Goal: Task Accomplishment & Management: Complete application form

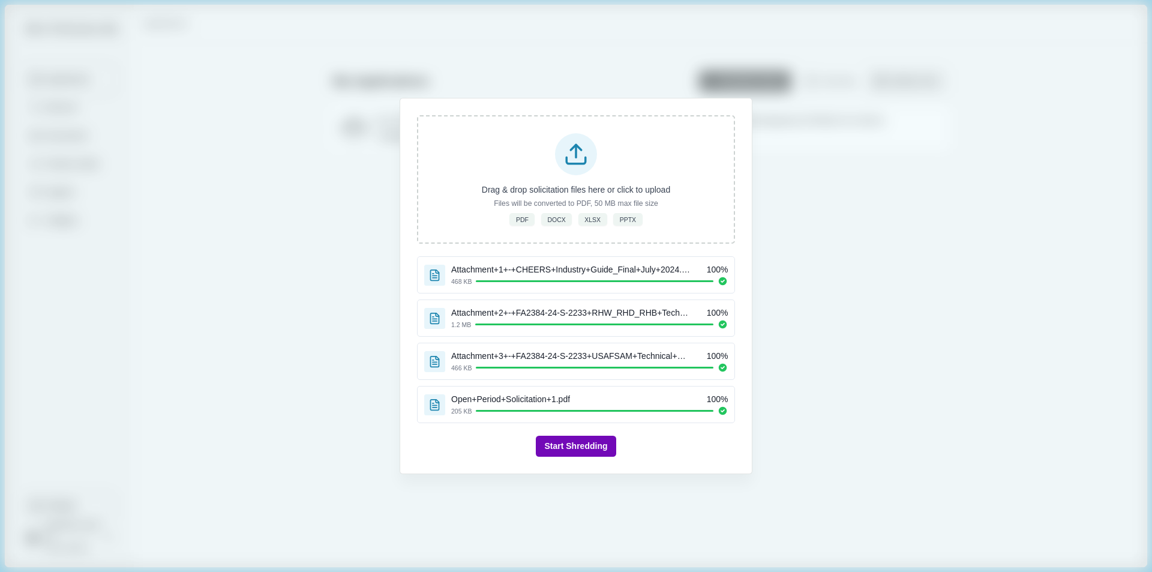
click at [588, 445] on button "Start Shredding" at bounding box center [576, 445] width 80 height 21
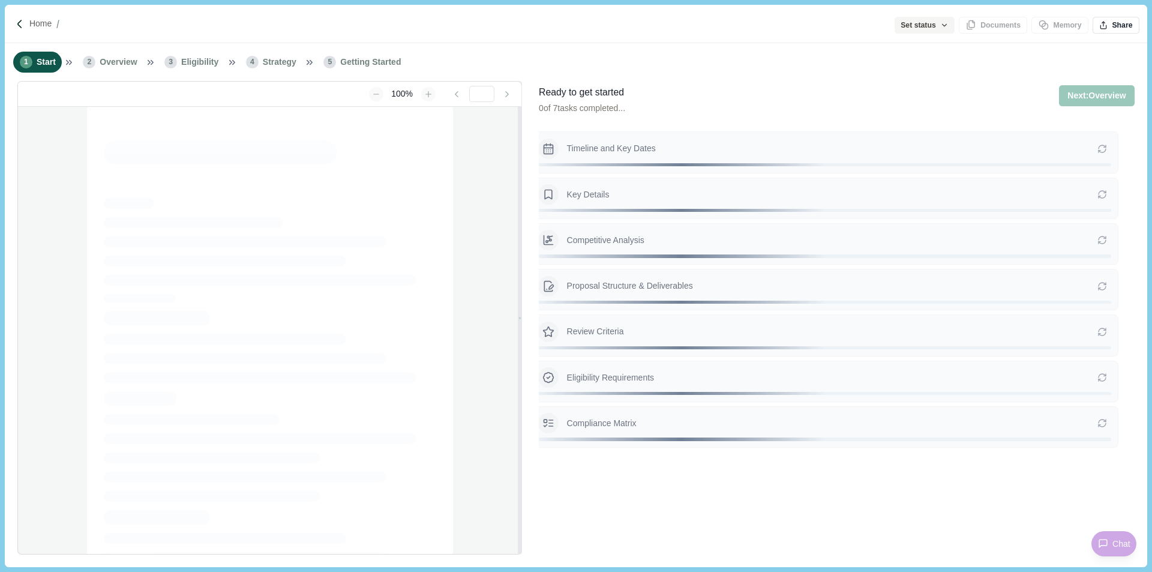
type input "**********"
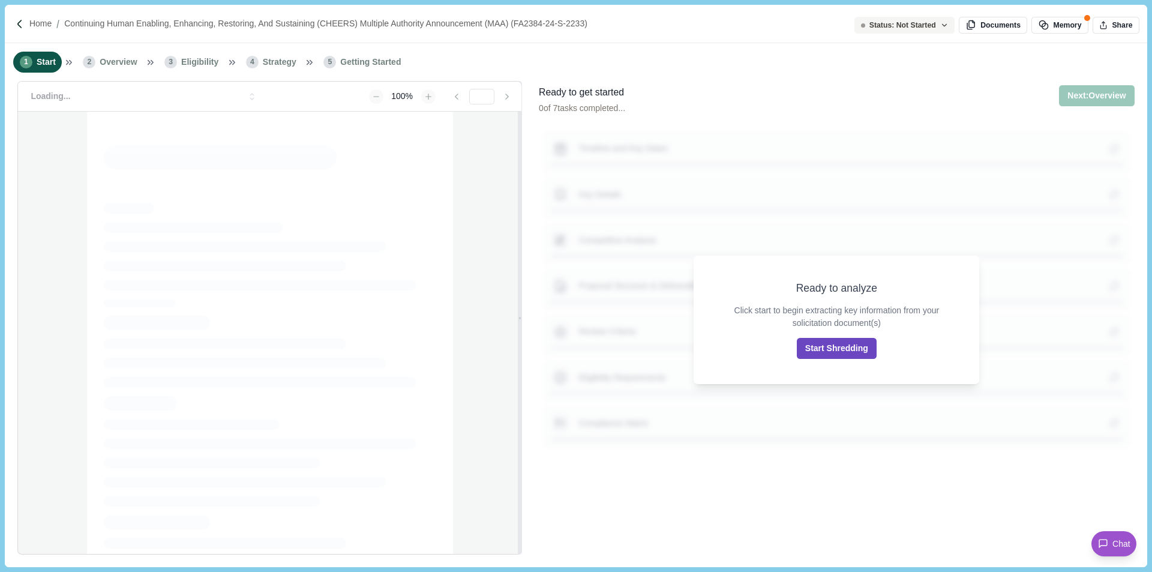
click at [833, 350] on button "Start Shredding" at bounding box center [837, 348] width 80 height 21
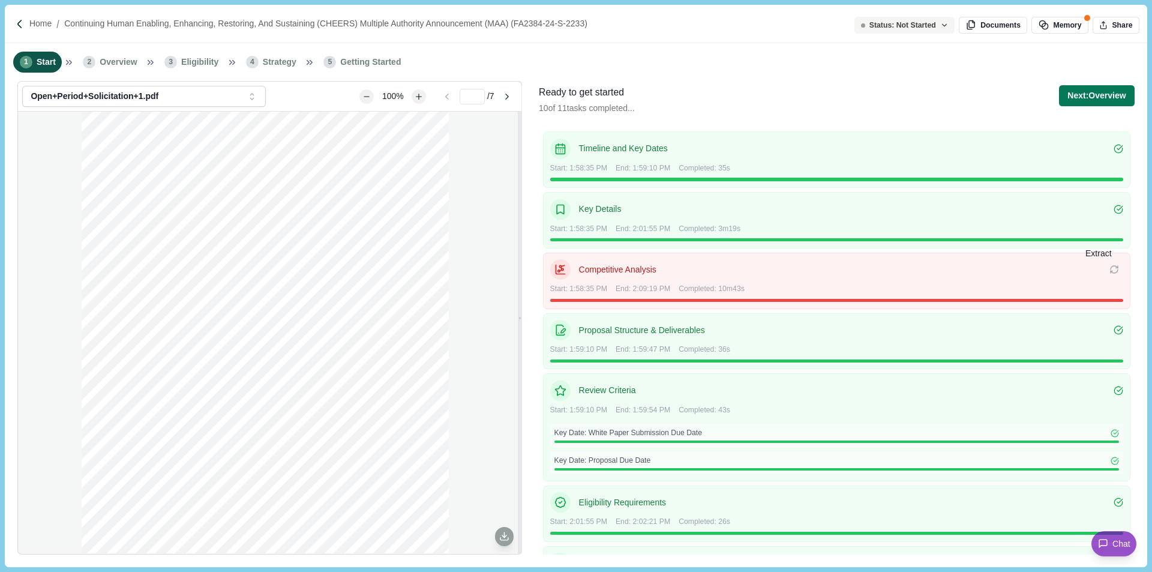
click at [1109, 268] on icon at bounding box center [1114, 270] width 10 height 10
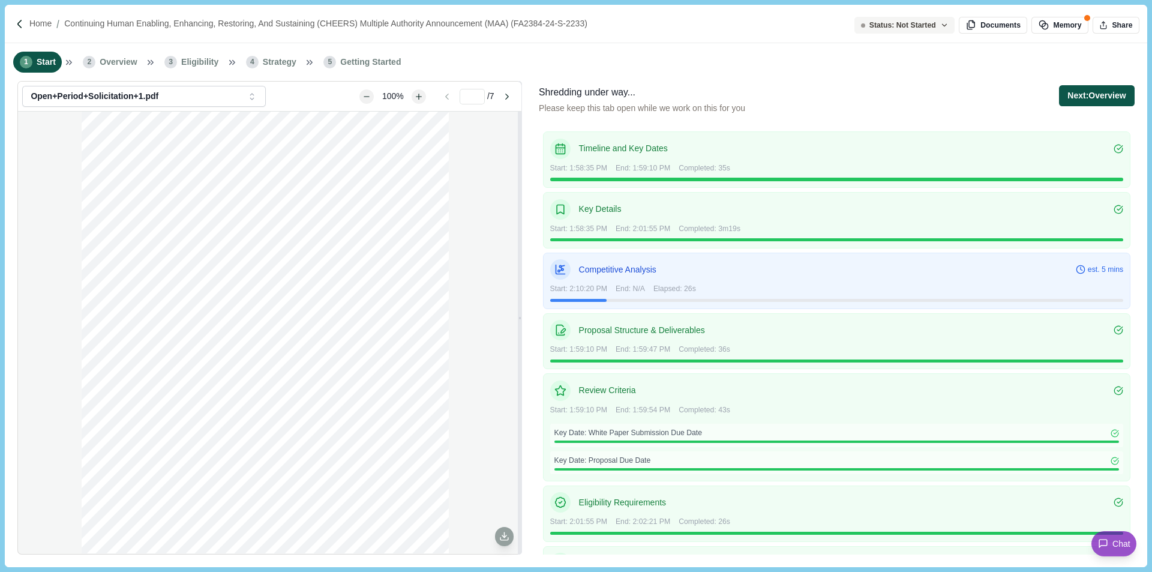
click at [1102, 98] on button "Next: Overview" at bounding box center [1096, 95] width 75 height 21
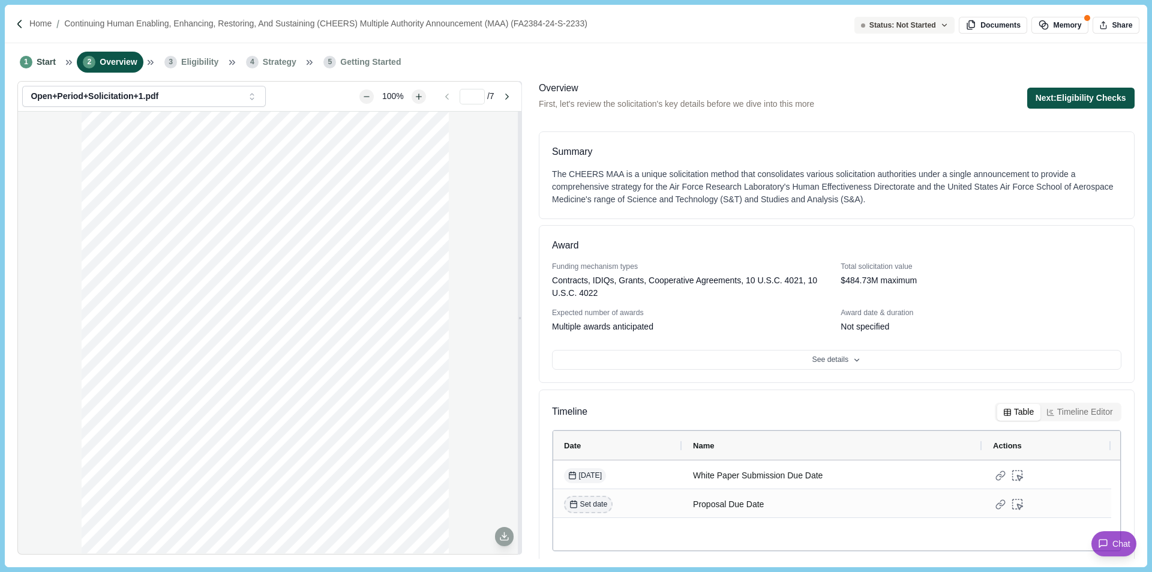
click at [1083, 98] on button "Next: Eligibility Checks" at bounding box center [1080, 98] width 107 height 21
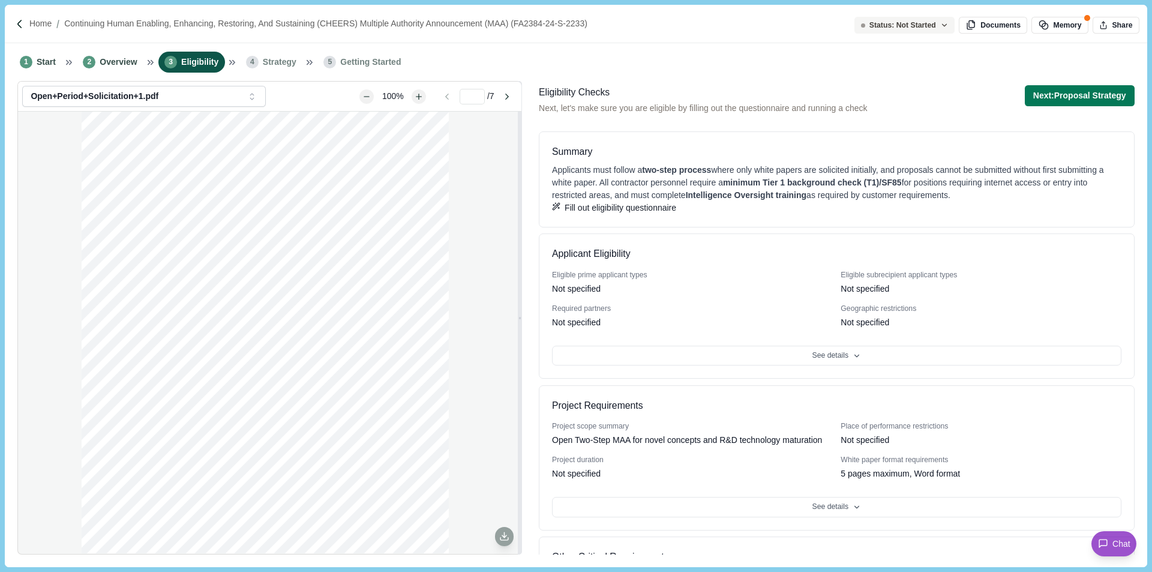
click at [1083, 98] on button "Next: Proposal Strategy" at bounding box center [1079, 95] width 110 height 21
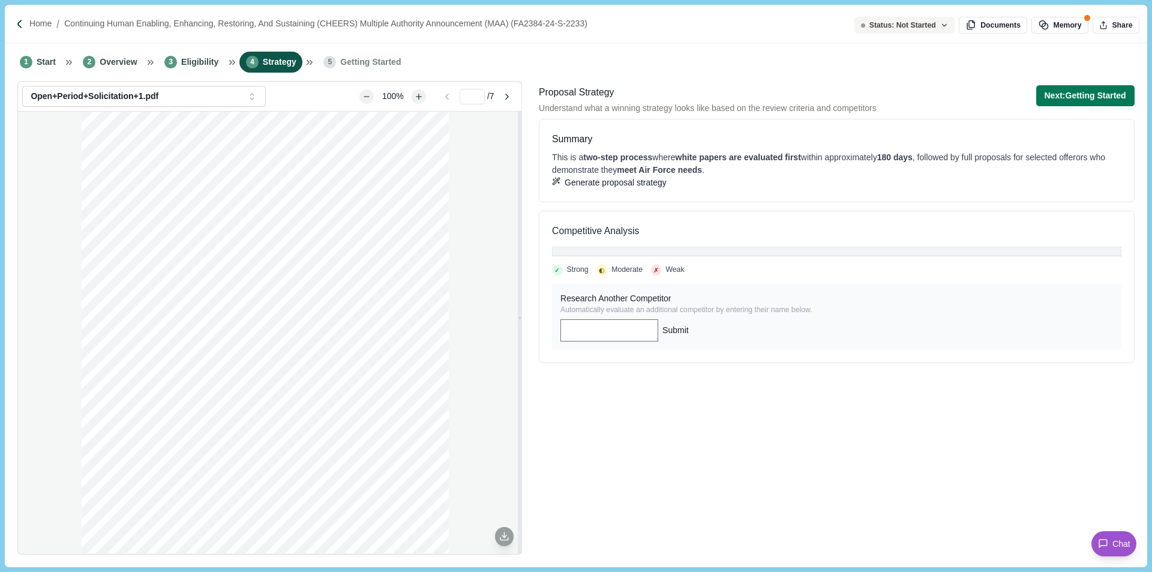
click at [626, 189] on button "Generate proposal strategy" at bounding box center [609, 182] width 115 height 13
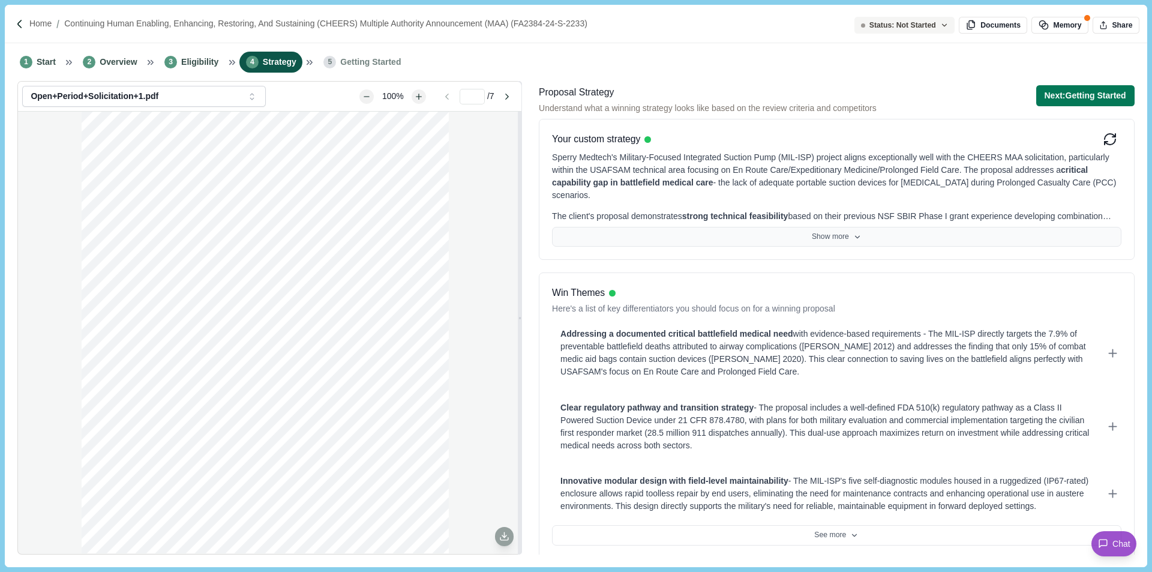
click at [856, 238] on icon at bounding box center [857, 237] width 8 height 8
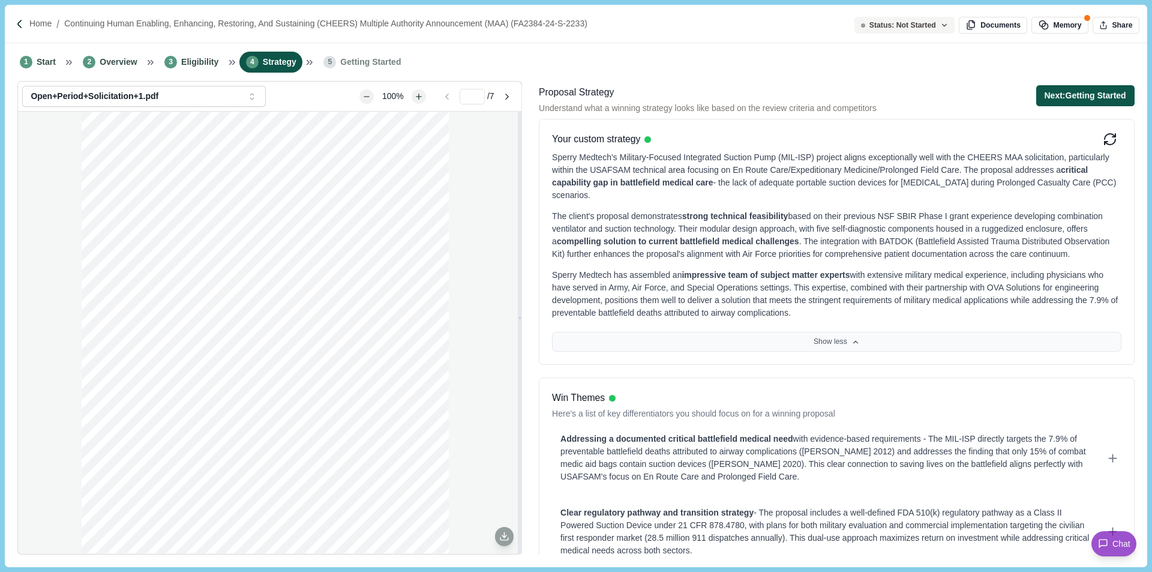
click at [1065, 99] on button "Next: Getting Started" at bounding box center [1085, 95] width 98 height 21
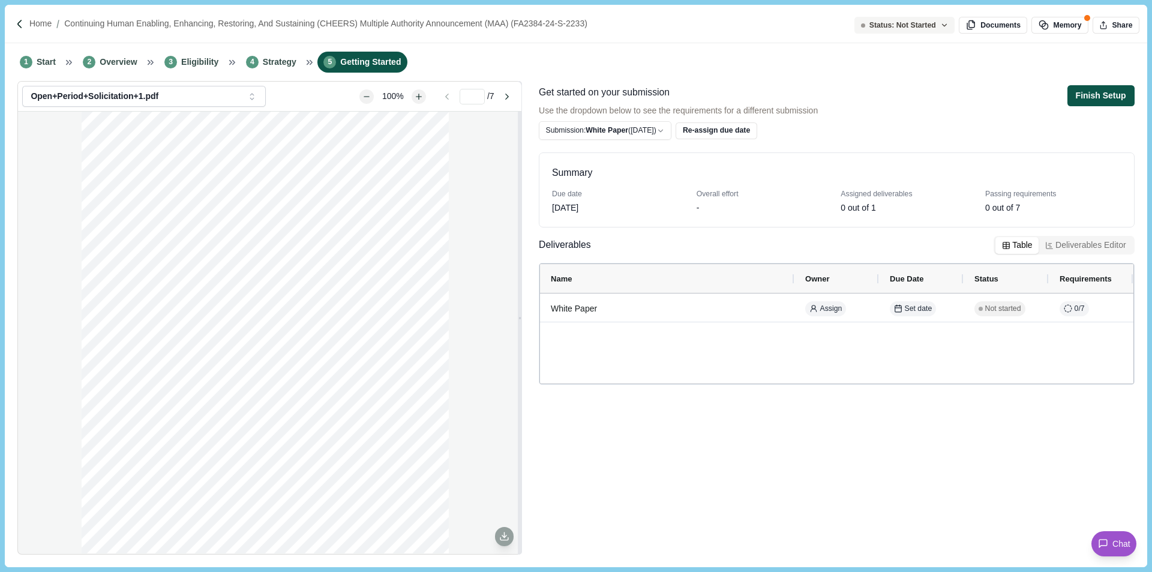
click at [1101, 97] on button "Finish Setup" at bounding box center [1100, 95] width 67 height 21
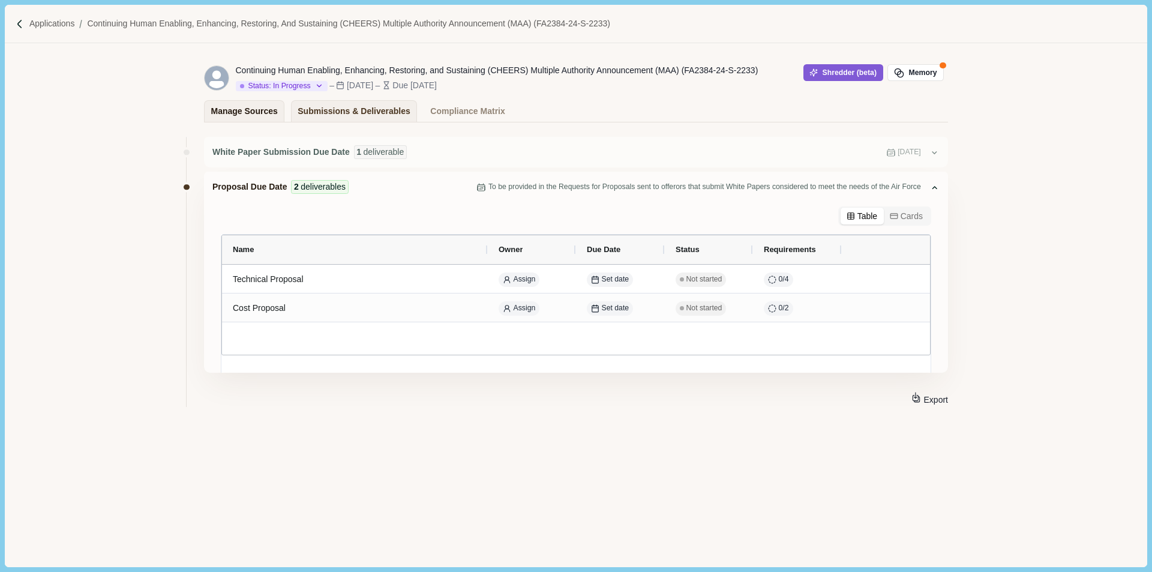
click at [244, 115] on div "Manage Sources" at bounding box center [244, 111] width 67 height 21
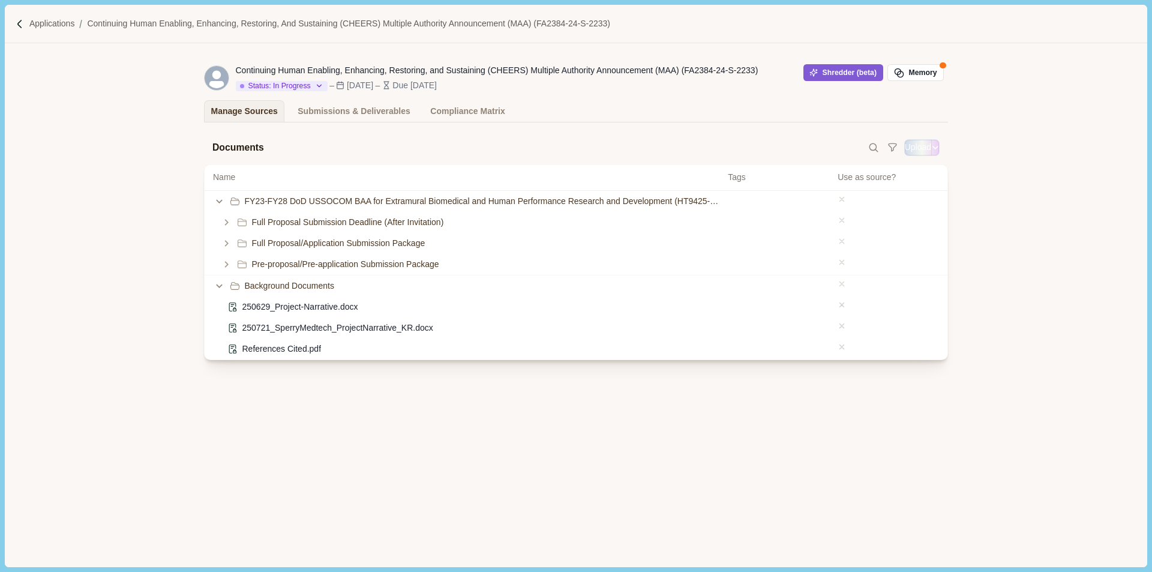
click at [904, 143] on button "Upload" at bounding box center [917, 147] width 26 height 13
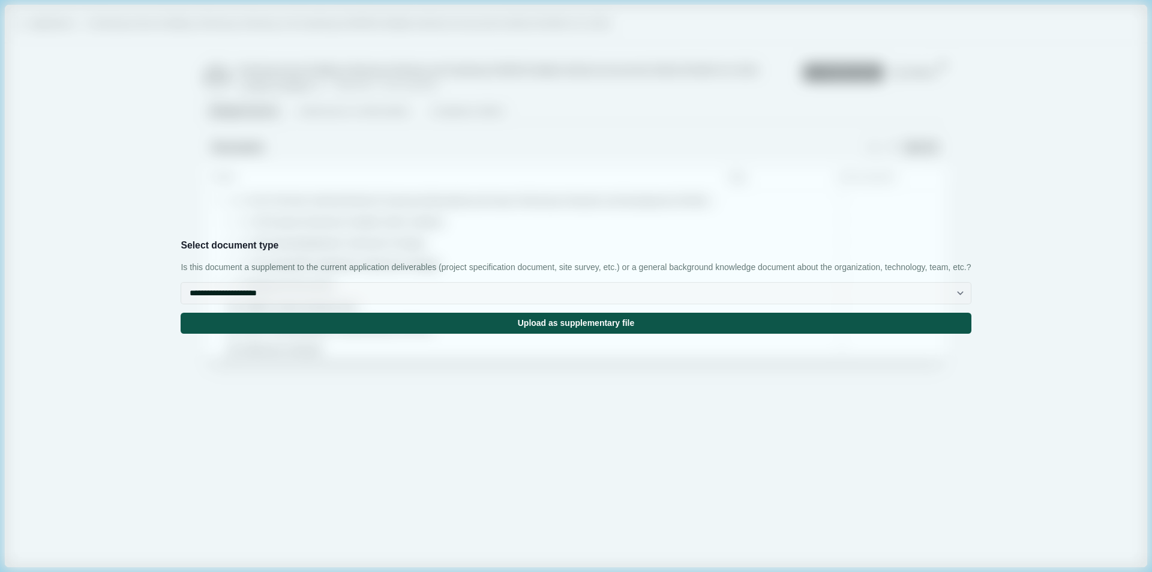
click at [592, 333] on button "Upload as supplementary file" at bounding box center [576, 322] width 790 height 21
click at [904, 147] on input "Upload" at bounding box center [904, 147] width 1 height 1
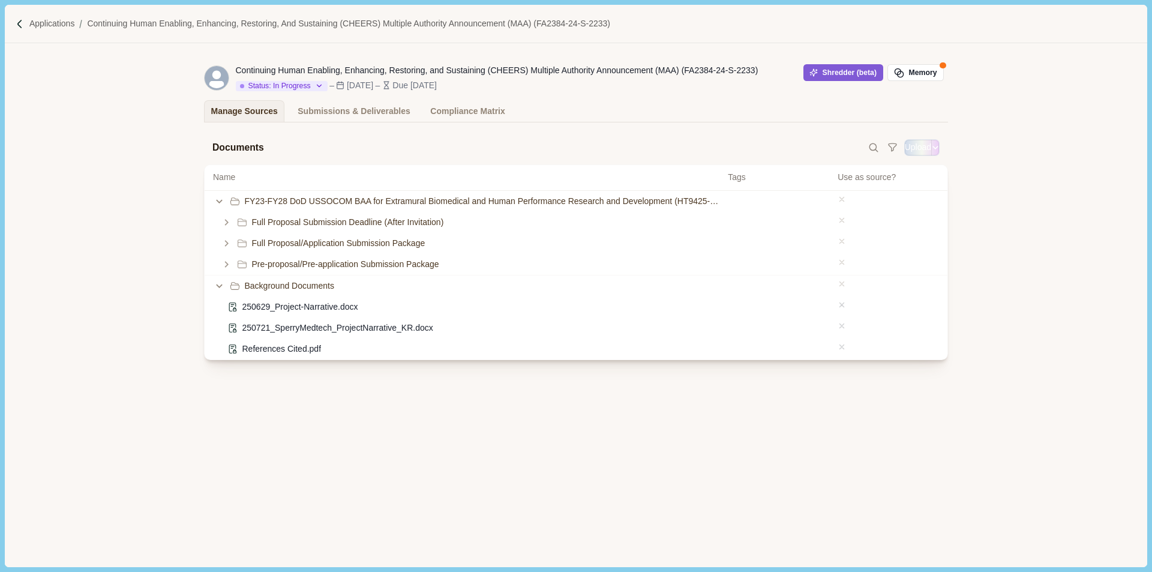
click at [914, 154] on button "Upload" at bounding box center [917, 147] width 26 height 13
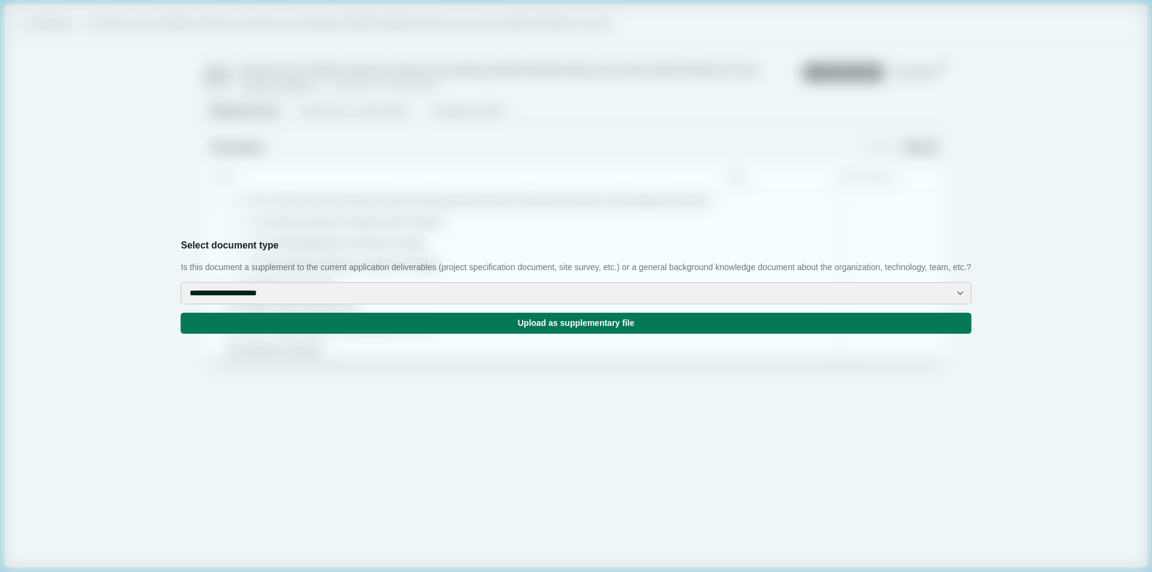
click at [558, 304] on select "**********" at bounding box center [576, 293] width 790 height 22
select select "**********"
click at [392, 294] on select "**********" at bounding box center [576, 293] width 790 height 22
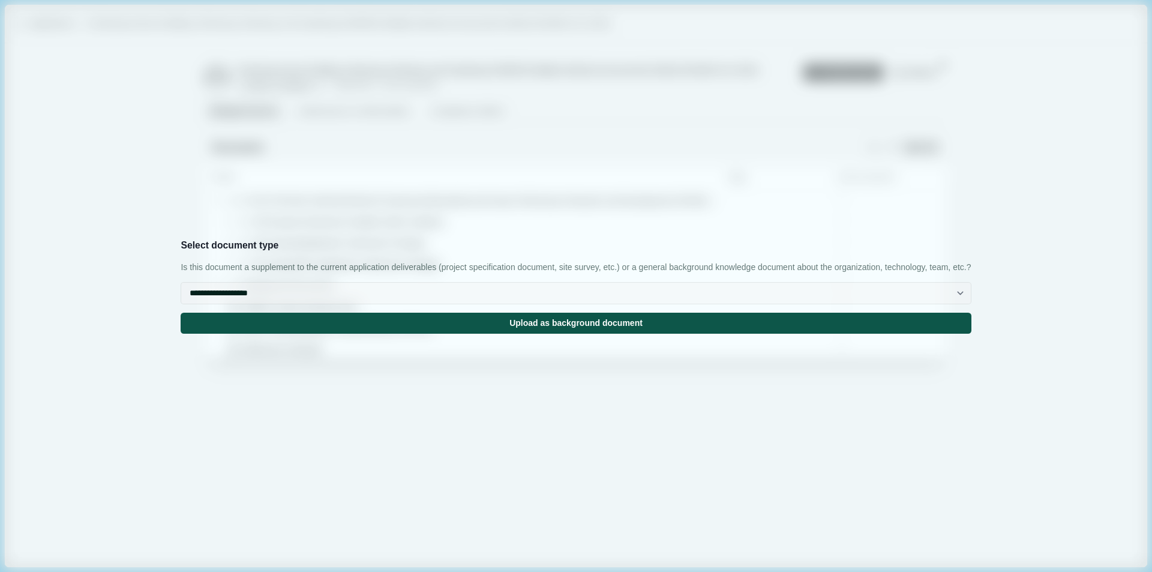
click at [564, 333] on button "Upload as background document" at bounding box center [576, 322] width 790 height 21
click at [904, 147] on input "Upload" at bounding box center [904, 147] width 1 height 1
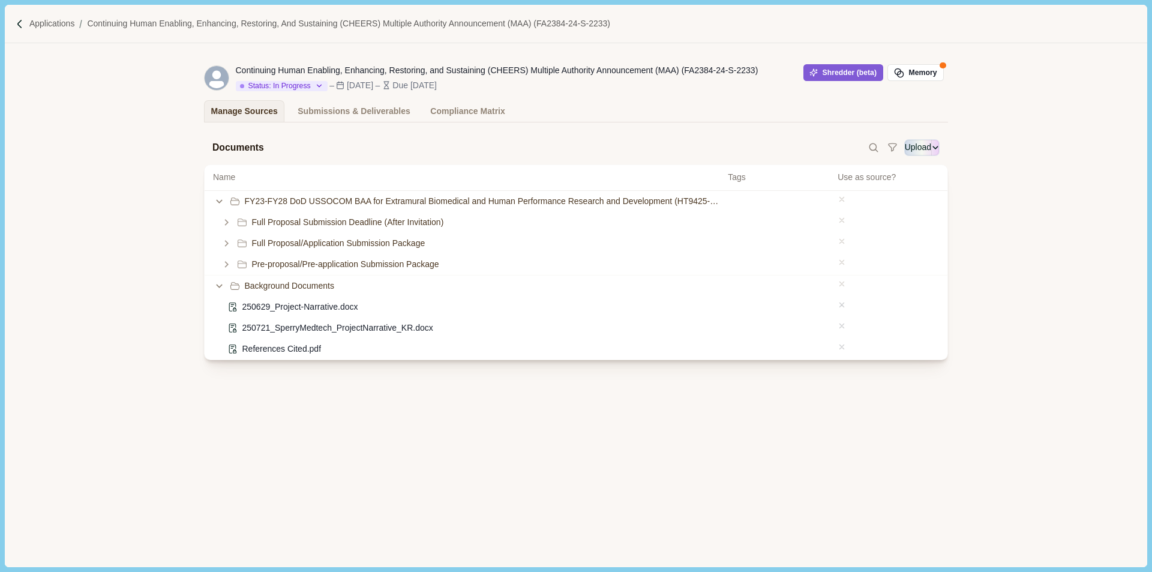
type input "**********"
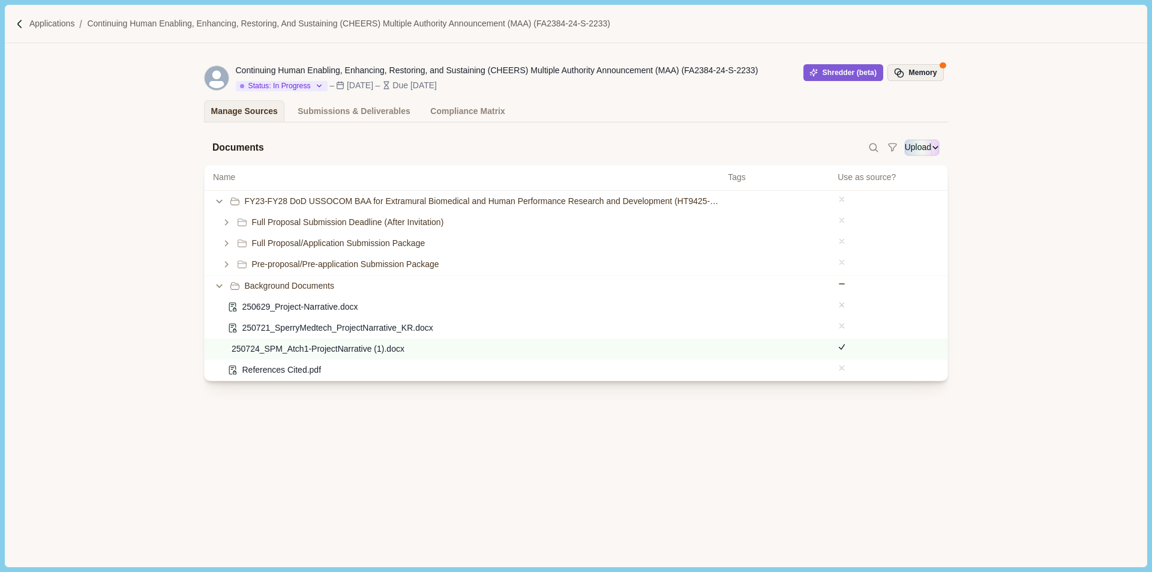
click at [918, 71] on button "Memory" at bounding box center [915, 72] width 56 height 17
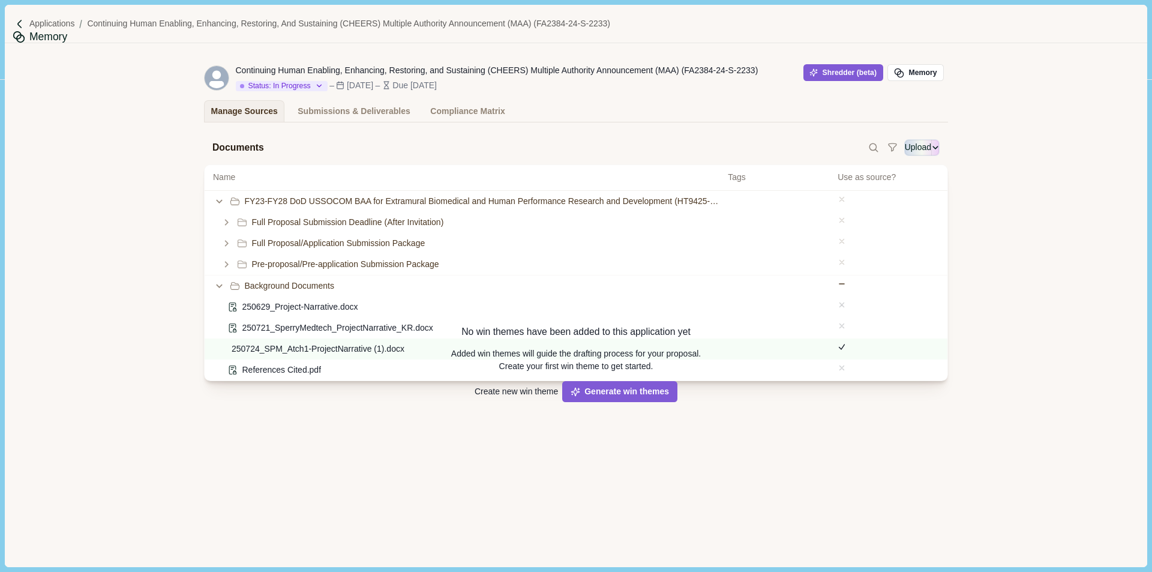
click at [176, 57] on div "Application Memories" at bounding box center [127, 68] width 97 height 22
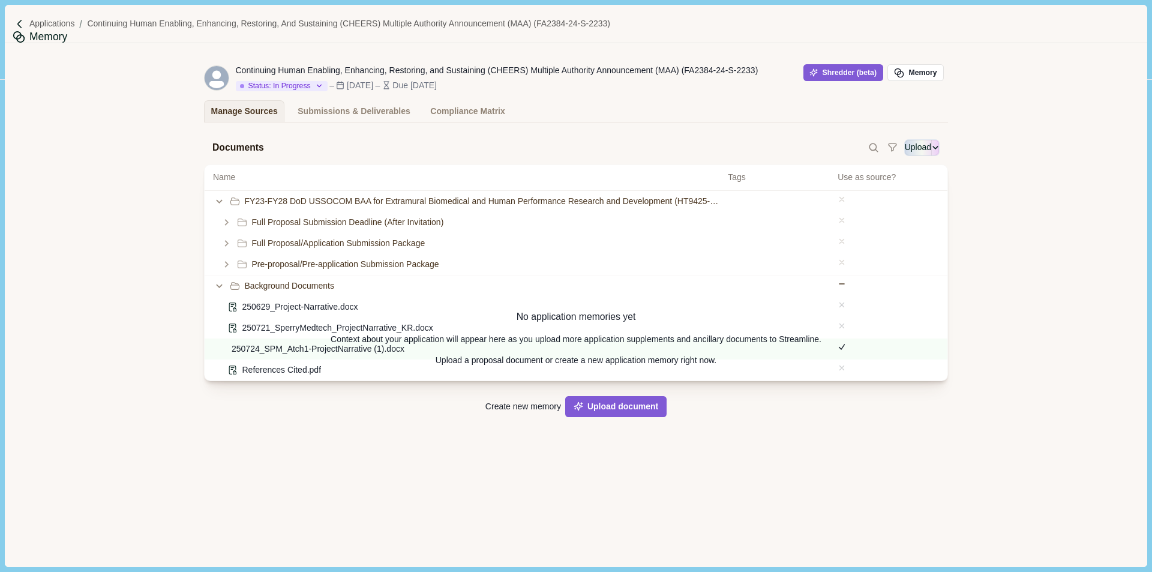
click at [281, 57] on div "Organization Memories" at bounding box center [230, 68] width 104 height 22
click at [76, 61] on div "Win Themes" at bounding box center [45, 68] width 64 height 22
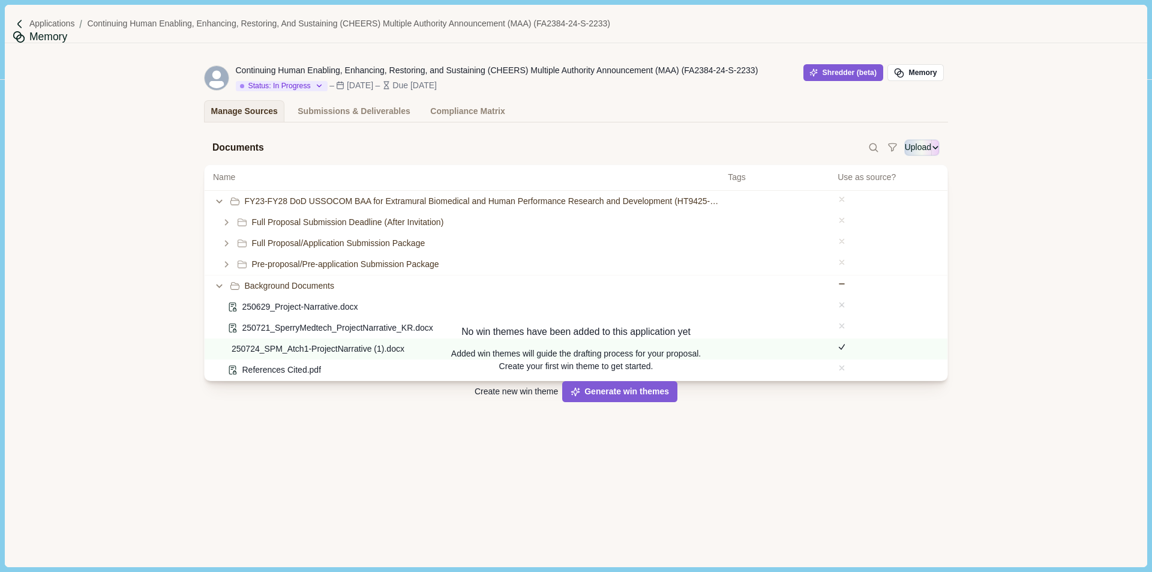
click at [176, 57] on div "Application Memories" at bounding box center [127, 68] width 97 height 22
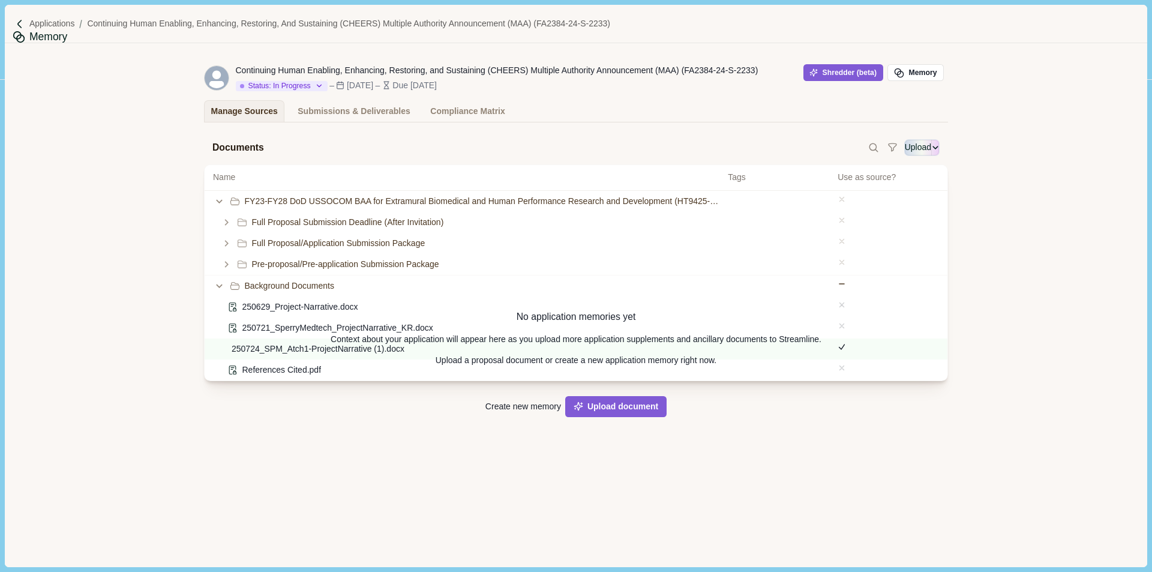
click at [281, 58] on div "Organization Memories" at bounding box center [230, 68] width 104 height 22
click at [0, 9] on icon "Close" at bounding box center [0, 9] width 0 height 0
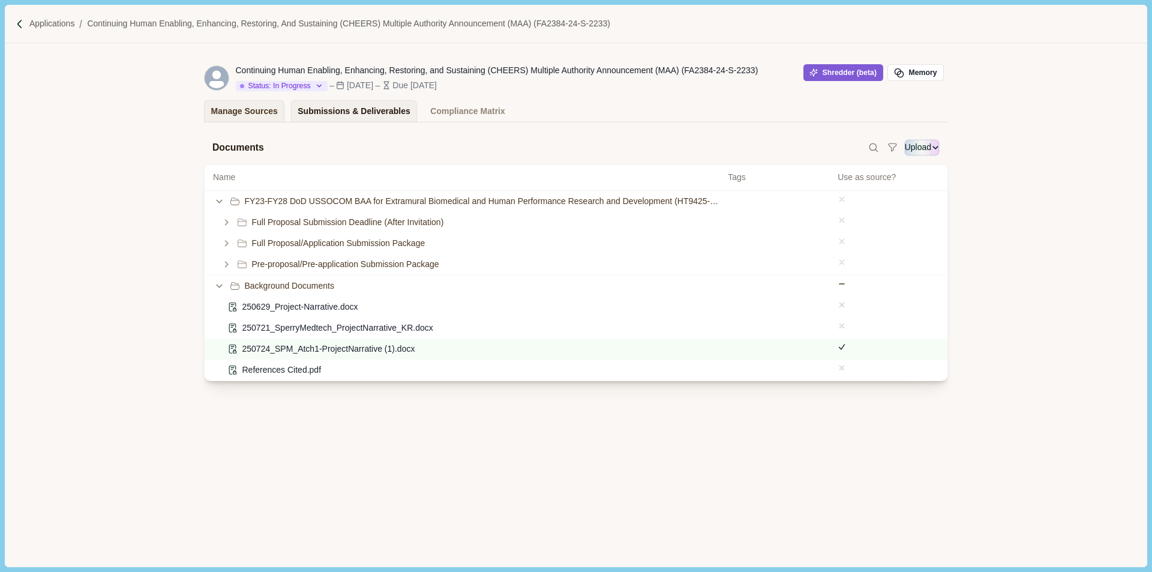
click at [360, 119] on div "Submissions & Deliverables" at bounding box center [353, 111] width 113 height 21
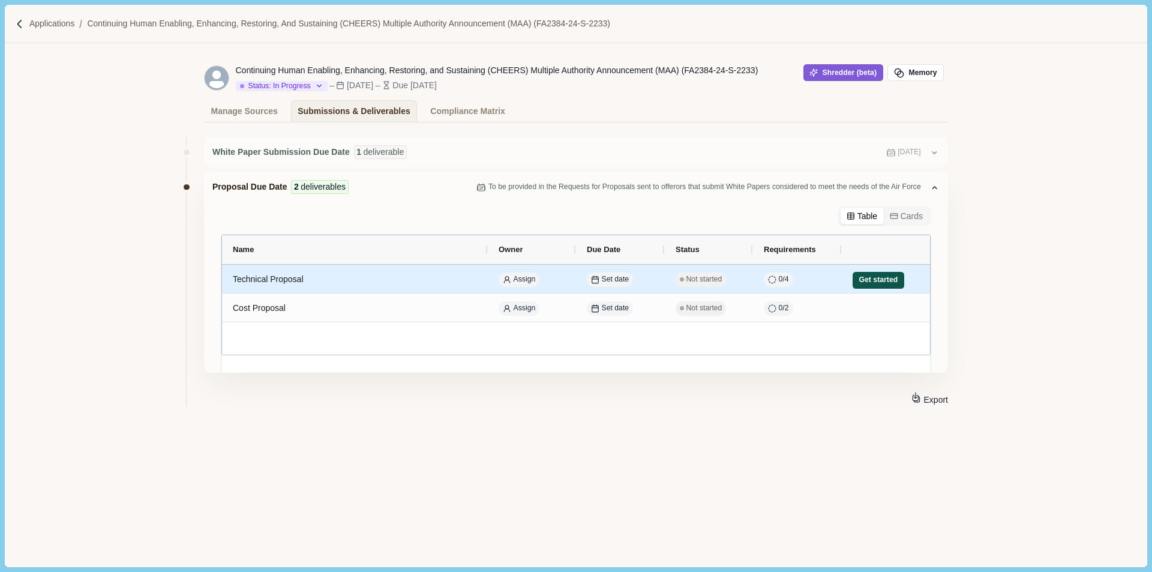
click at [877, 278] on button "Get started" at bounding box center [878, 280] width 52 height 17
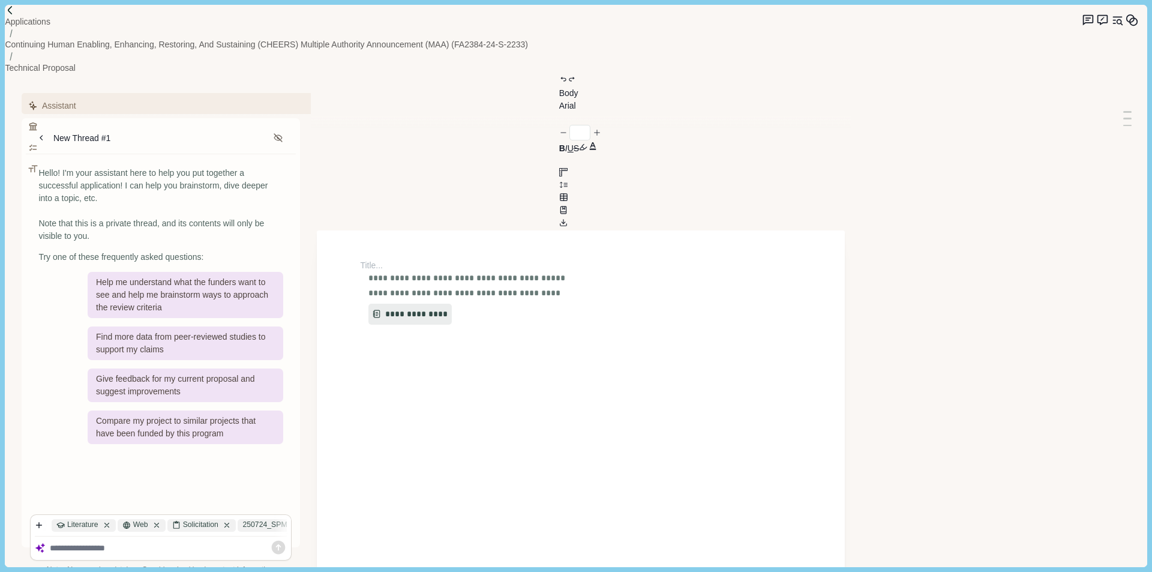
type input "**"
click at [416, 303] on button "**********" at bounding box center [406, 314] width 76 height 22
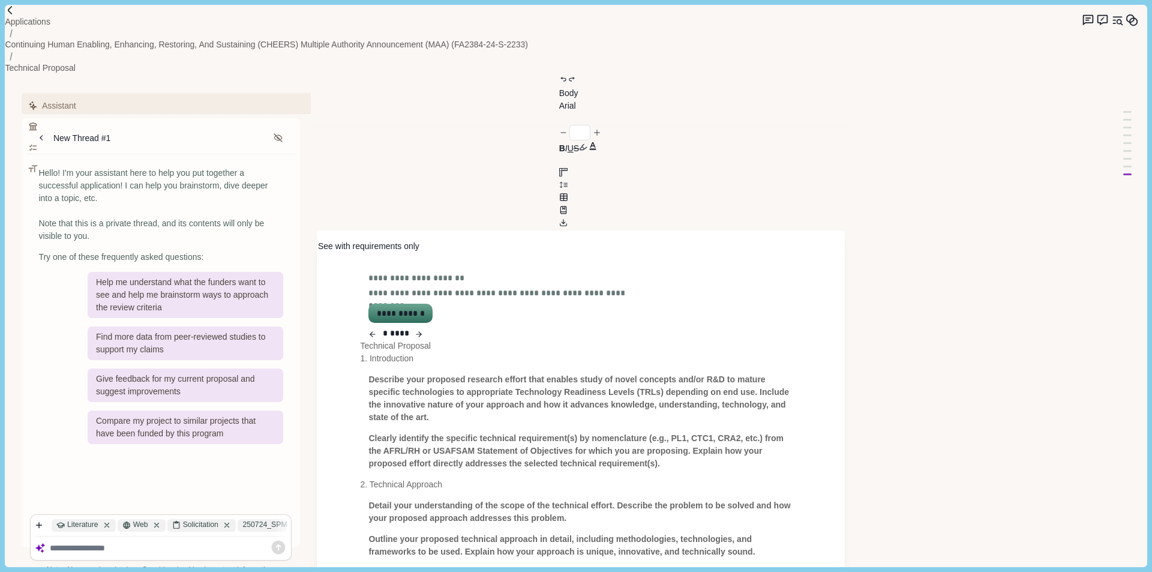
click at [375, 327] on icon "button" at bounding box center [372, 334] width 8 height 14
click at [408, 305] on button "**********" at bounding box center [399, 313] width 61 height 17
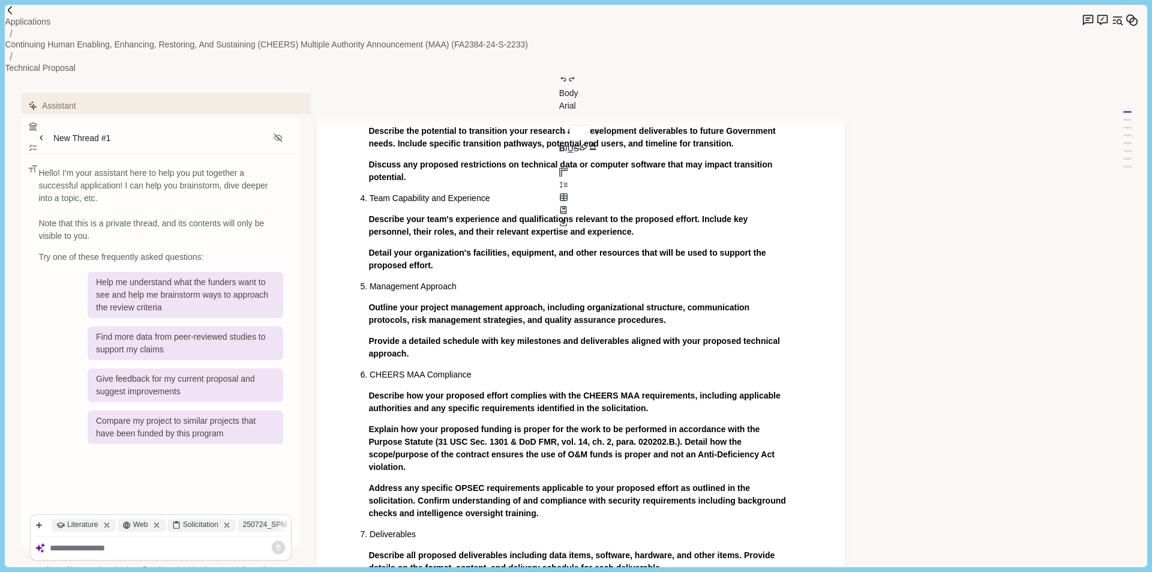
scroll to position [331, 0]
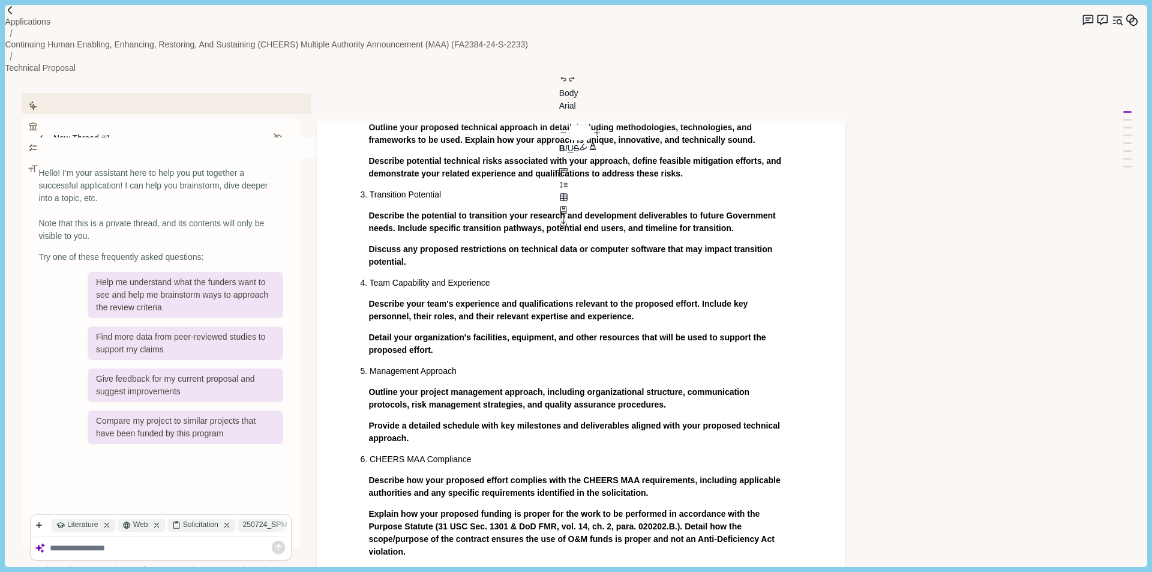
click at [176, 137] on button "Requirements" at bounding box center [178, 147] width 308 height 21
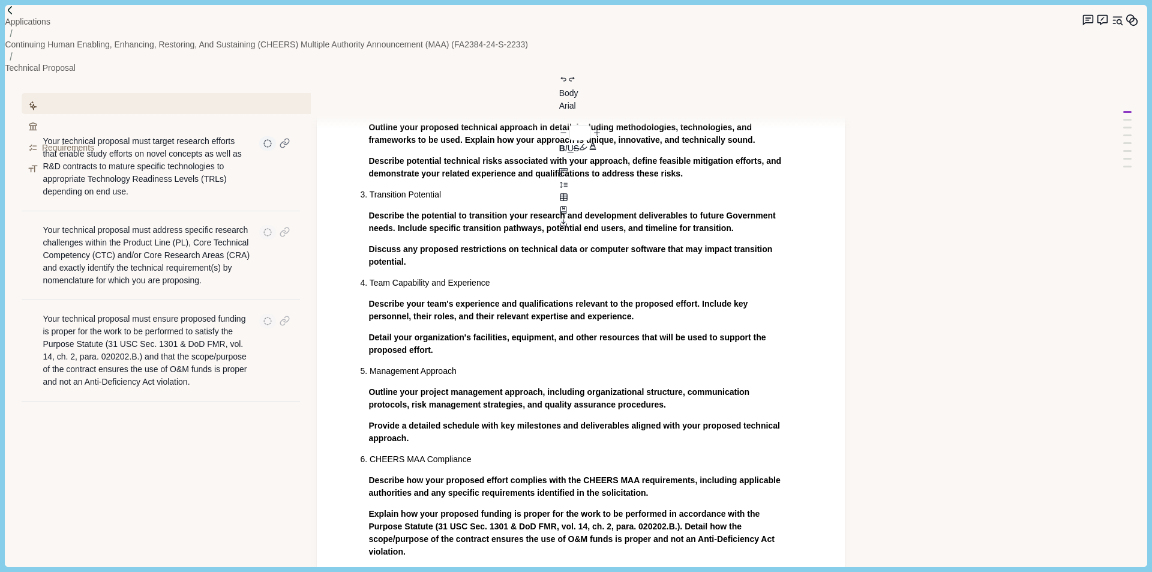
click at [177, 135] on p "Your technical proposal must target research efforts that enable study efforts …" at bounding box center [147, 166] width 208 height 63
click at [120, 116] on button "Review Criteria" at bounding box center [178, 126] width 308 height 21
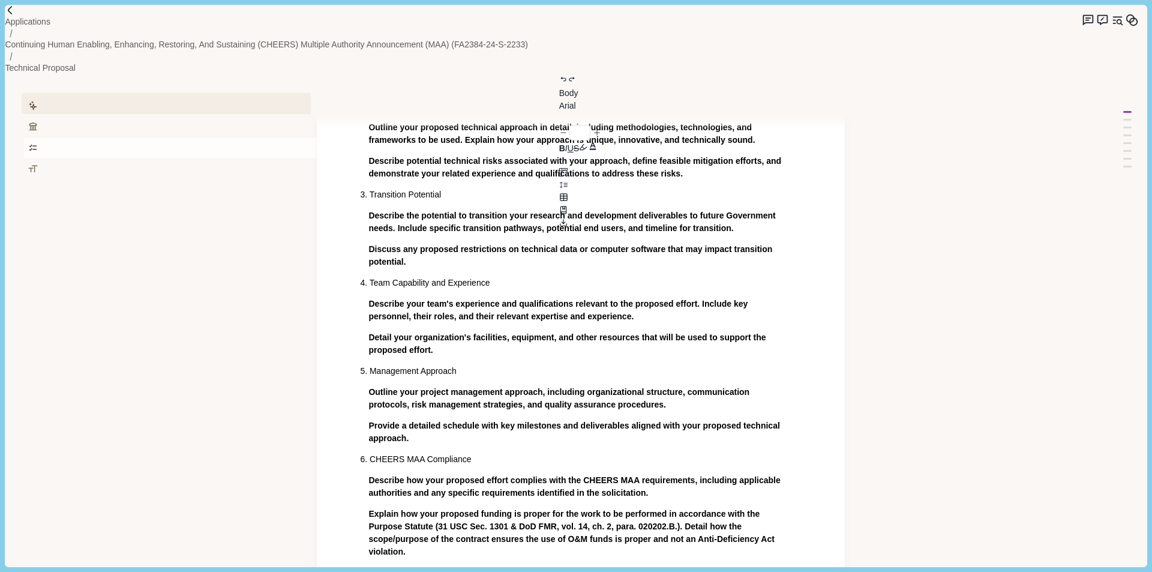
click at [38, 143] on icon "button" at bounding box center [33, 148] width 10 height 10
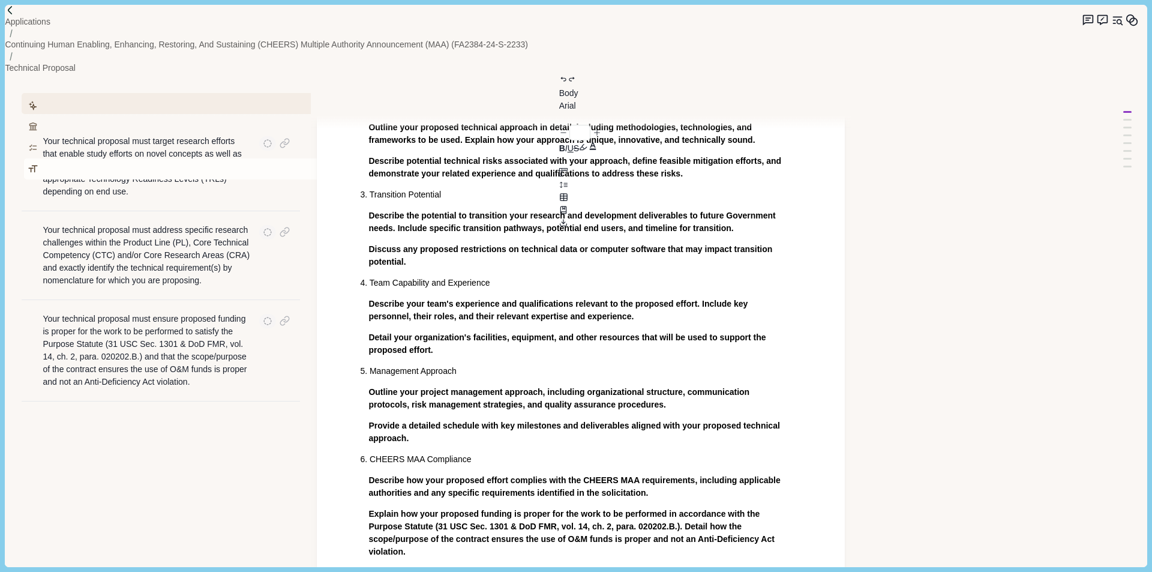
click at [259, 158] on button "Formatting" at bounding box center [178, 168] width 308 height 21
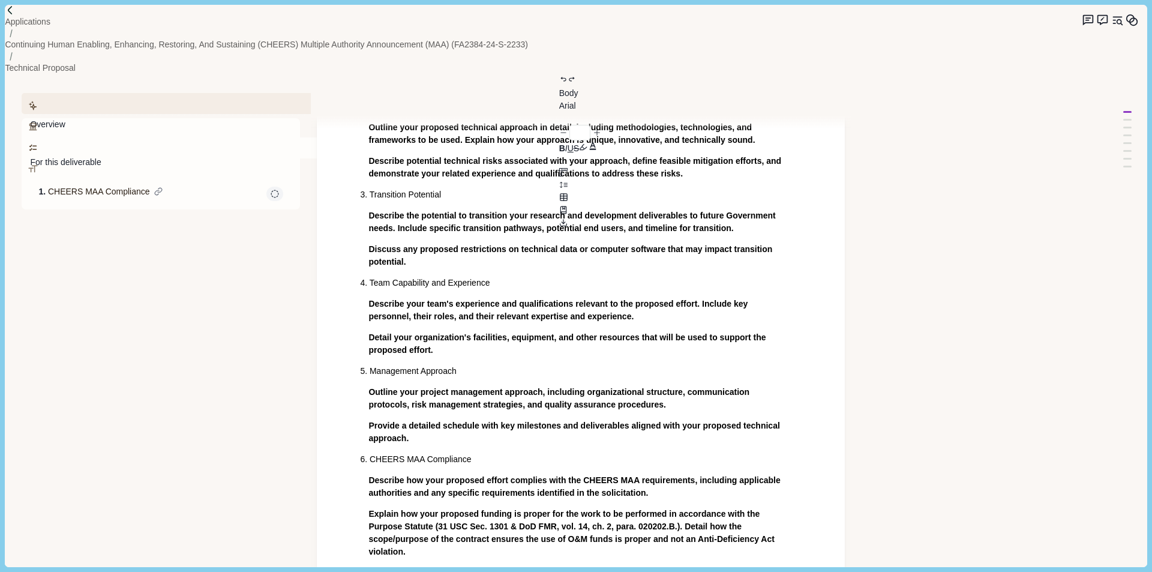
click at [212, 137] on button "Requirements" at bounding box center [178, 147] width 308 height 21
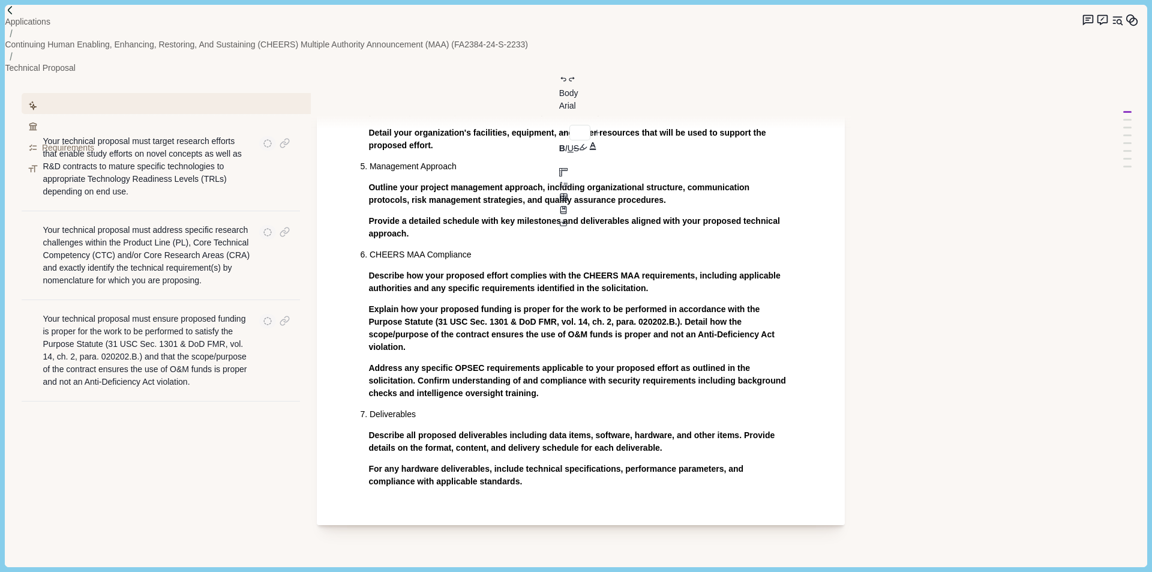
scroll to position [780, 0]
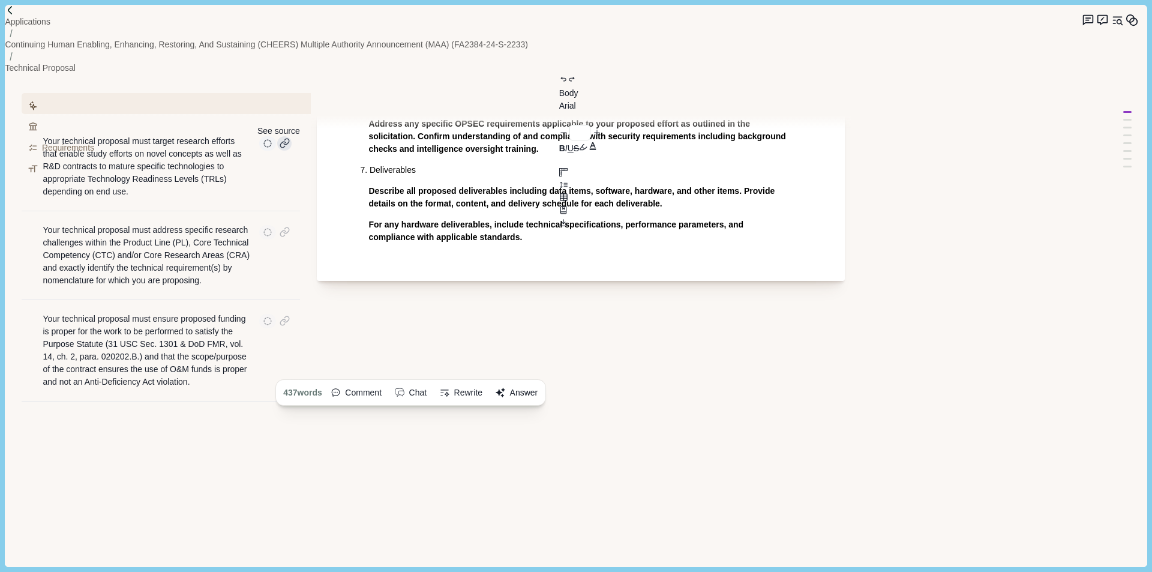
click at [284, 136] on div at bounding box center [284, 143] width 15 height 15
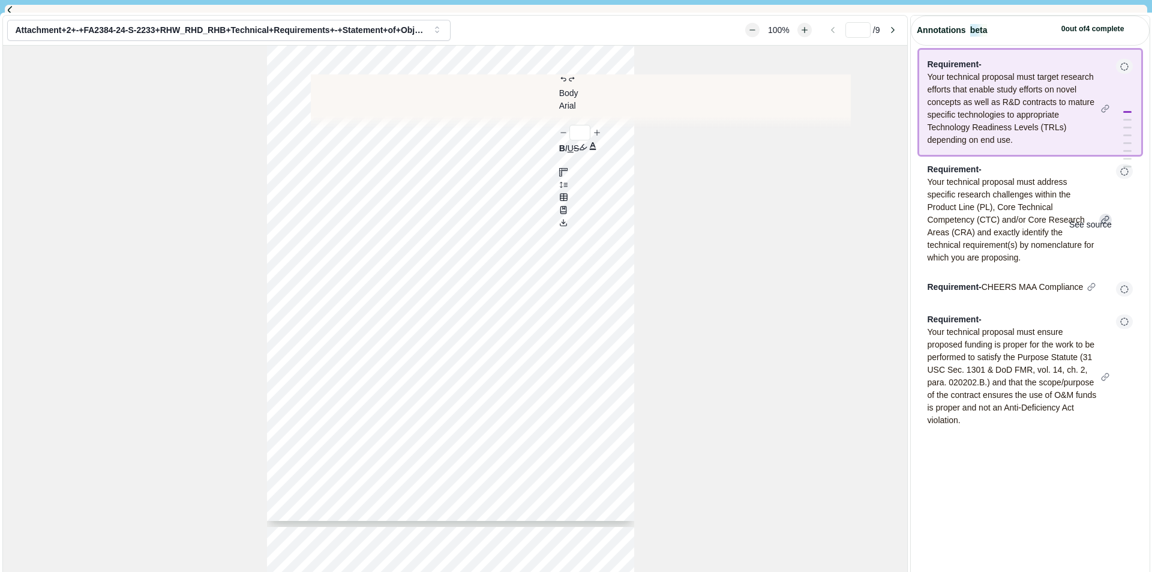
click at [1099, 214] on div at bounding box center [1105, 220] width 13 height 13
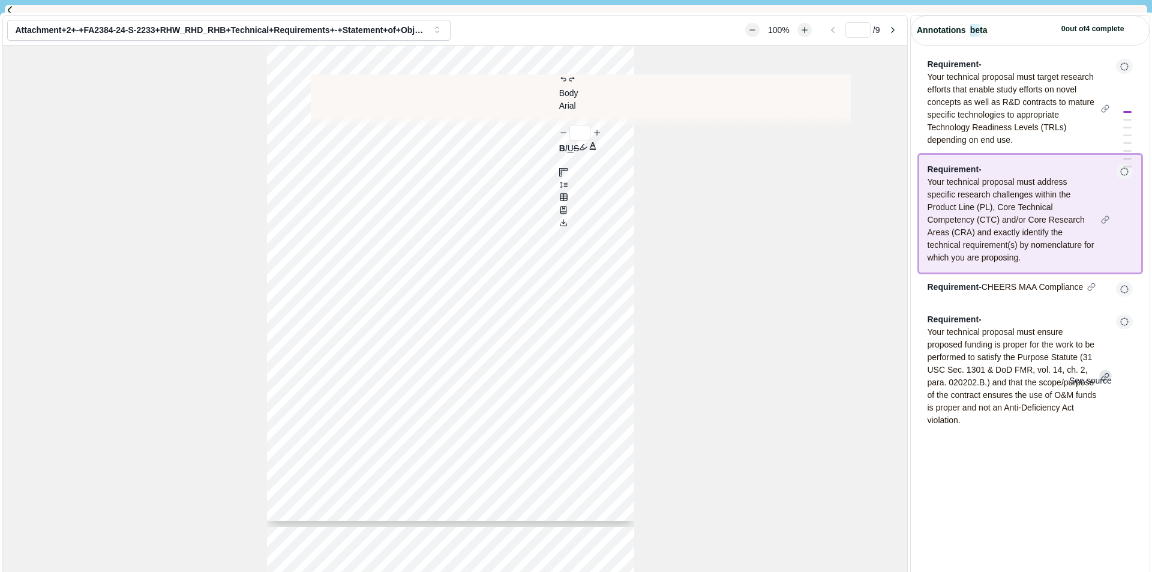
click at [1099, 369] on div at bounding box center [1105, 375] width 13 height 13
click at [1089, 281] on div at bounding box center [1091, 287] width 13 height 13
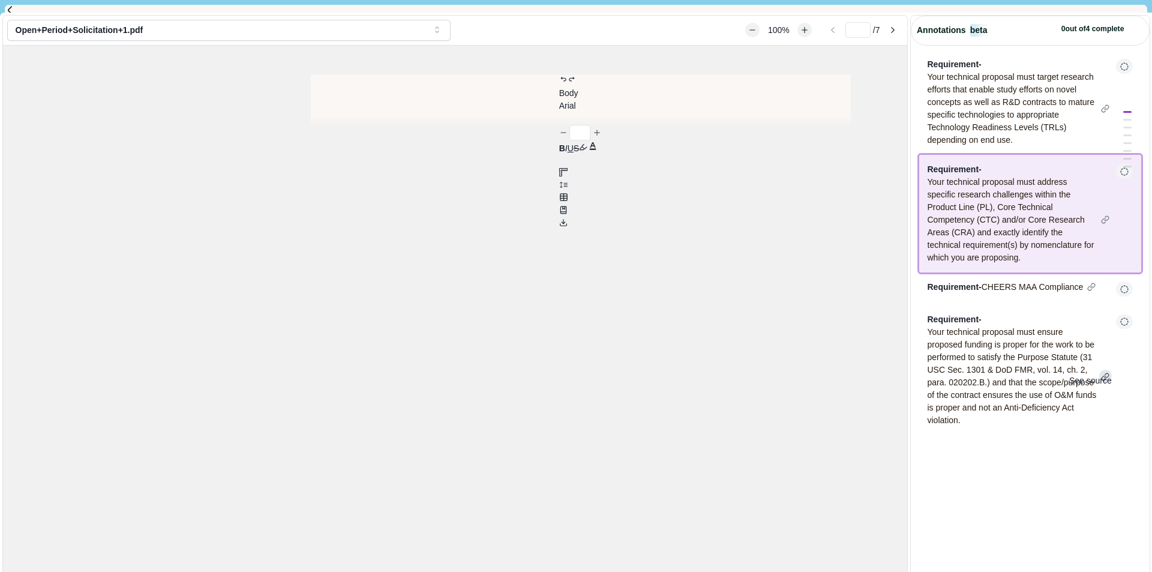
type input "*"
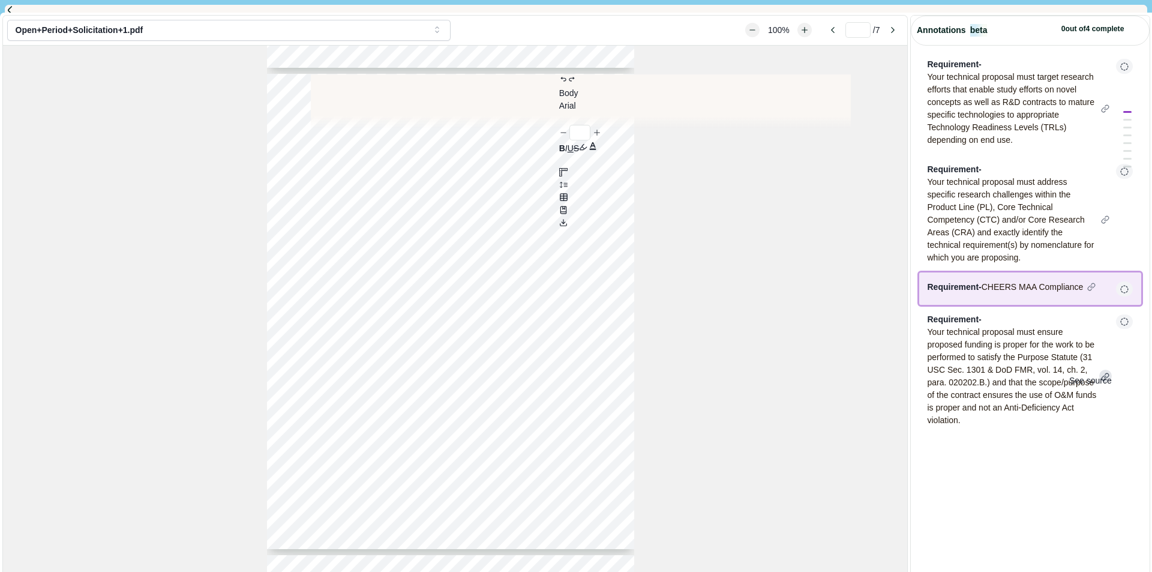
click at [1099, 369] on div at bounding box center [1105, 375] width 13 height 13
click at [1120, 62] on icon "button" at bounding box center [1124, 66] width 8 height 8
click at [985, 72] on div "Your technical proposal must target research efforts that enable study efforts …" at bounding box center [1019, 109] width 184 height 76
click at [0, 9] on button "Close" at bounding box center [0, 9] width 0 height 0
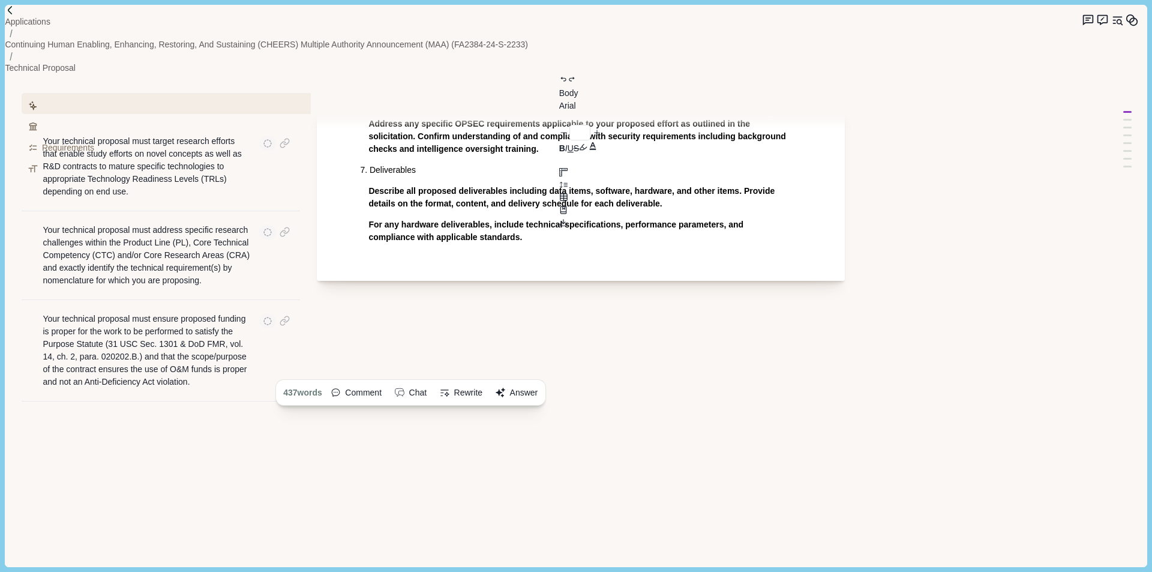
click at [651, 186] on span "Describe all proposed deliverables including data items, software, hardware, an…" at bounding box center [572, 197] width 408 height 22
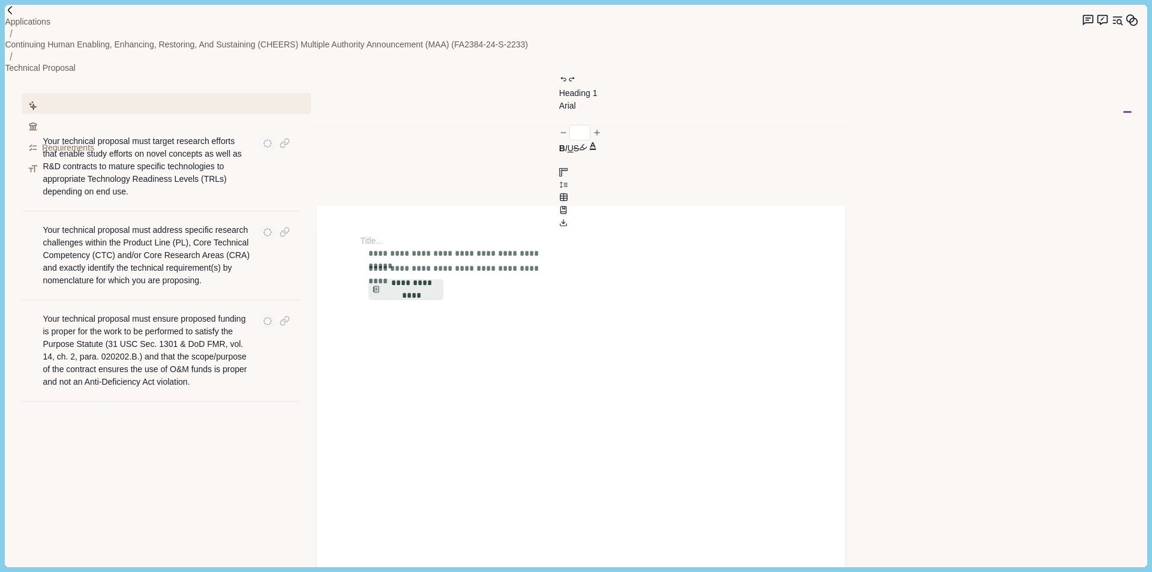
scroll to position [0, 0]
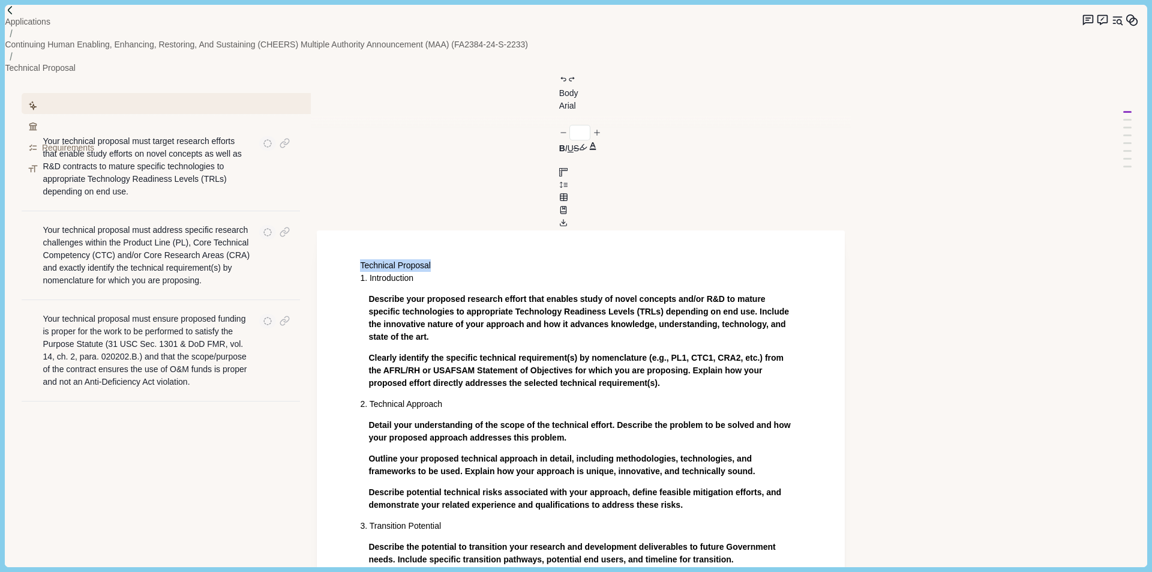
drag, startPoint x: 530, startPoint y: 148, endPoint x: 319, endPoint y: 119, distance: 213.2
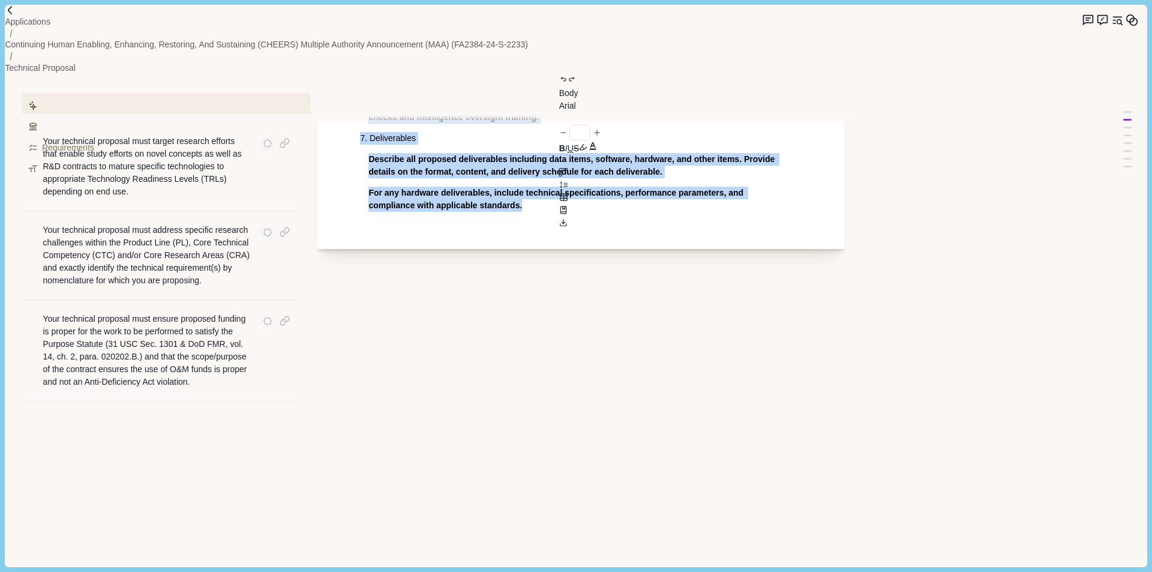
drag, startPoint x: 368, startPoint y: 208, endPoint x: 1134, endPoint y: 595, distance: 858.9
click at [1134, 571] on html "Applications Continuing Human Enabling, Enhancing, Restoring, and Sustaining (C…" at bounding box center [576, 286] width 1152 height 572
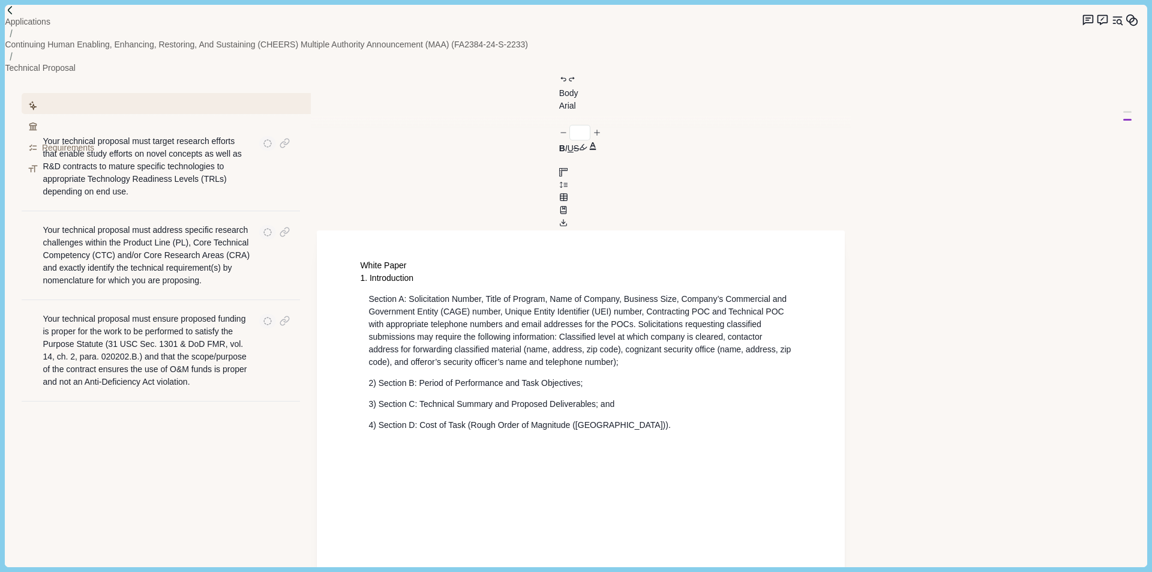
click at [473, 272] on h1 "1. Introduction" at bounding box center [580, 278] width 441 height 13
click at [407, 293] on p "Section A: Solicitation Number, Title of Program, Name of Company, Business Siz…" at bounding box center [580, 331] width 425 height 76
click at [481, 293] on p "Section A: Solicitation Number, Title of Program, Name of Company, Business Siz…" at bounding box center [580, 331] width 425 height 76
click at [407, 293] on p "Section A: Solicitation Number, Title of Program, Name of Company, Business Siz…" at bounding box center [580, 331] width 425 height 76
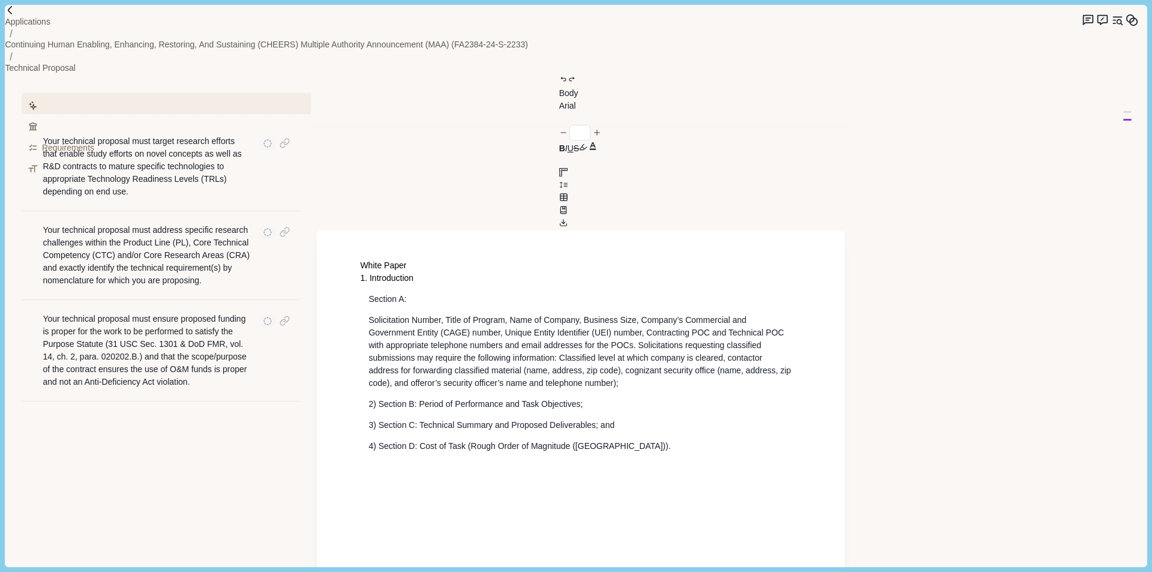
drag, startPoint x: 416, startPoint y: 204, endPoint x: 445, endPoint y: 202, distance: 28.9
click at [417, 293] on p "Section A:" at bounding box center [580, 299] width 425 height 13
drag, startPoint x: 621, startPoint y: 330, endPoint x: 653, endPoint y: 317, distance: 35.2
click at [621, 419] on p "3) Section C: Technical Summary and Proposed Deliverables; and" at bounding box center [580, 425] width 425 height 13
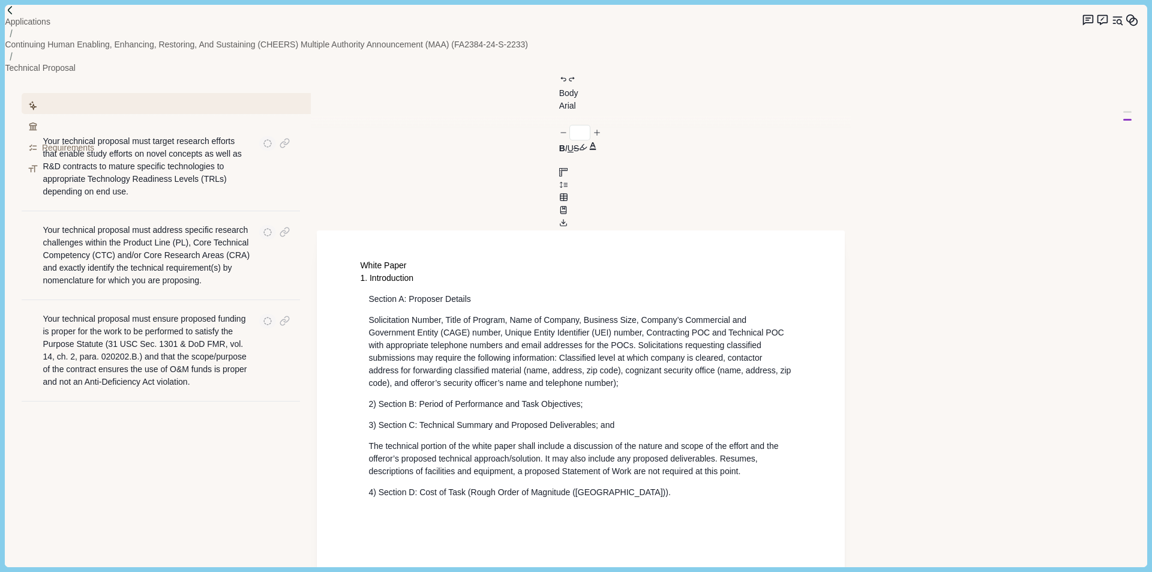
click at [622, 486] on p "4) Section D: Cost of Task (Rough Order of Magnitude ([GEOGRAPHIC_DATA]))." at bounding box center [580, 492] width 425 height 13
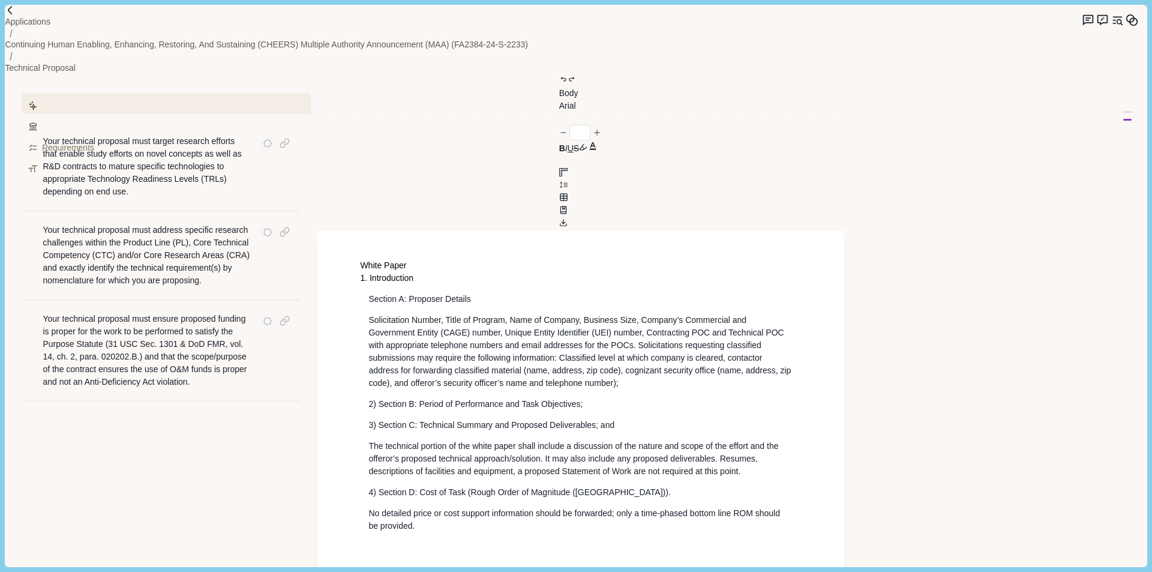
click at [413, 273] on span "1. Introduction" at bounding box center [386, 278] width 53 height 10
drag, startPoint x: 468, startPoint y: 178, endPoint x: 360, endPoint y: 173, distance: 108.1
click at [360, 259] on div "White Paper 1. Introduction Section A: Proposer Details Solicitation Number, Ti…" at bounding box center [580, 395] width 441 height 273
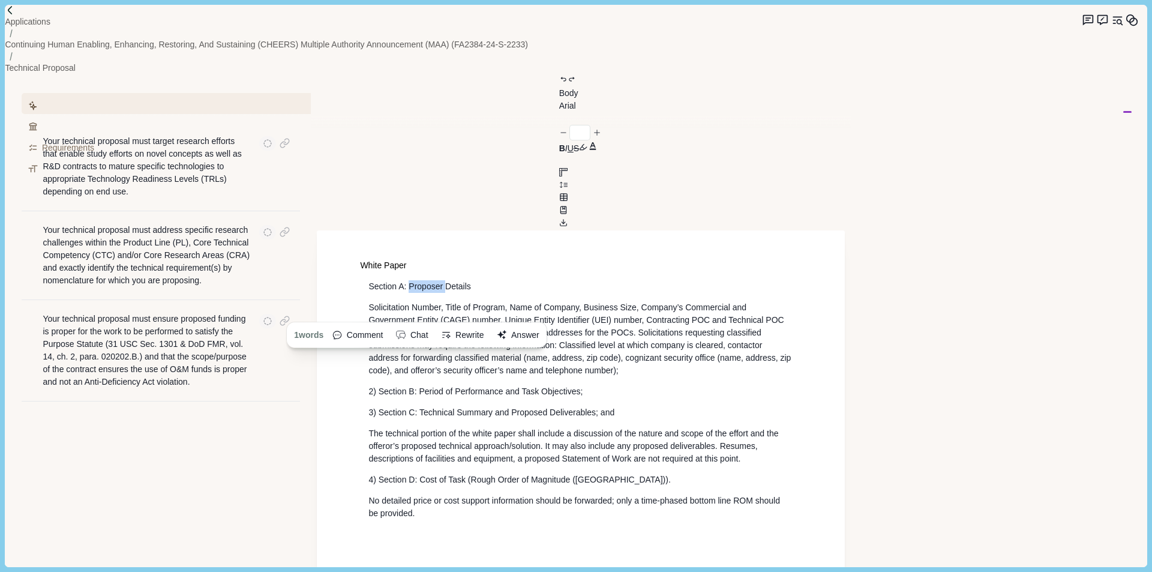
drag, startPoint x: 445, startPoint y: 176, endPoint x: 409, endPoint y: 176, distance: 36.0
click at [409, 280] on p "Section A: Proposer Details" at bounding box center [580, 286] width 425 height 13
drag, startPoint x: 480, startPoint y: 175, endPoint x: 409, endPoint y: 176, distance: 70.8
click at [409, 280] on p "Section A: Company Details" at bounding box center [580, 286] width 425 height 13
drag, startPoint x: 366, startPoint y: 173, endPoint x: 550, endPoint y: 178, distance: 183.6
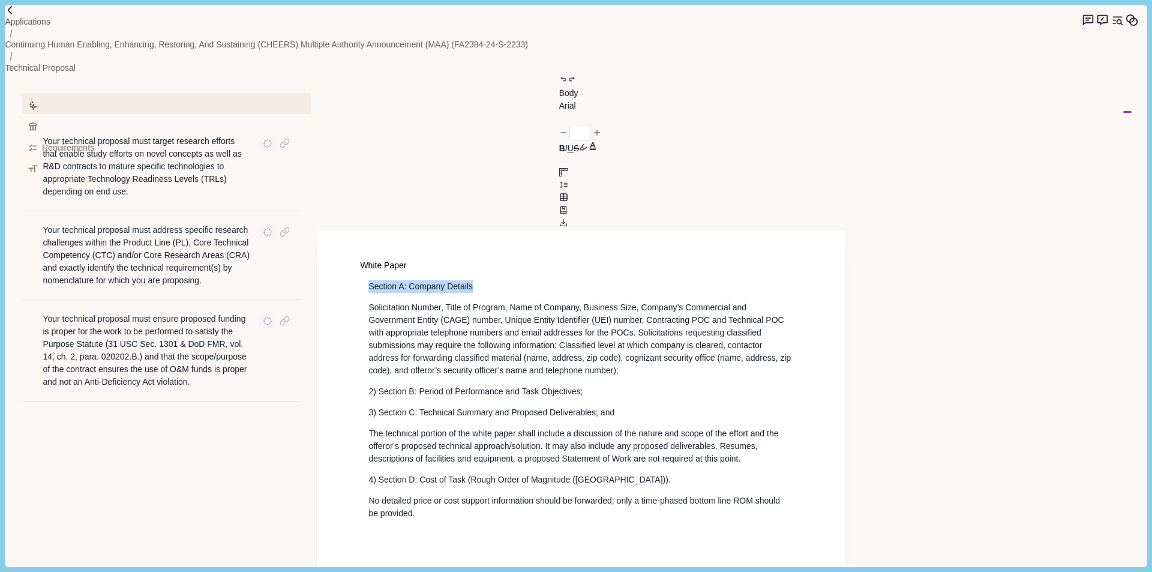
click at [550, 259] on div "White Paper Section A: Company Details Solicitation Number, Title of Program, N…" at bounding box center [580, 389] width 441 height 260
click at [559, 87] on button "Body" at bounding box center [570, 93] width 23 height 13
click at [559, 121] on button "Heading 2" at bounding box center [582, 120] width 47 height 22
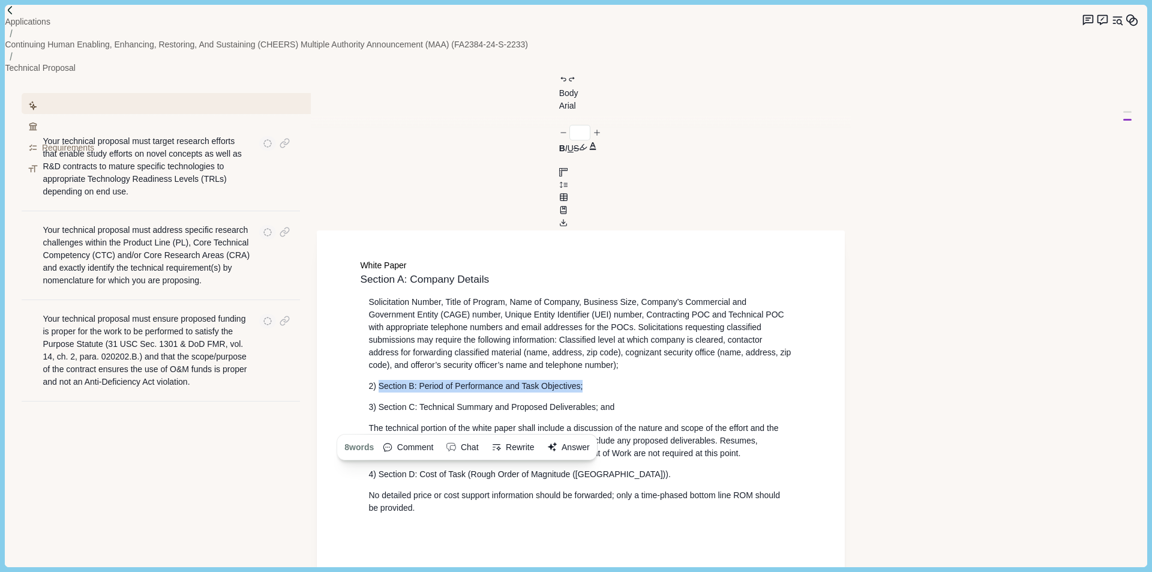
drag, startPoint x: 578, startPoint y: 287, endPoint x: 378, endPoint y: 288, distance: 200.3
click at [378, 380] on p "2) Section B: Period of Performance and Task Objectives;" at bounding box center [580, 386] width 425 height 13
click at [559, 87] on button "Body" at bounding box center [570, 93] width 23 height 13
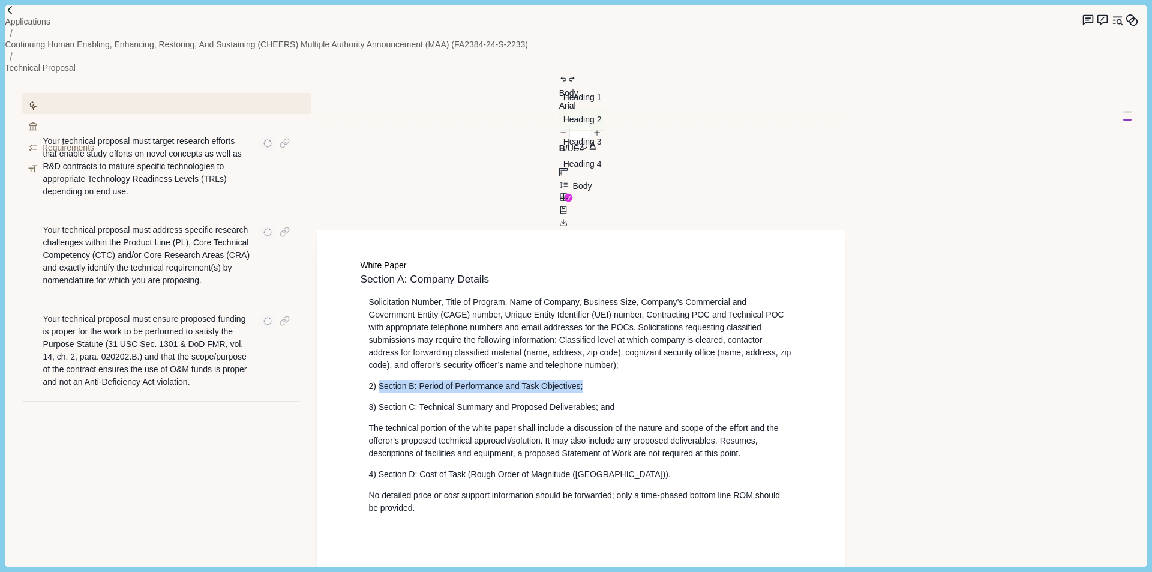
click at [559, 122] on button "Heading 2" at bounding box center [582, 120] width 47 height 22
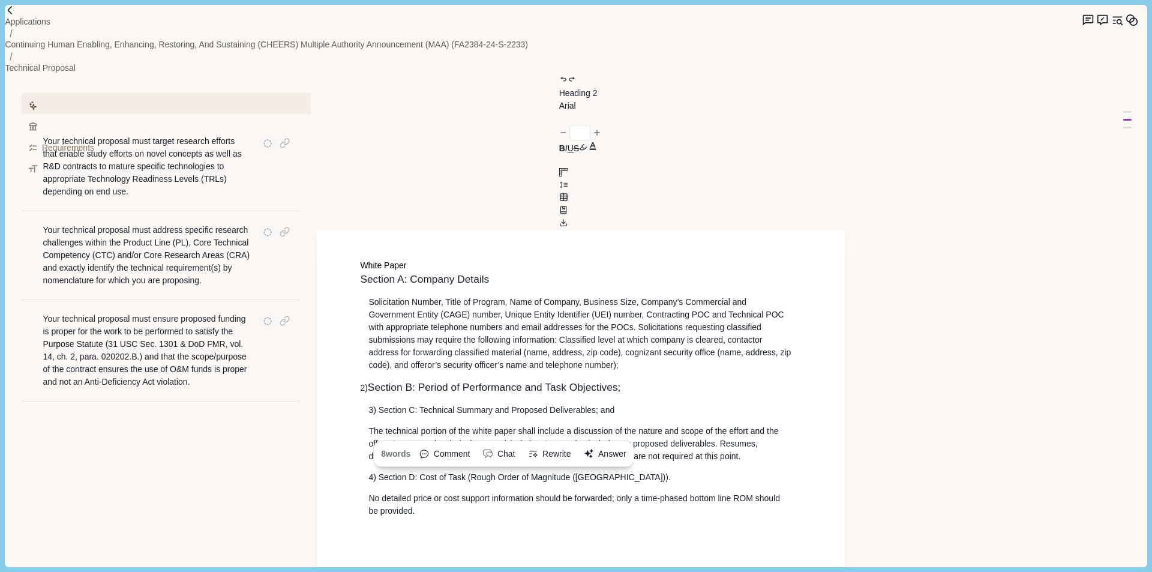
click at [468, 425] on p "The technical portion of the white paper shall include a discussion of the natu…" at bounding box center [580, 444] width 425 height 38
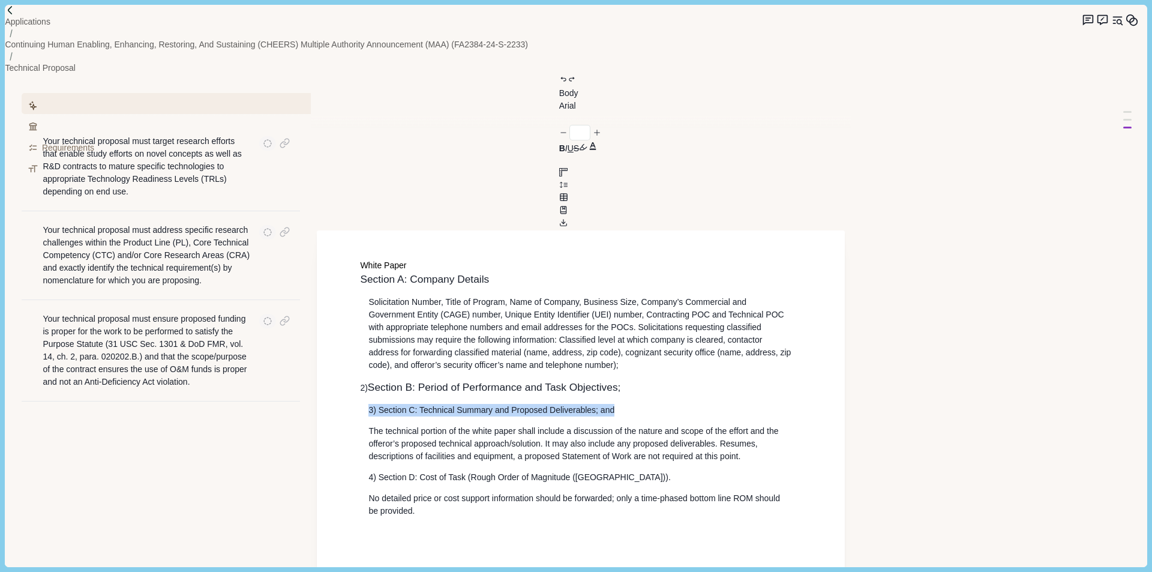
drag, startPoint x: 632, startPoint y: 320, endPoint x: 362, endPoint y: 306, distance: 270.8
click at [361, 319] on div "White Paper Section A: Company Details Solicitation Number, Title of Program, N…" at bounding box center [580, 388] width 441 height 258
click at [559, 87] on button "Body" at bounding box center [570, 93] width 23 height 13
click at [559, 124] on button "Heading 2" at bounding box center [582, 120] width 47 height 22
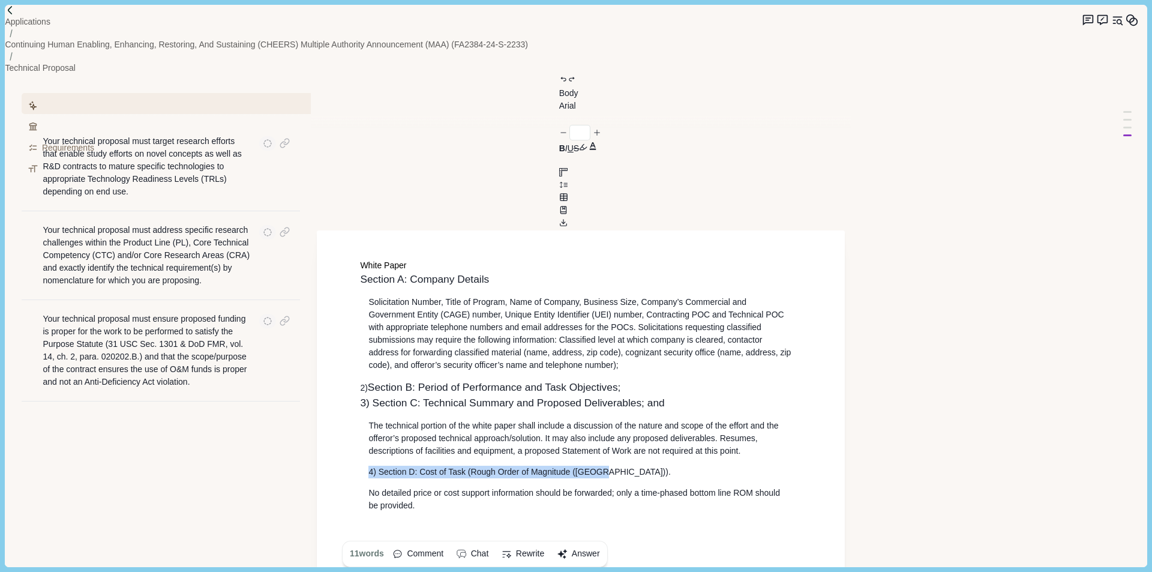
drag, startPoint x: 614, startPoint y: 395, endPoint x: 352, endPoint y: 388, distance: 262.2
click at [352, 388] on div "White Paper Section A: Company Details Solicitation Number, Title of Program, N…" at bounding box center [581, 516] width 528 height 572
click at [559, 87] on button "Body" at bounding box center [570, 93] width 23 height 13
click at [559, 116] on button "Heading 2" at bounding box center [582, 120] width 47 height 22
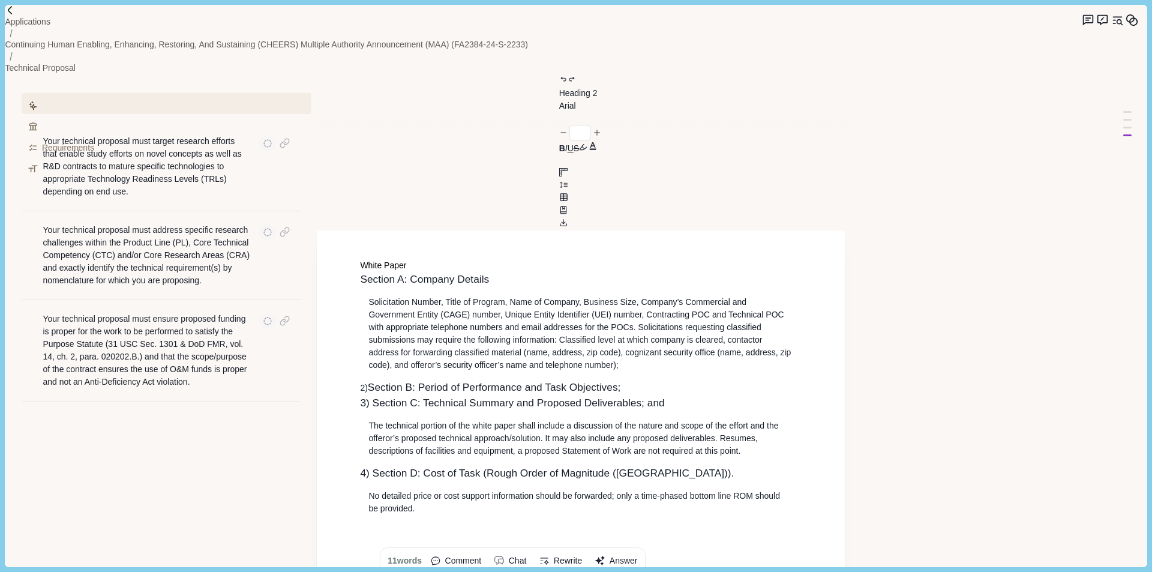
click at [565, 296] on p "Solicitation Number, Title of Program, Name of Company, Business Size, Company’…" at bounding box center [580, 334] width 425 height 76
click at [660, 380] on h2 "2) Section B: Period of Performance and Task Objectives;" at bounding box center [580, 388] width 441 height 16
type input "**"
drag, startPoint x: 420, startPoint y: 293, endPoint x: 349, endPoint y: 287, distance: 71.7
click at [350, 291] on div "White Paper Section A: Company Details Solicitation Number, Title of Program, N…" at bounding box center [581, 516] width 528 height 572
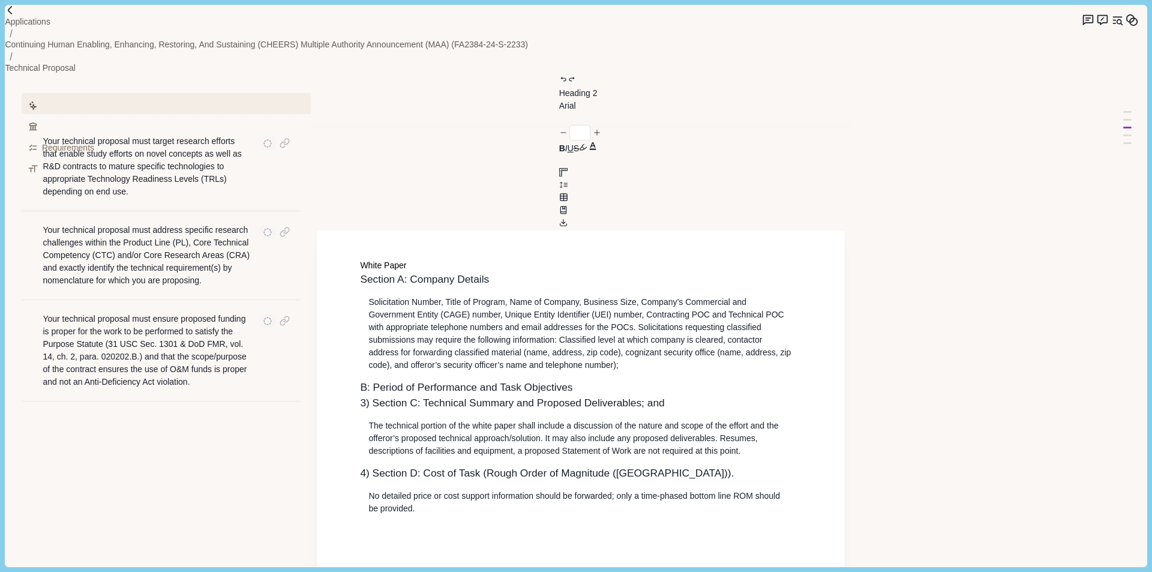
type input "**"
drag, startPoint x: 408, startPoint y: 175, endPoint x: 311, endPoint y: 178, distance: 97.8
click at [311, 178] on div "Assistant Review Criteria Requirements Formatting New Thread #1 Hello! I'm your…" at bounding box center [556, 320] width 1102 height 492
click at [602, 380] on h2 "B: Period of Performance and Task Objectives" at bounding box center [580, 388] width 441 height 16
drag, startPoint x: 420, startPoint y: 321, endPoint x: 332, endPoint y: 326, distance: 88.3
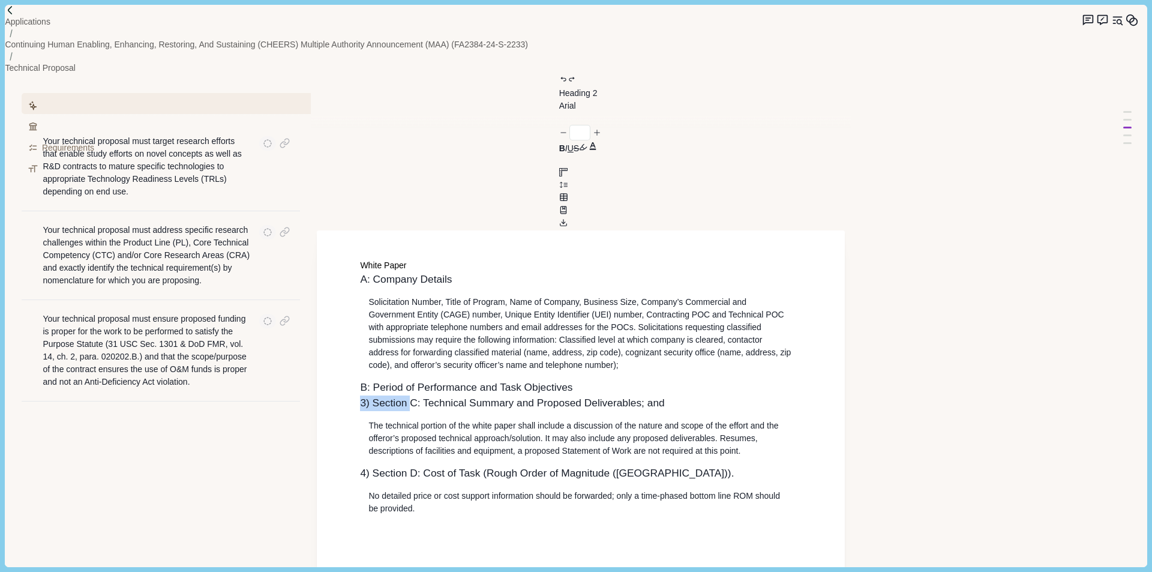
click at [332, 326] on div "White Paper A: Company Details Solicitation Number, Title of Program, Name of C…" at bounding box center [581, 516] width 528 height 572
drag, startPoint x: 434, startPoint y: 397, endPoint x: 331, endPoint y: 392, distance: 103.3
click at [331, 392] on div "White Paper A: Company Details Solicitation Number, Title of Program, Name of C…" at bounding box center [581, 516] width 528 height 572
click at [626, 465] on h2 "Cost of Task (Rough Order of Magnitude ([GEOGRAPHIC_DATA]))." at bounding box center [580, 473] width 441 height 16
click at [657, 395] on h2 "C: Technical Summary and Proposed Deliverables; and" at bounding box center [580, 403] width 441 height 16
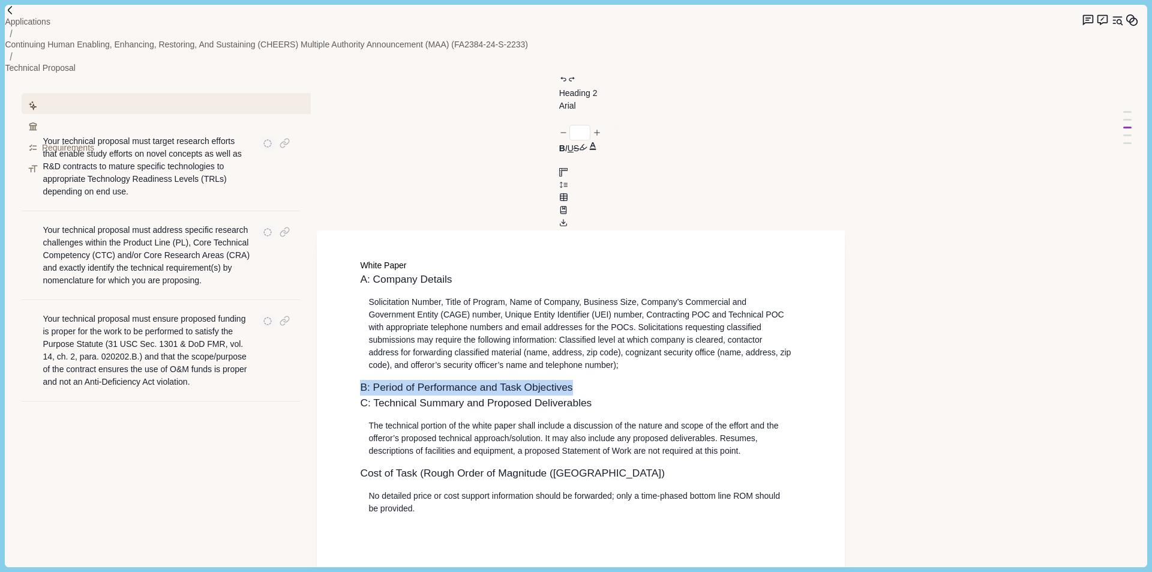
drag, startPoint x: 608, startPoint y: 290, endPoint x: 363, endPoint y: 291, distance: 244.7
click at [363, 291] on div "White Paper A: Company Details Solicitation Number, Title of Program, Name of C…" at bounding box center [580, 387] width 441 height 256
click at [509, 449] on div "button" at bounding box center [501, 454] width 15 height 11
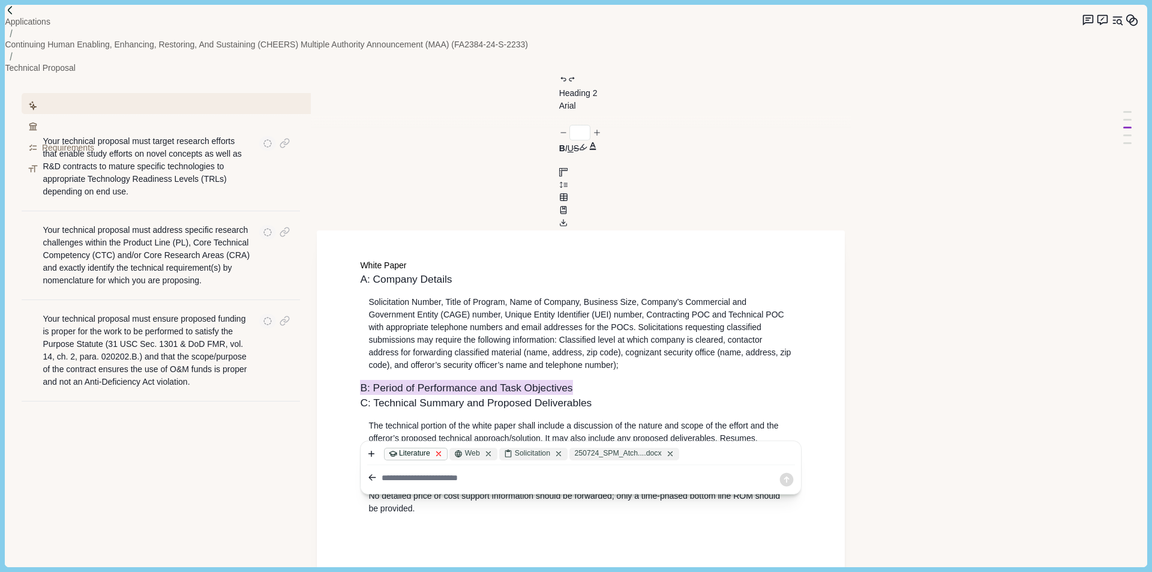
click at [440, 449] on icon at bounding box center [438, 453] width 8 height 8
click at [425, 449] on icon at bounding box center [422, 453] width 8 height 8
click at [376, 473] on icon "button" at bounding box center [372, 478] width 11 height 11
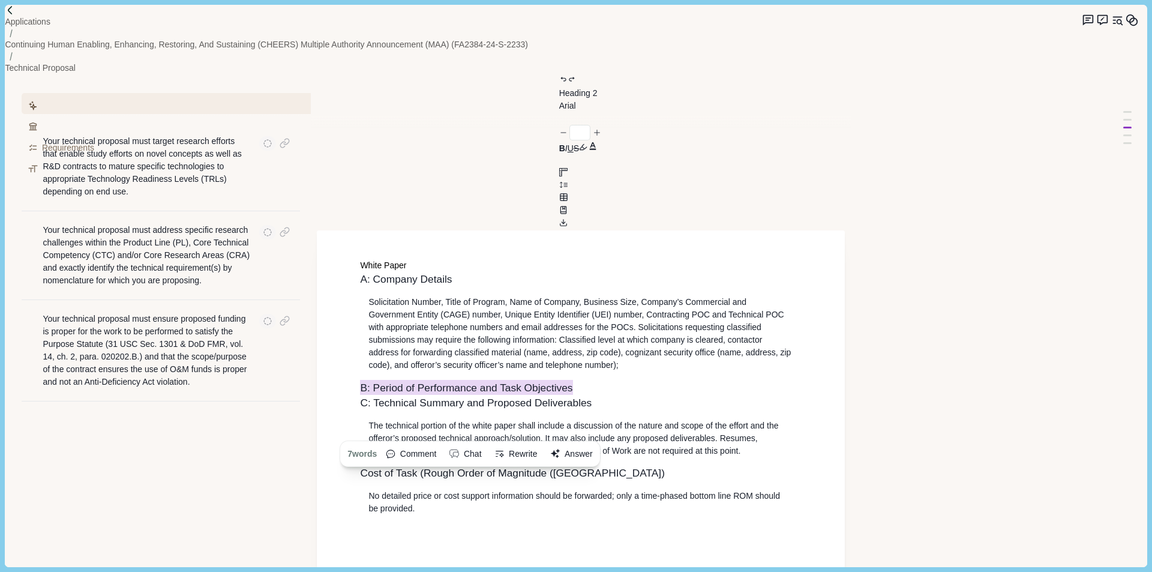
click at [597, 444] on button "Answer" at bounding box center [571, 453] width 51 height 19
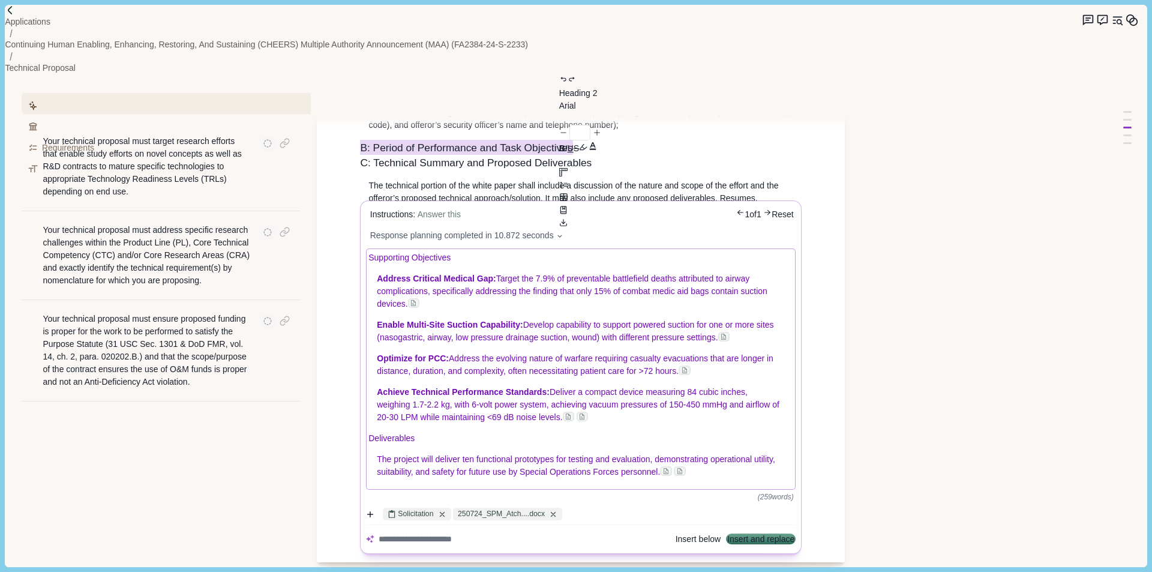
scroll to position [305, 0]
click at [561, 533] on textarea at bounding box center [523, 539] width 291 height 13
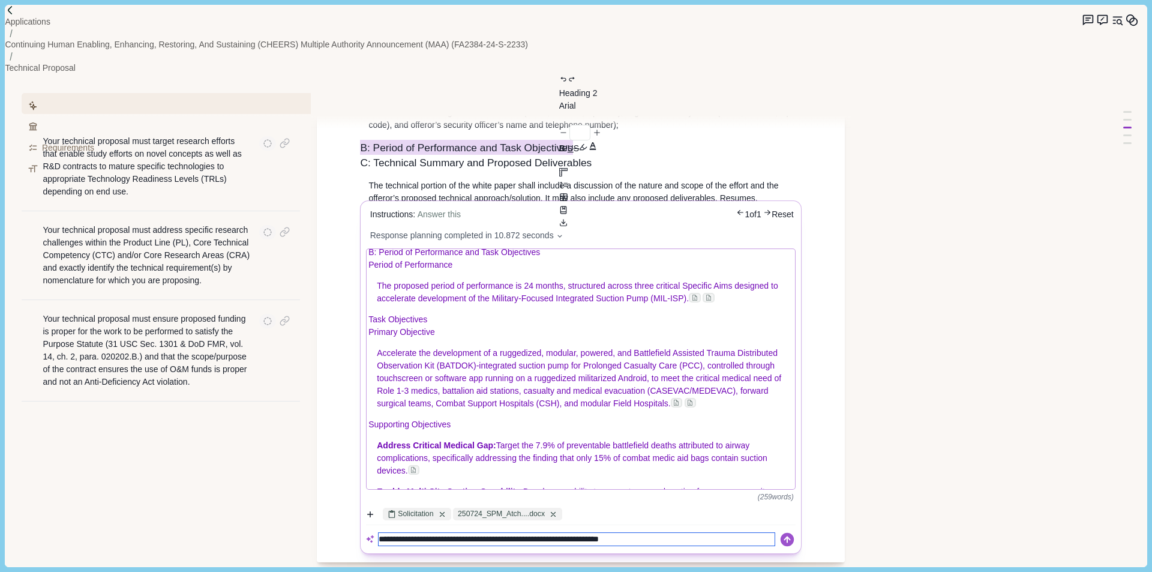
type textarea "**********"
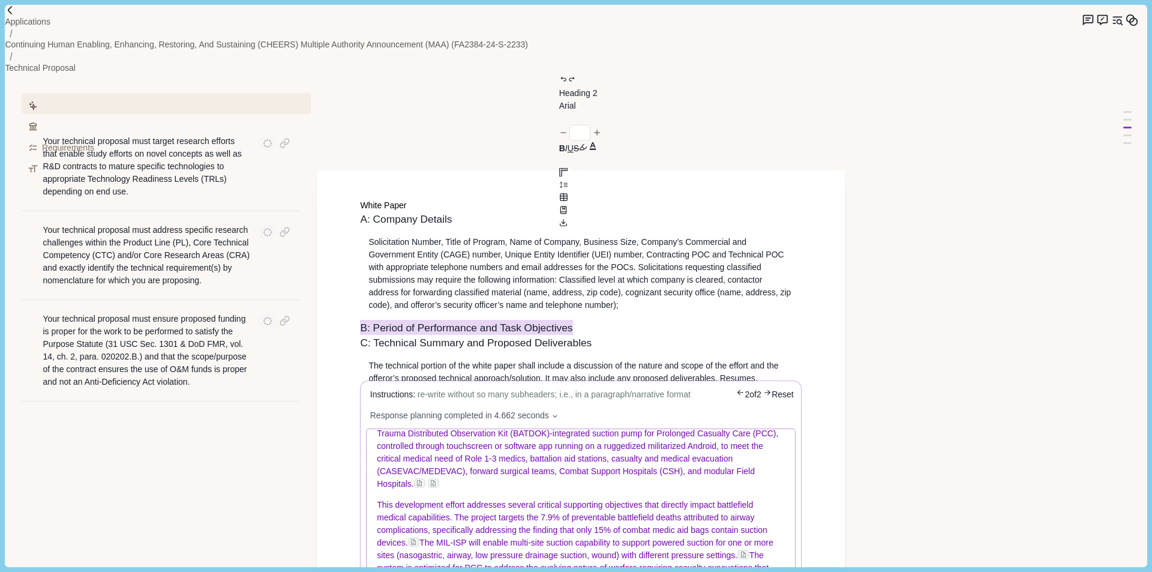
scroll to position [180, 0]
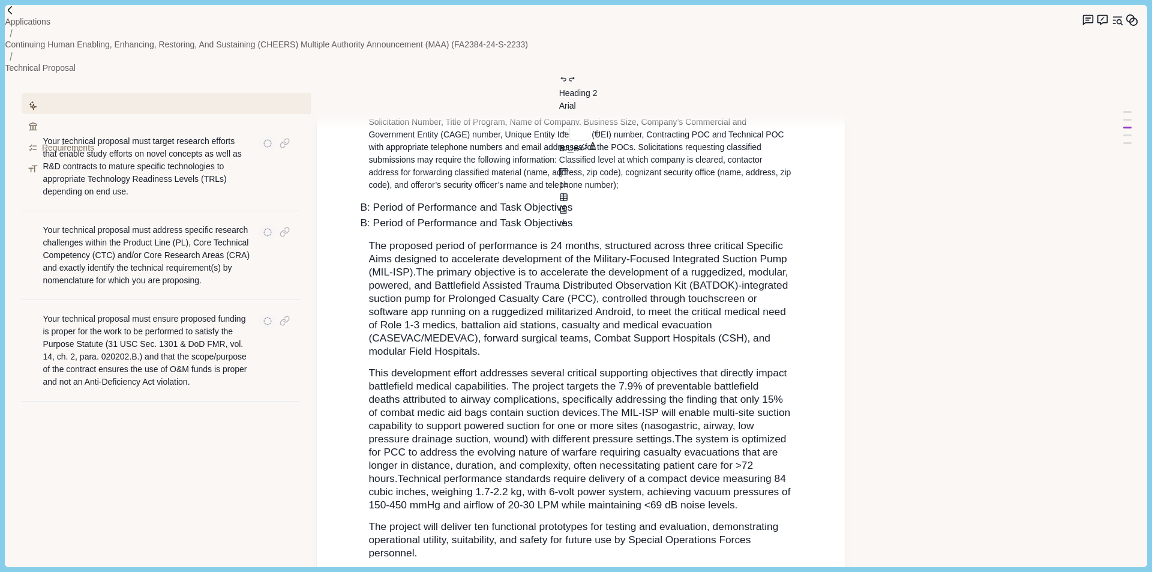
scroll to position [134, 0]
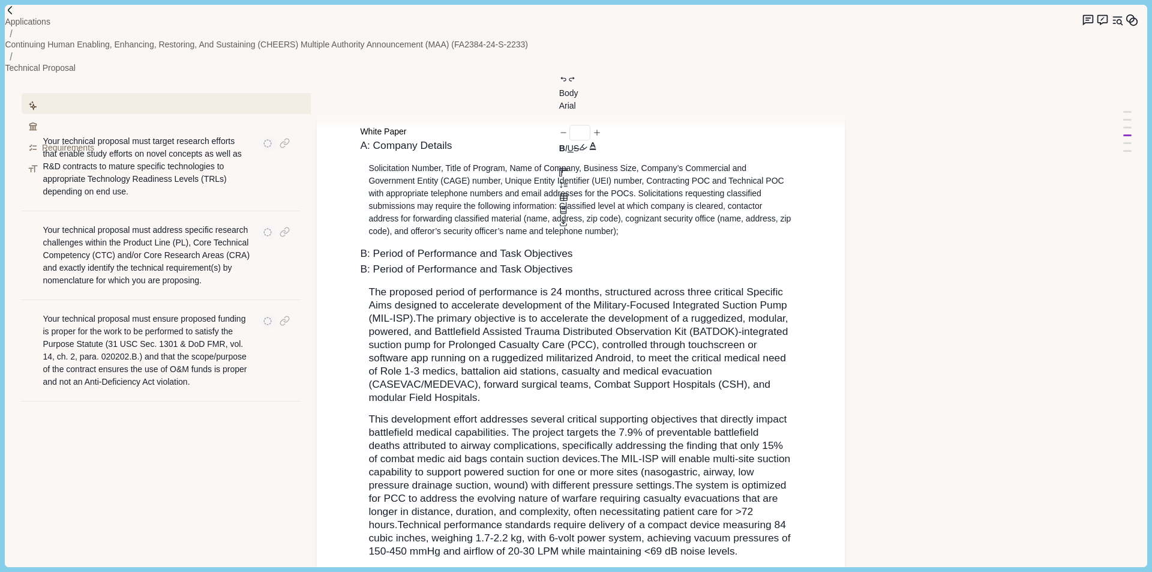
click at [579, 285] on span "The proposed period of performance is 24 months, structured across three critic…" at bounding box center [578, 304] width 421 height 38
drag, startPoint x: 609, startPoint y: 188, endPoint x: 344, endPoint y: 190, distance: 265.1
click at [344, 190] on div "White Paper A: Company Details Solicitation Number, Title of Program, Name of C…" at bounding box center [581, 434] width 528 height 674
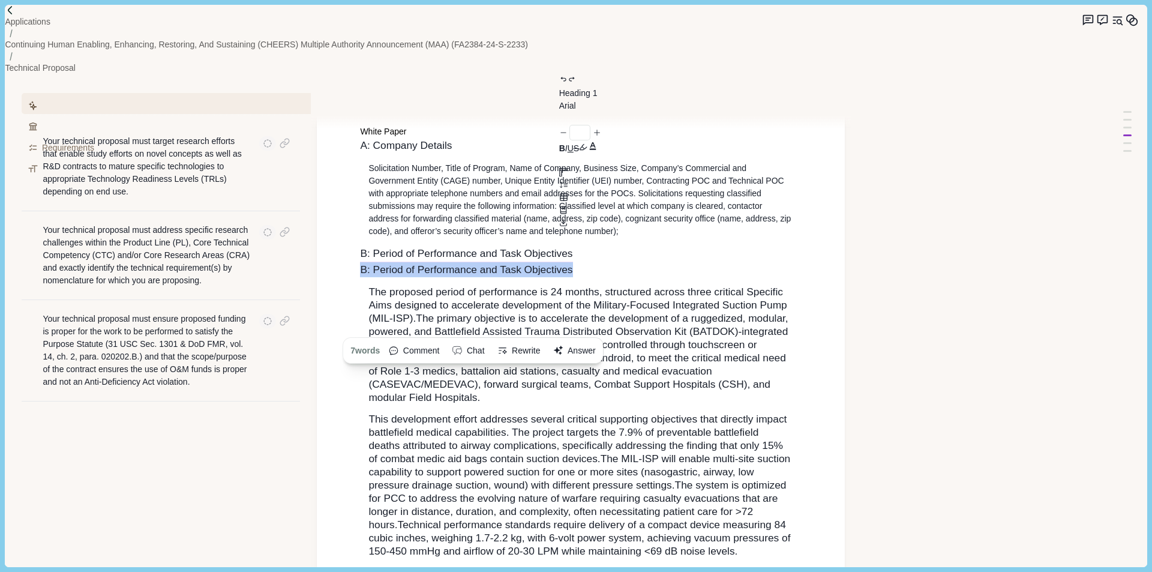
click at [600, 341] on button "Answer" at bounding box center [574, 350] width 51 height 19
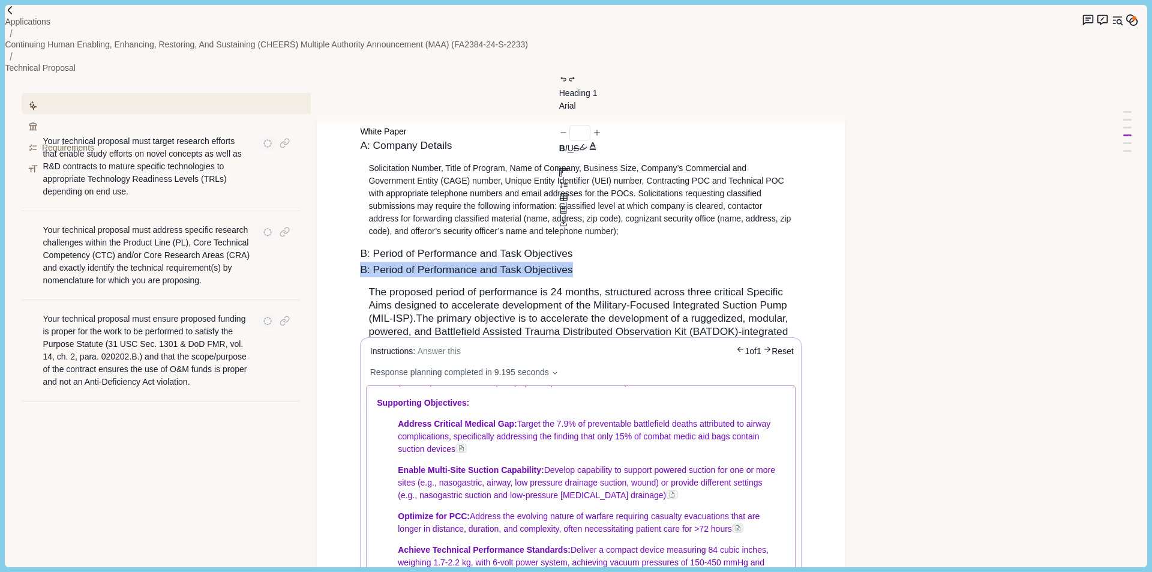
scroll to position [0, 0]
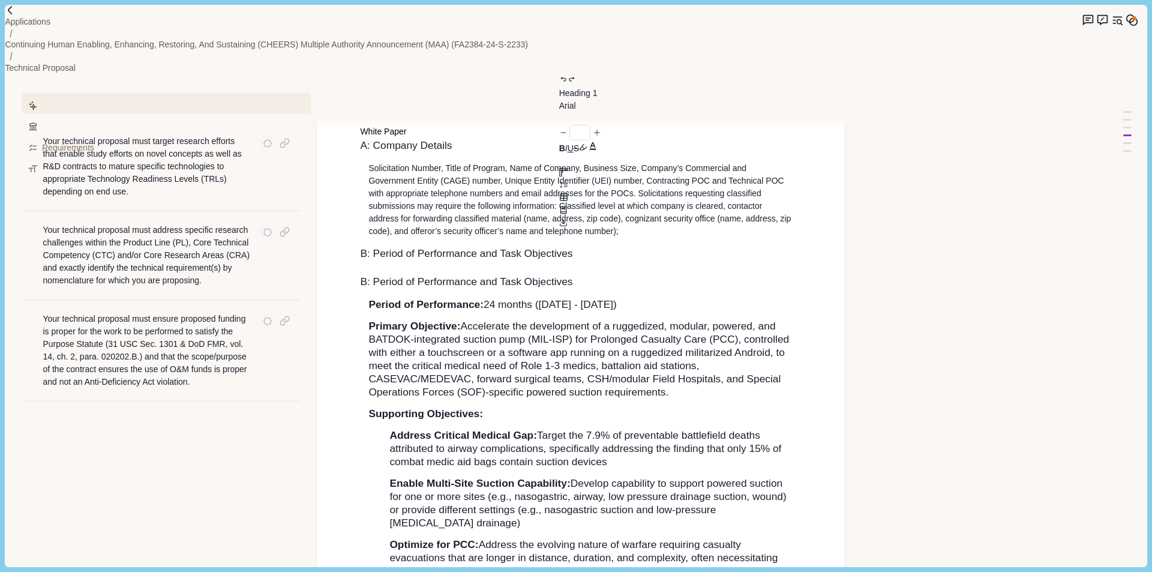
scroll to position [172, 0]
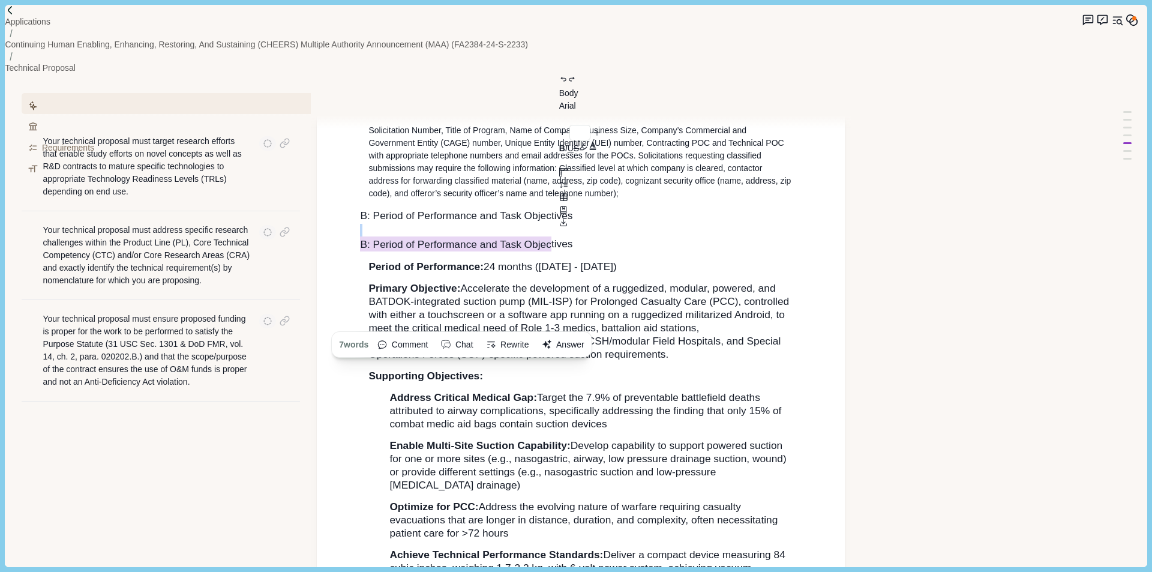
drag, startPoint x: 571, startPoint y: 167, endPoint x: 401, endPoint y: 134, distance: 172.9
click at [398, 224] on h1 at bounding box center [580, 230] width 441 height 13
drag, startPoint x: 553, startPoint y: 143, endPoint x: 547, endPoint y: 153, distance: 11.8
click at [549, 224] on h1 at bounding box center [580, 230] width 441 height 13
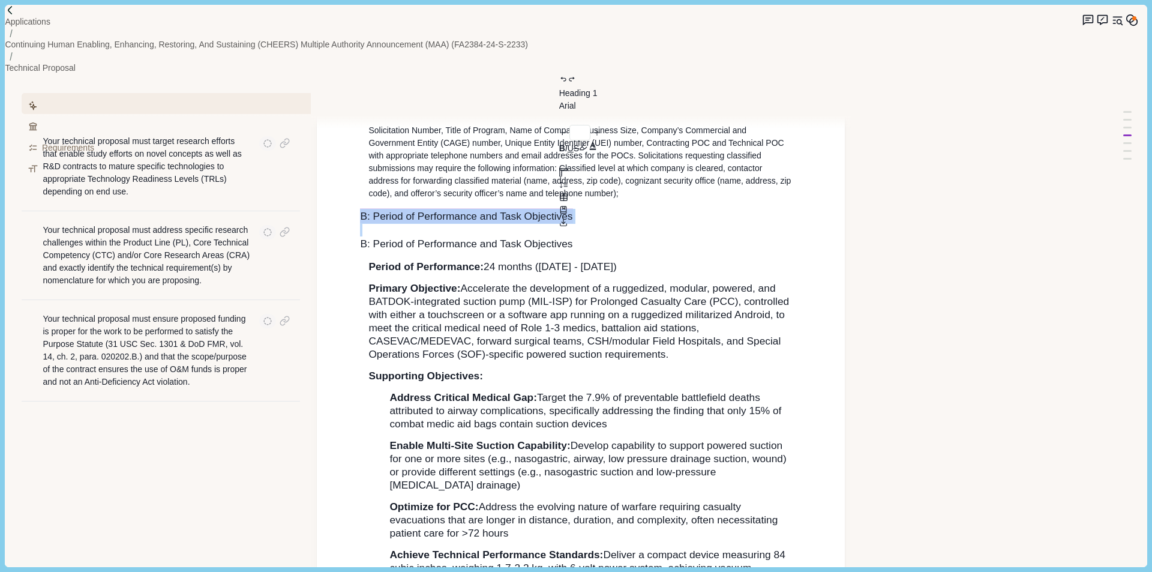
drag, startPoint x: 547, startPoint y: 153, endPoint x: 360, endPoint y: 127, distance: 188.9
type input "**"
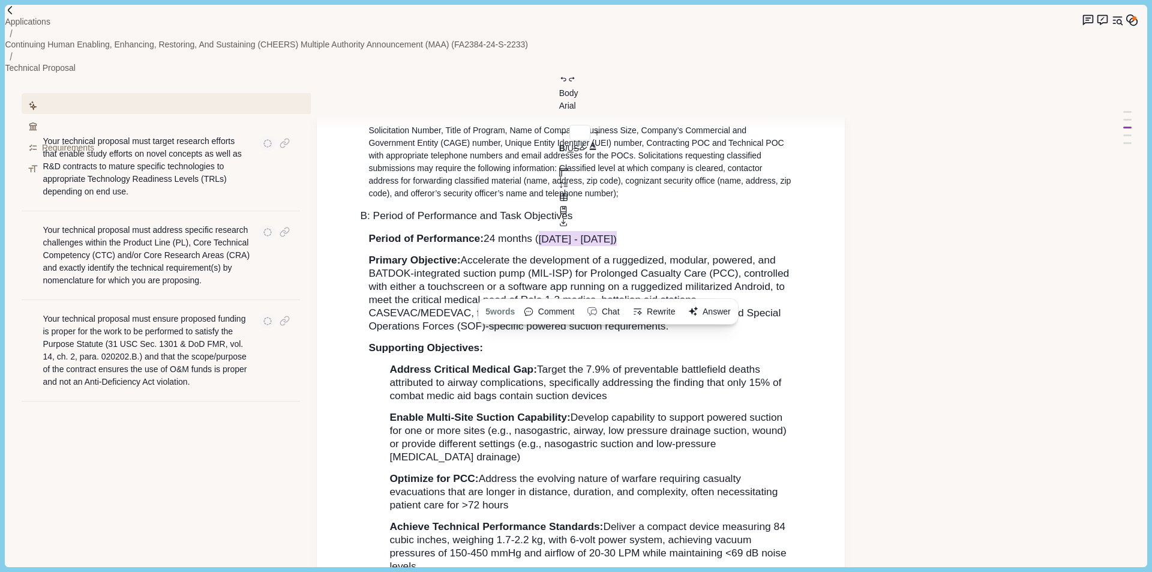
drag, startPoint x: 544, startPoint y: 150, endPoint x: 729, endPoint y: 154, distance: 184.8
click at [729, 232] on p "Period of Performance: 24 months ( [DATE] - [DATE])" at bounding box center [580, 238] width 425 height 13
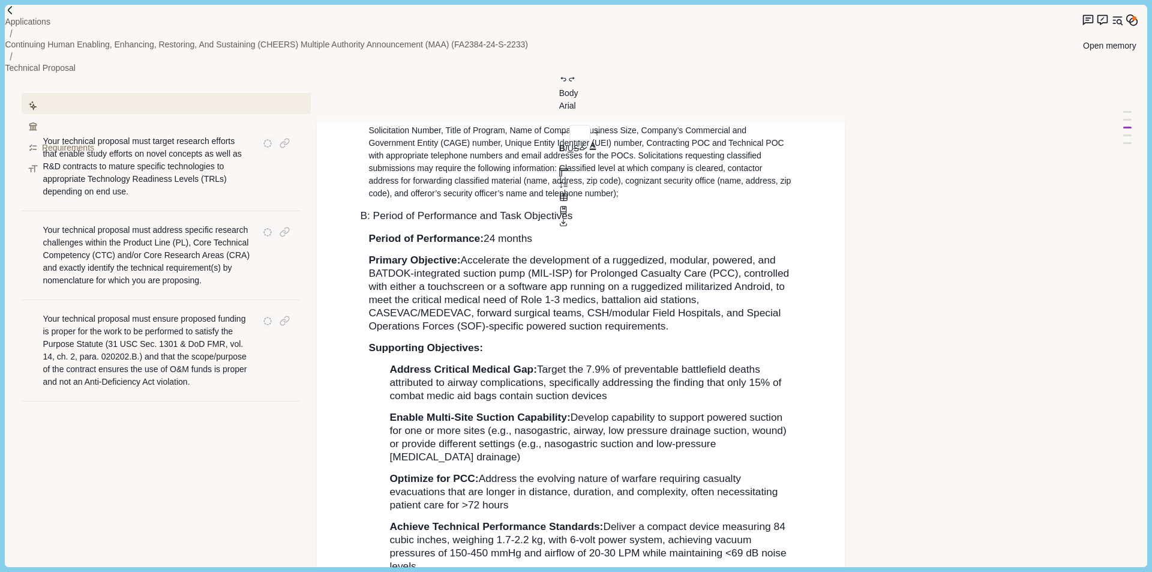
click at [1129, 22] on circle "Memory" at bounding box center [1129, 18] width 7 height 7
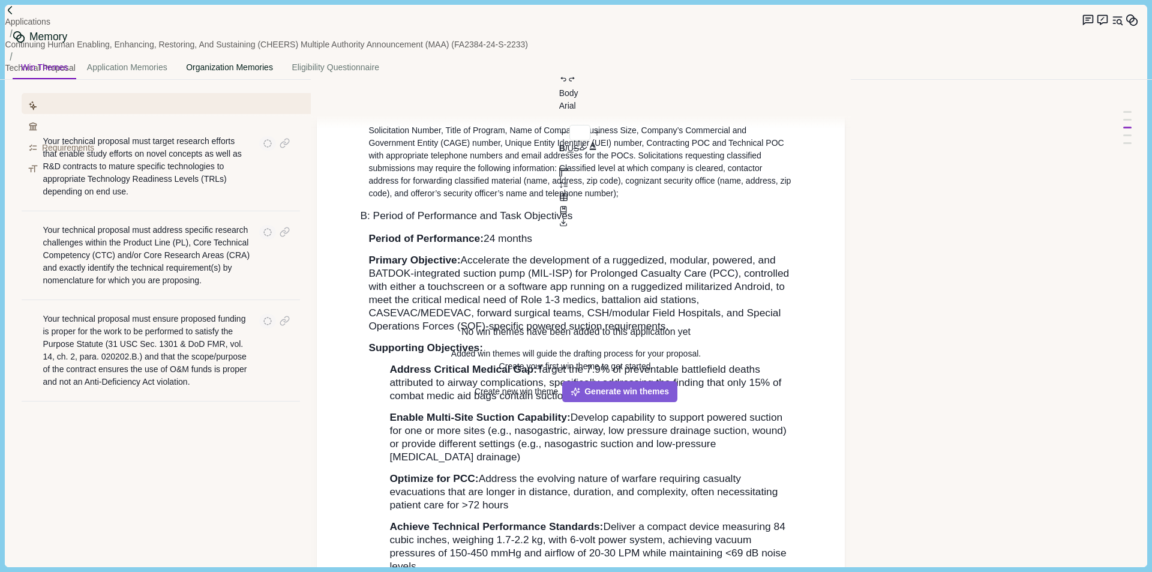
click at [281, 57] on div "Organization Memories" at bounding box center [230, 68] width 104 height 22
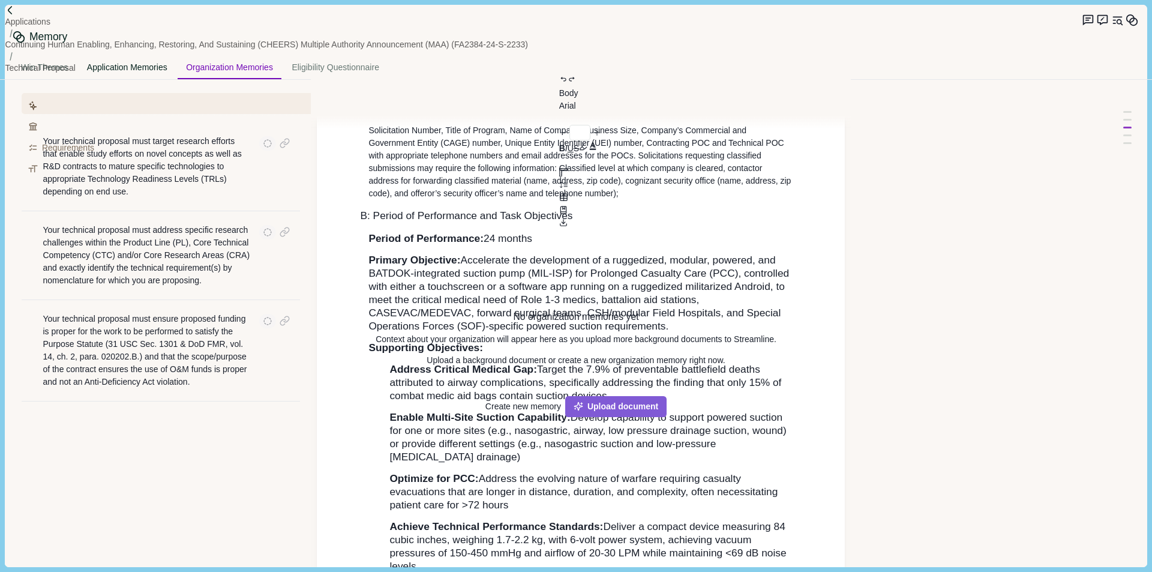
click at [176, 57] on div "Application Memories" at bounding box center [127, 68] width 97 height 22
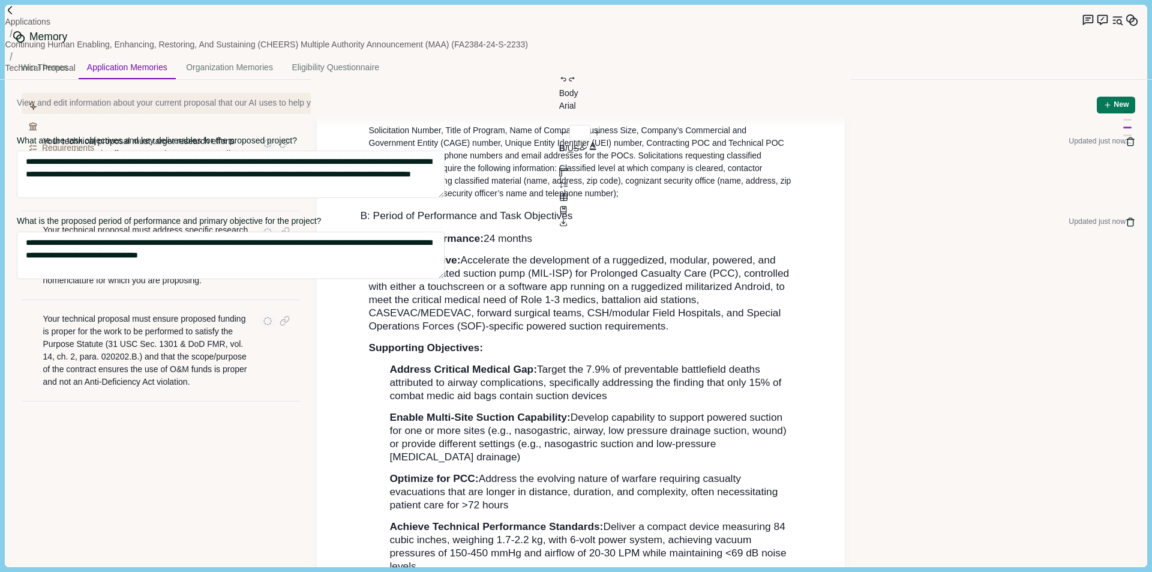
click at [0, 9] on icon "Close" at bounding box center [0, 9] width 0 height 0
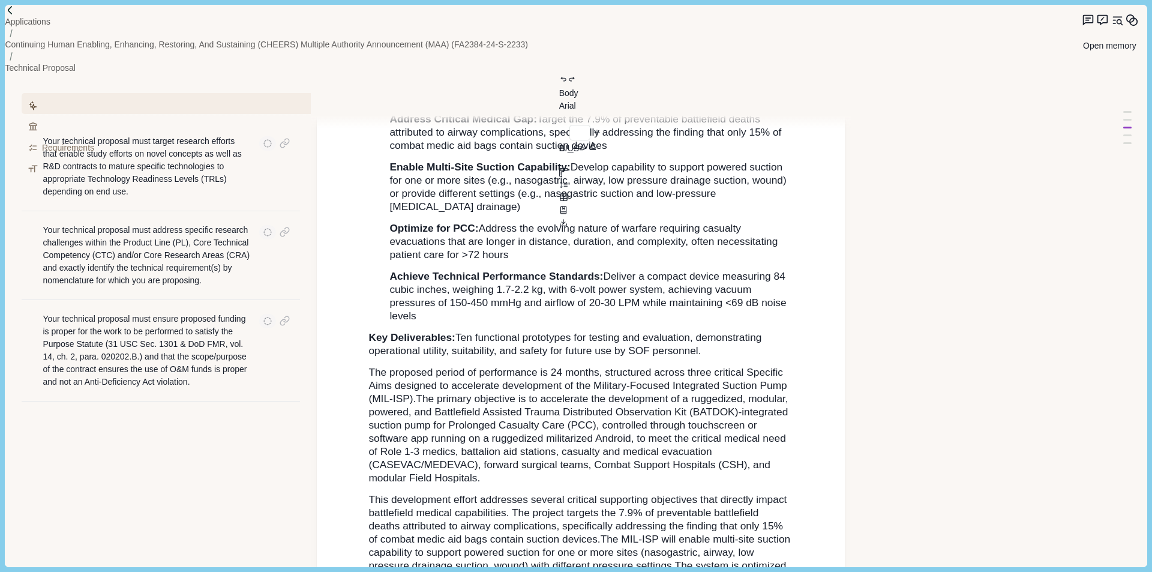
scroll to position [471, 0]
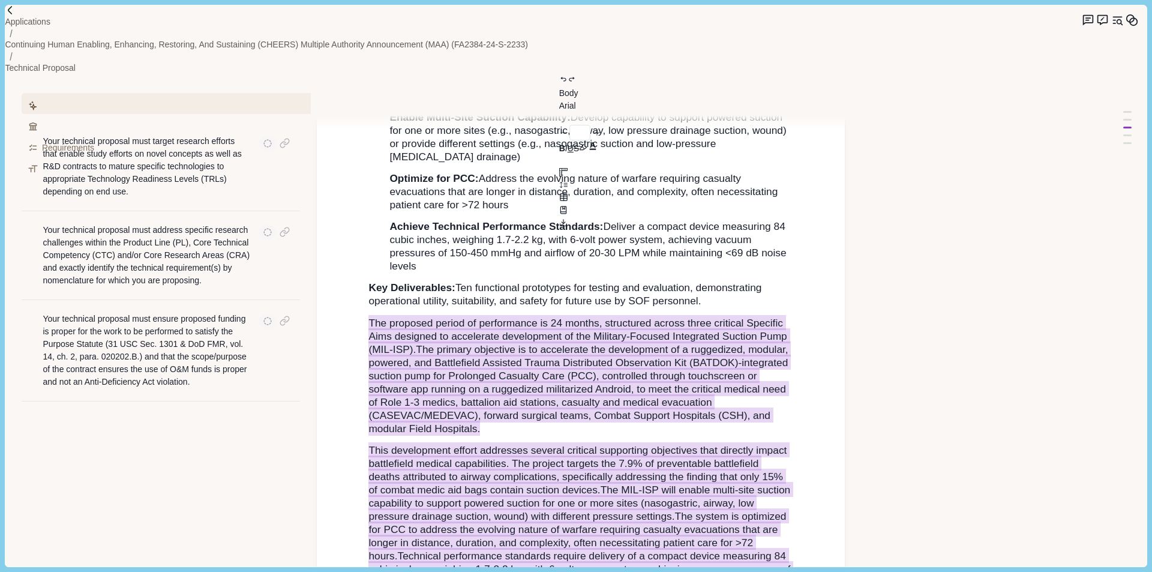
drag, startPoint x: 343, startPoint y: 217, endPoint x: 683, endPoint y: 250, distance: 341.0
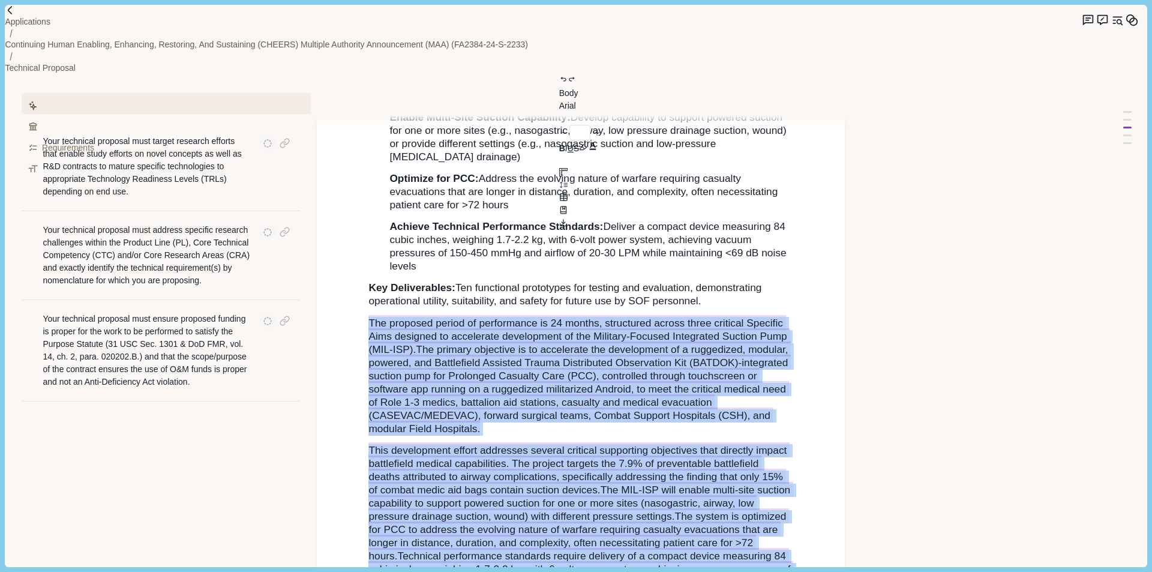
drag, startPoint x: 458, startPoint y: 518, endPoint x: 364, endPoint y: 218, distance: 314.9
click at [364, 218] on div "White Paper A: Company Details Solicitation Number, Title of Program, Name of C…" at bounding box center [580, 276] width 441 height 976
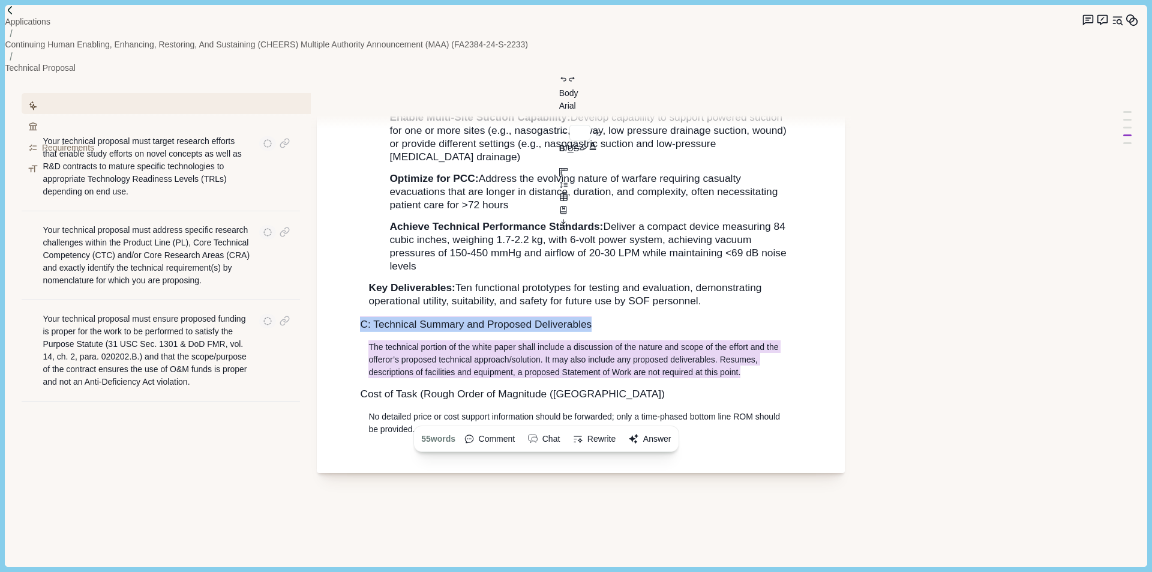
drag, startPoint x: 759, startPoint y: 279, endPoint x: 360, endPoint y: 223, distance: 402.8
click at [360, 223] on div "White Paper A: Company Details Solicitation Number, Title of Program, Name of C…" at bounding box center [580, 112] width 441 height 648
click at [668, 429] on button "Answer" at bounding box center [649, 438] width 51 height 19
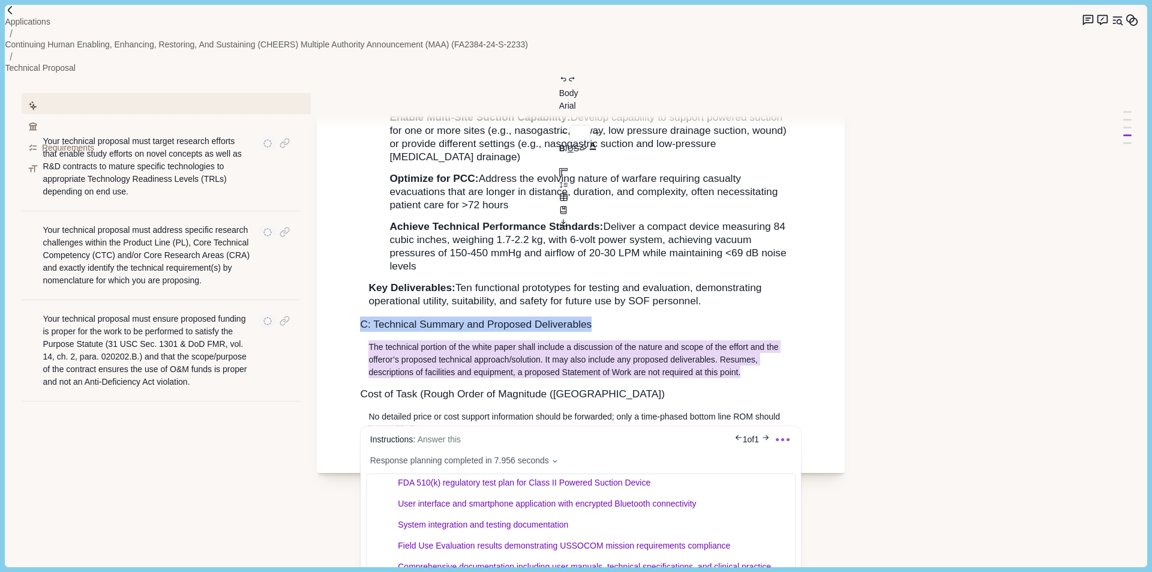
scroll to position [615, 0]
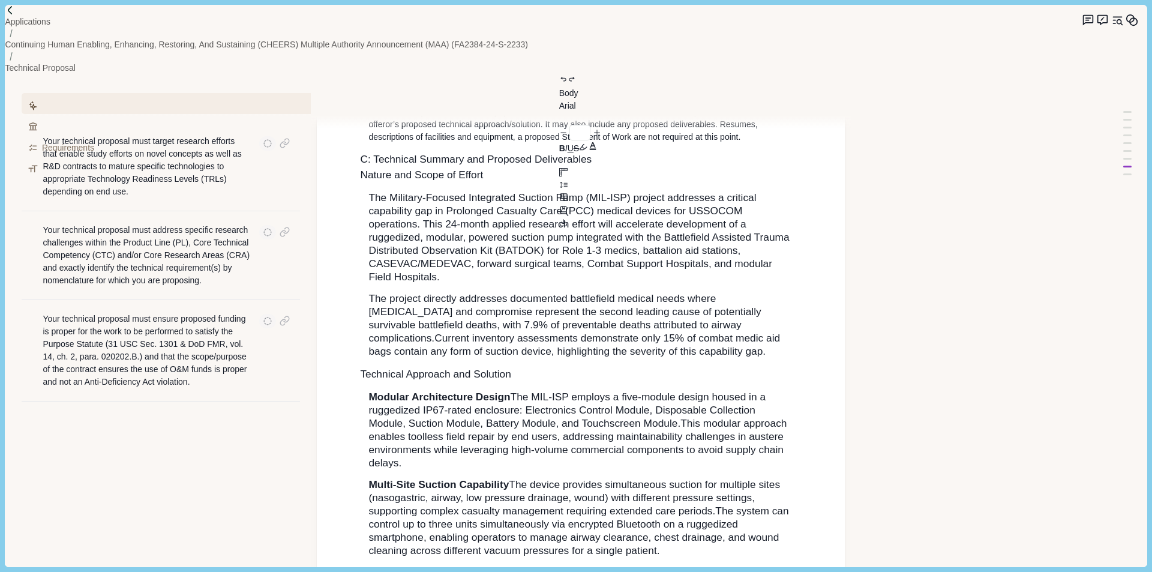
scroll to position [406, 0]
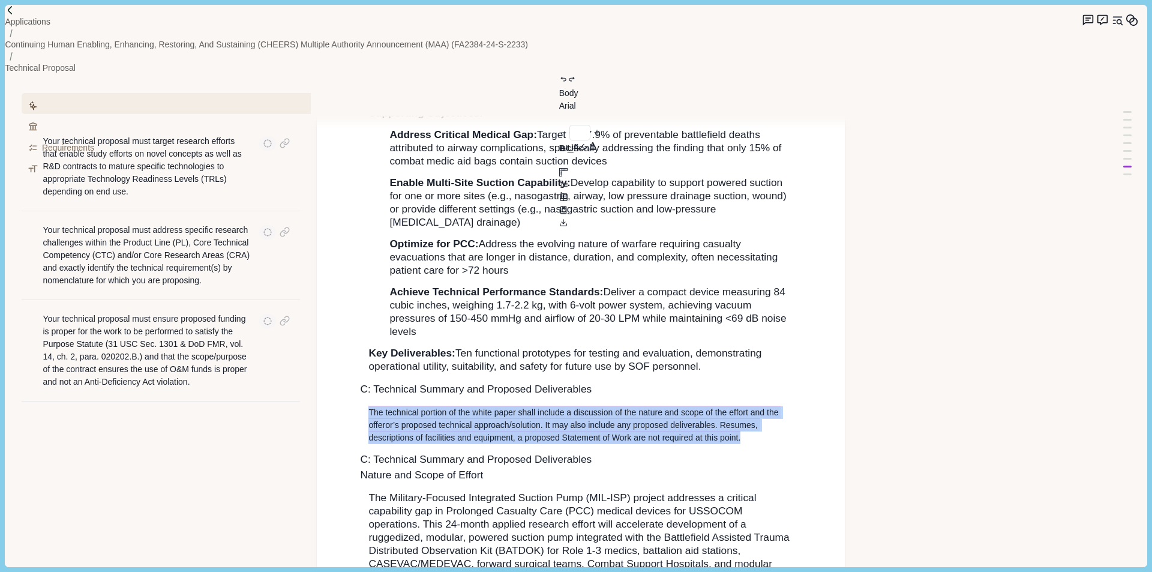
type input "**"
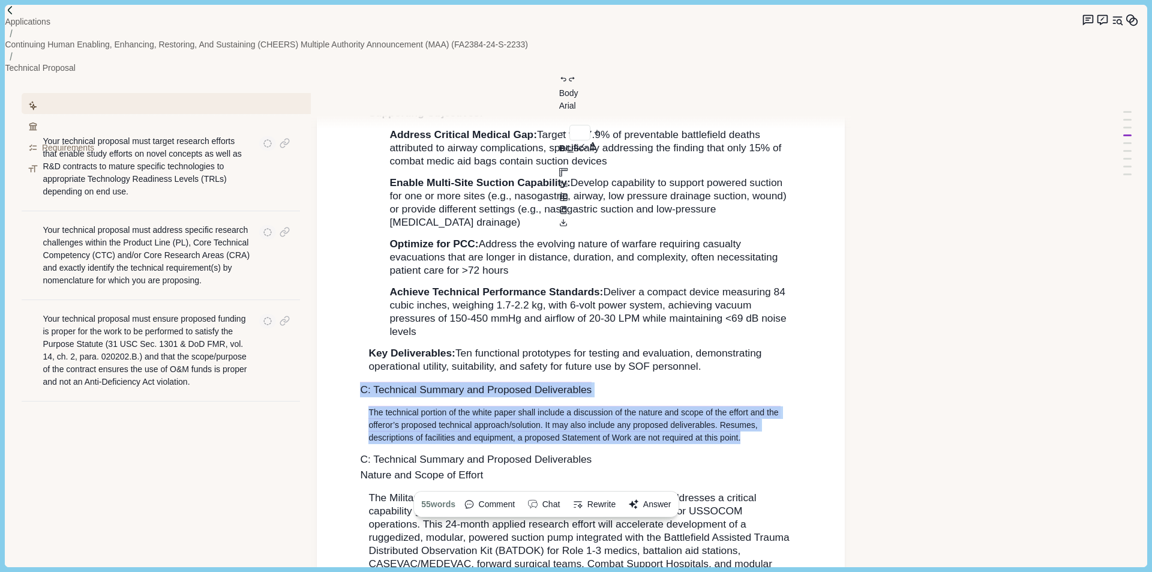
drag, startPoint x: 782, startPoint y: 348, endPoint x: 332, endPoint y: 291, distance: 453.5
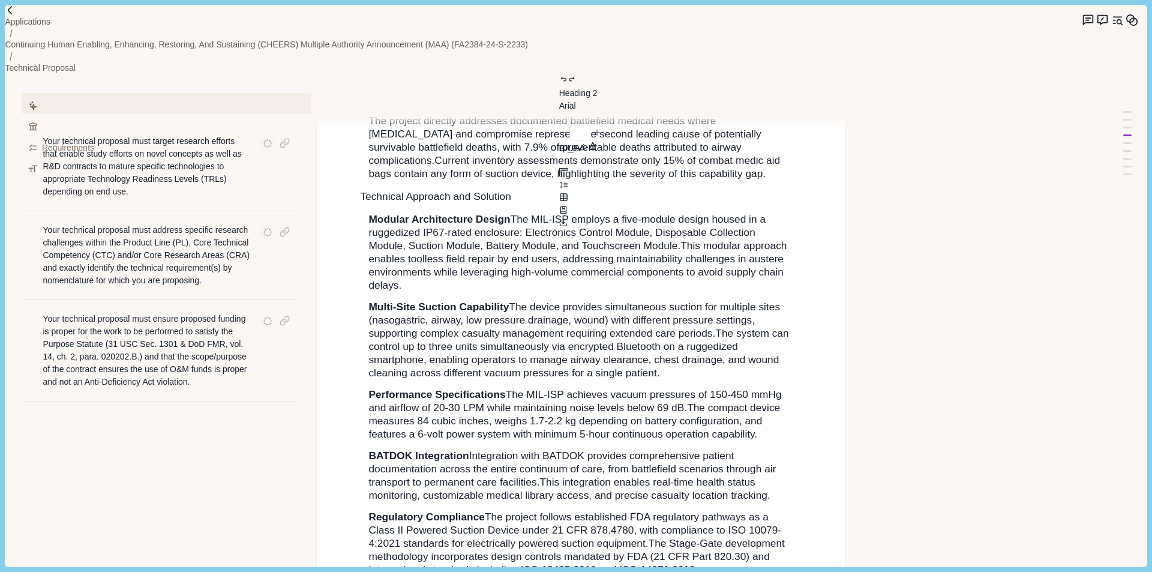
scroll to position [1306, 0]
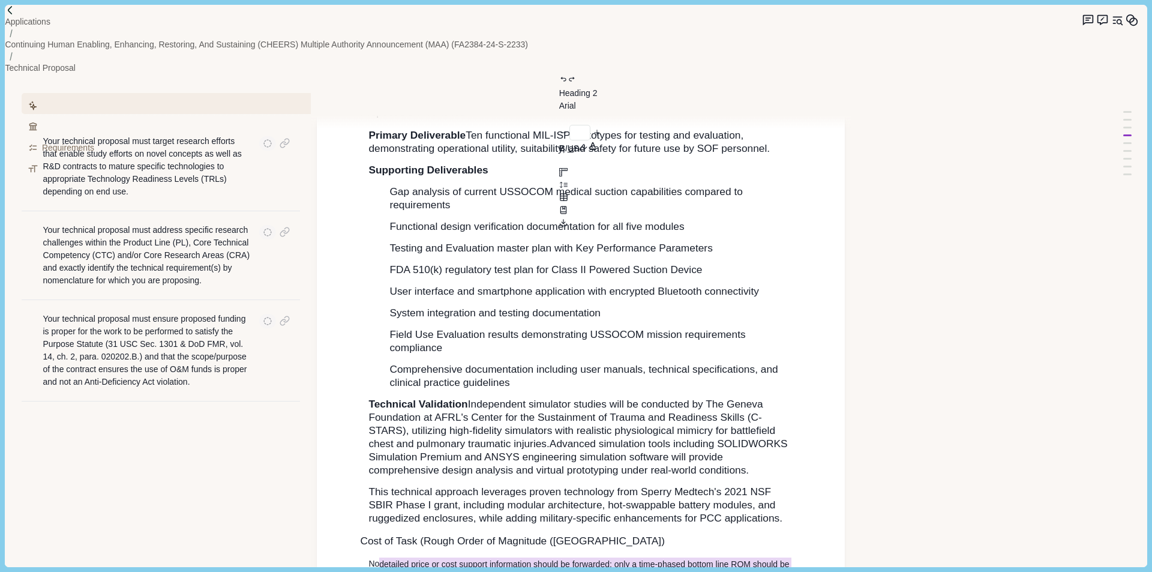
type input "**"
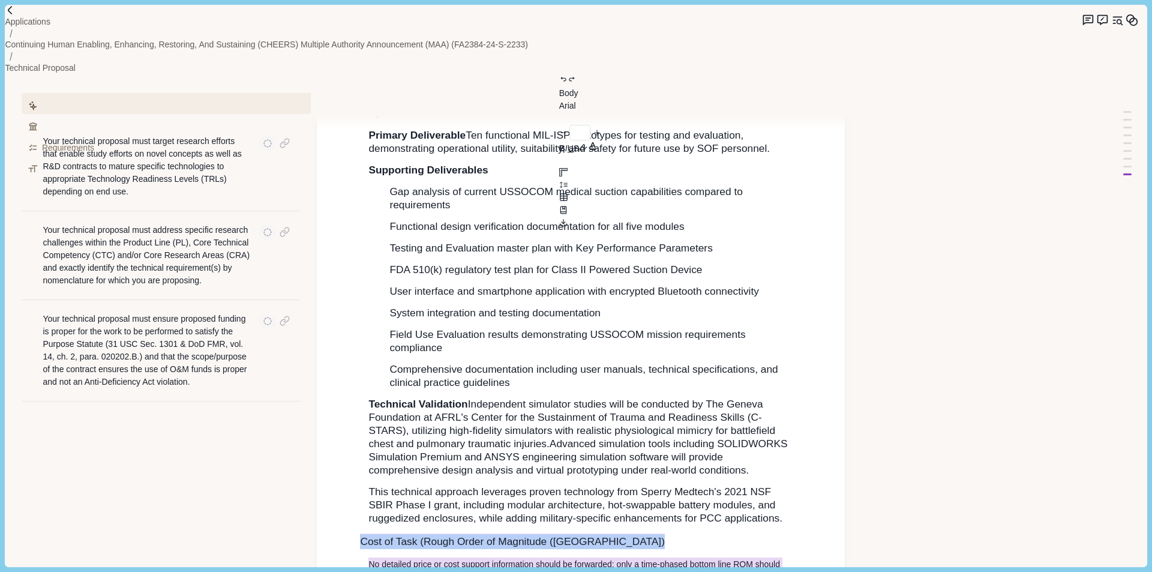
drag, startPoint x: 425, startPoint y: 517, endPoint x: 365, endPoint y: 476, distance: 72.5
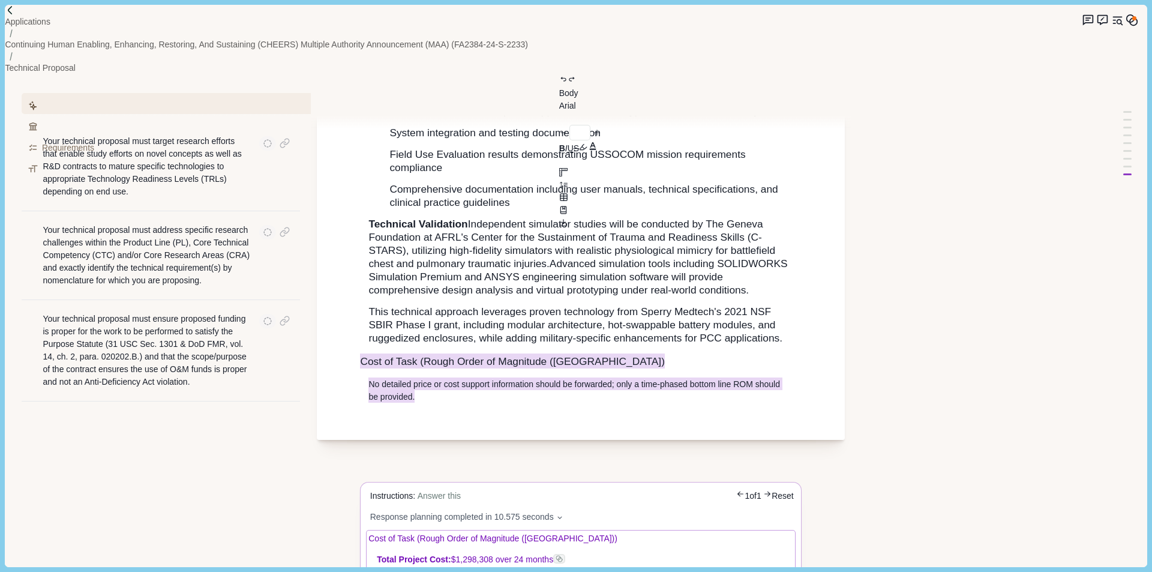
scroll to position [1620, 0]
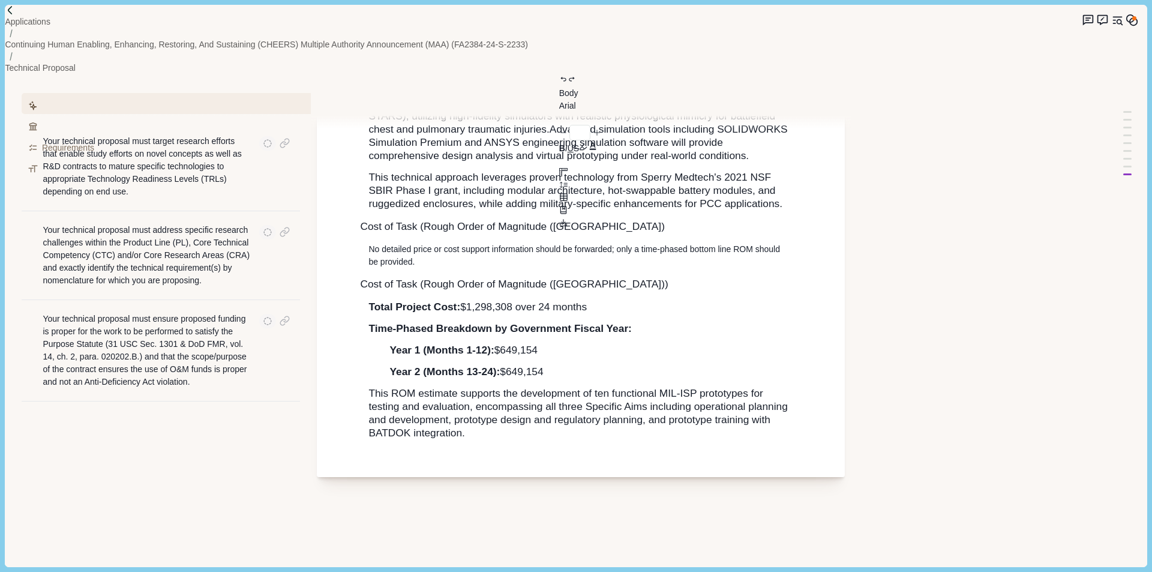
scroll to position [1574, 0]
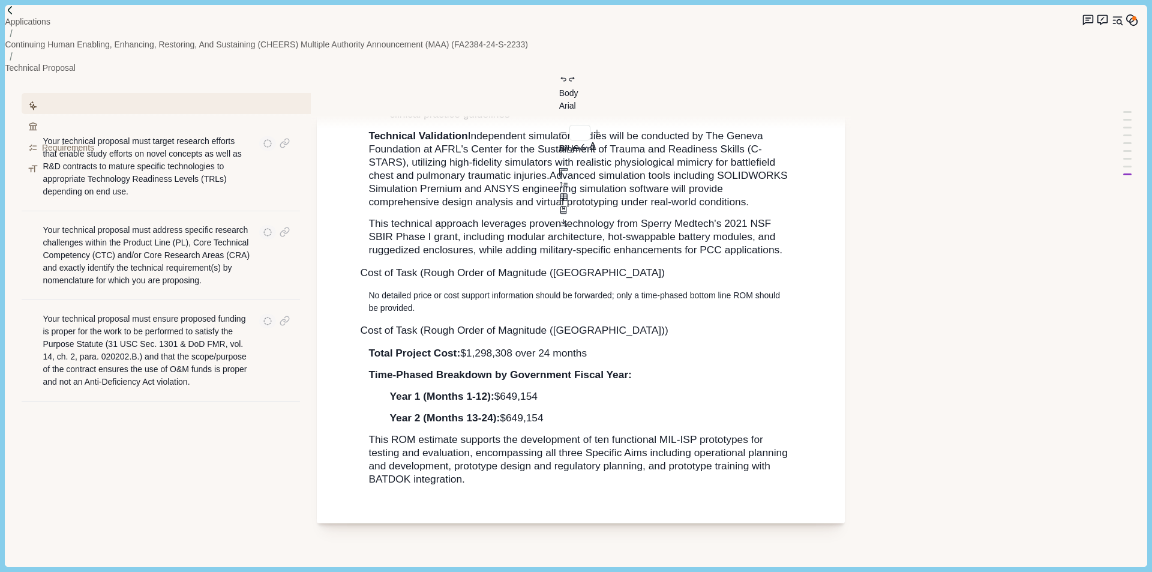
type input "**"
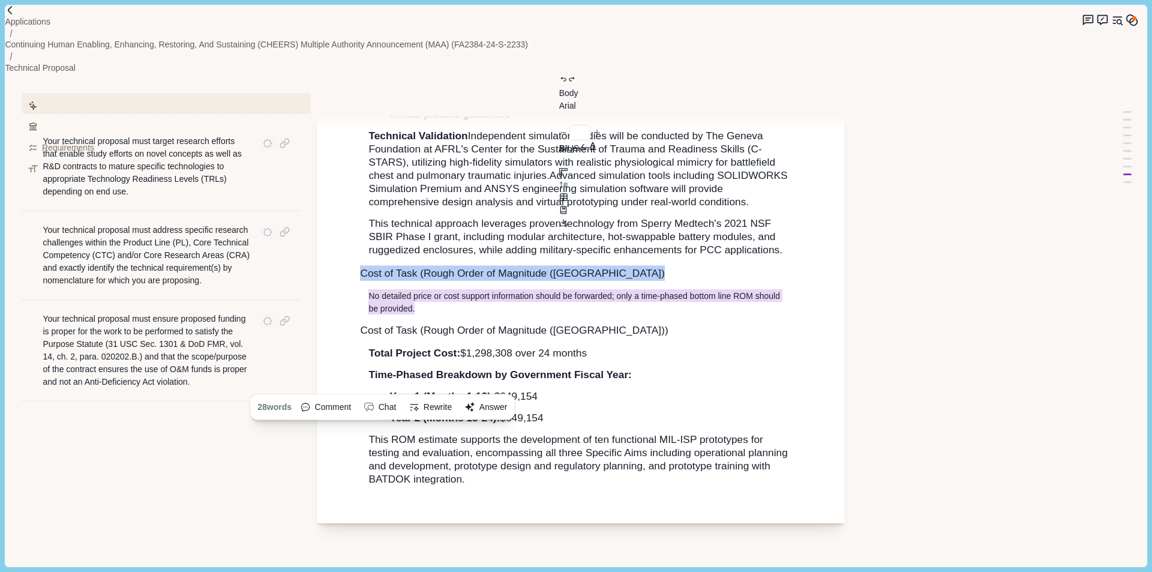
drag, startPoint x: 434, startPoint y: 247, endPoint x: 360, endPoint y: 208, distance: 83.7
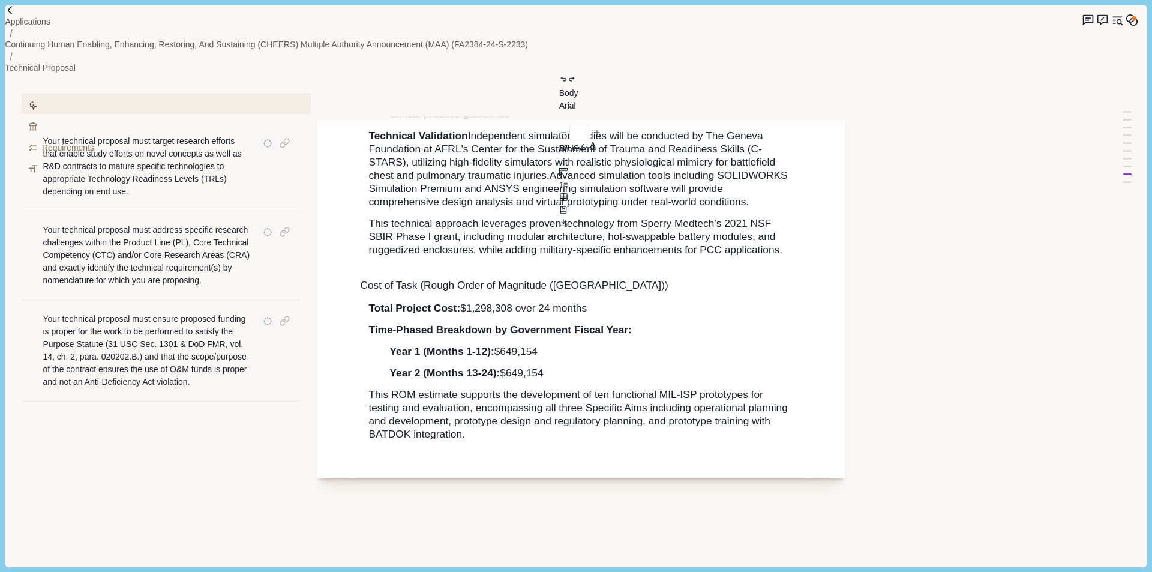
type input "**"
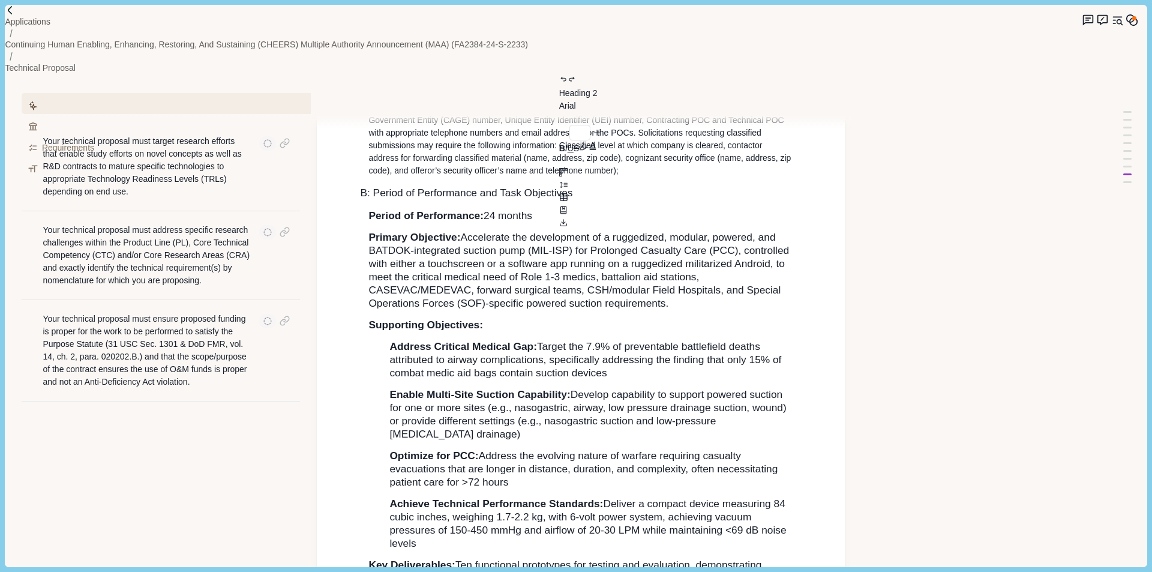
scroll to position [0, 0]
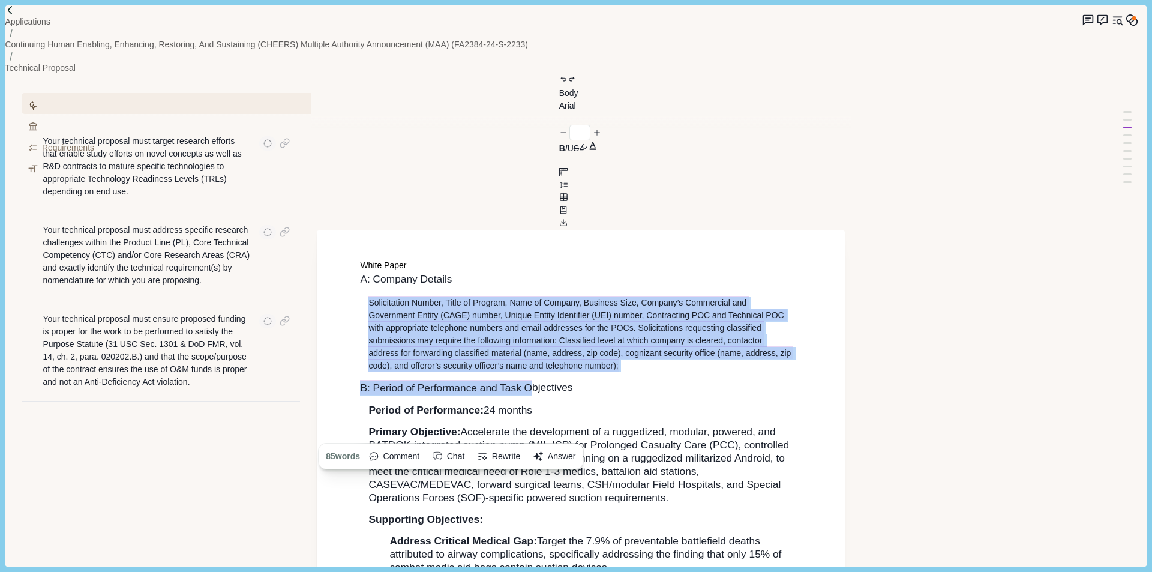
drag, startPoint x: 549, startPoint y: 271, endPoint x: 360, endPoint y: 196, distance: 202.7
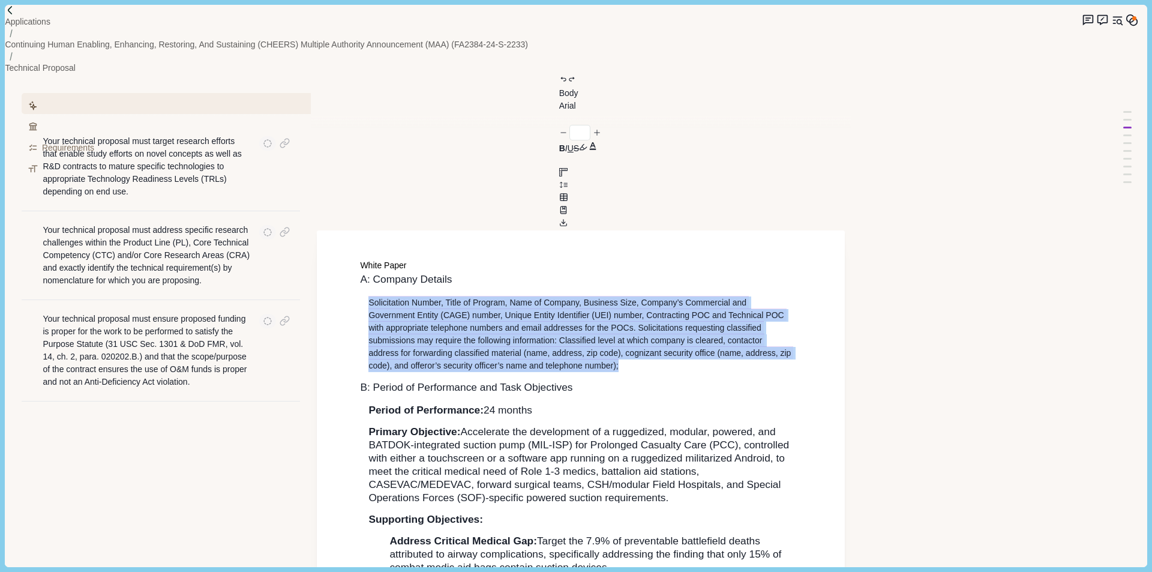
type input "**"
drag, startPoint x: 517, startPoint y: 265, endPoint x: 336, endPoint y: 194, distance: 194.7
click at [552, 417] on button "Answer" at bounding box center [534, 426] width 51 height 19
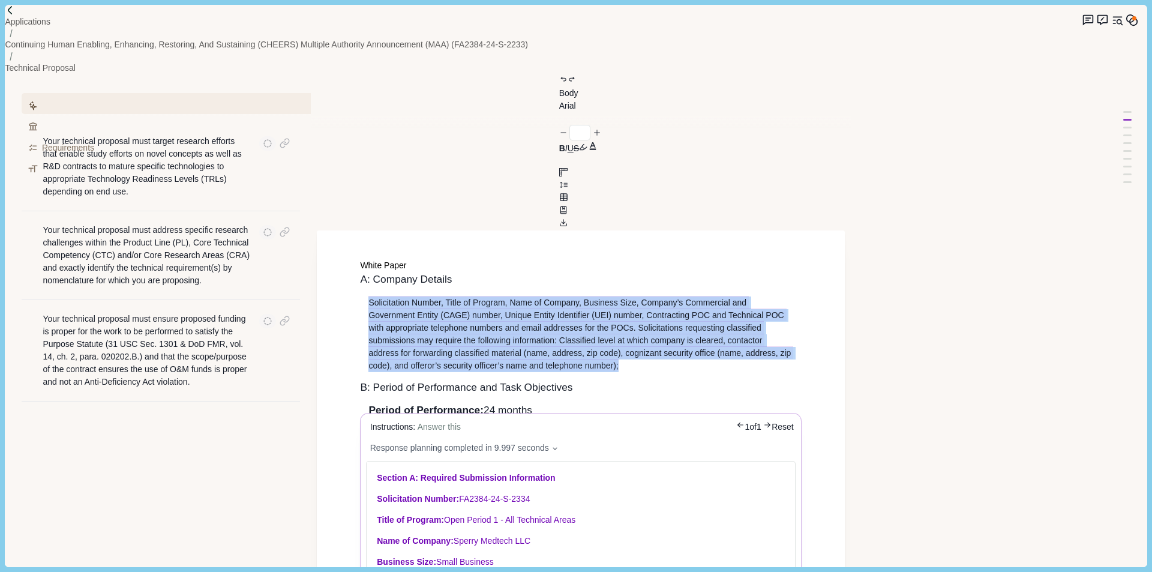
scroll to position [300, 0]
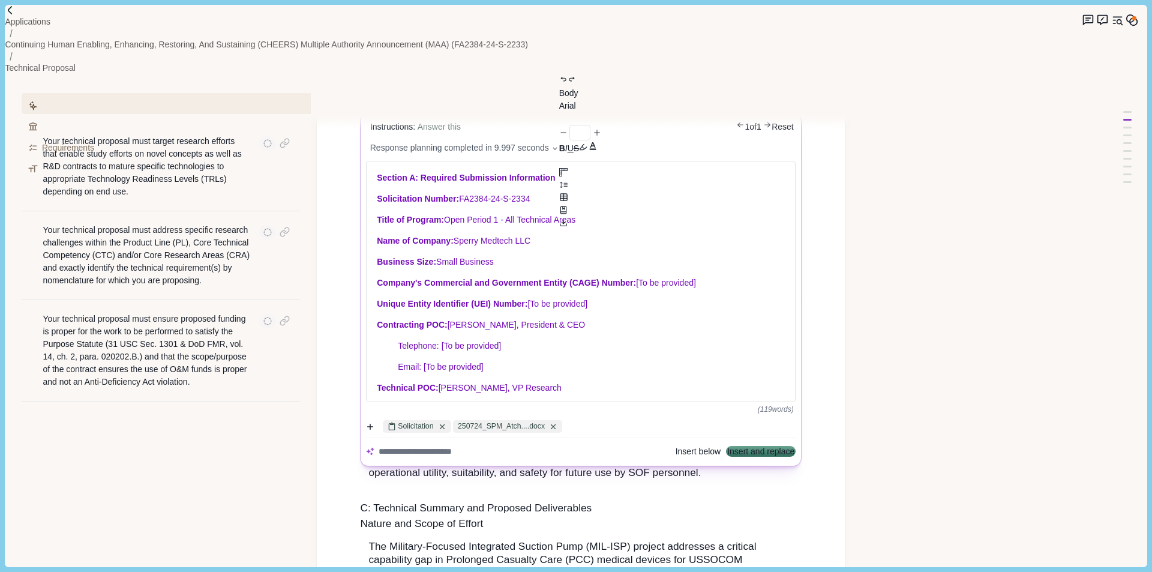
click at [678, 447] on button "Insert below" at bounding box center [697, 451] width 45 height 8
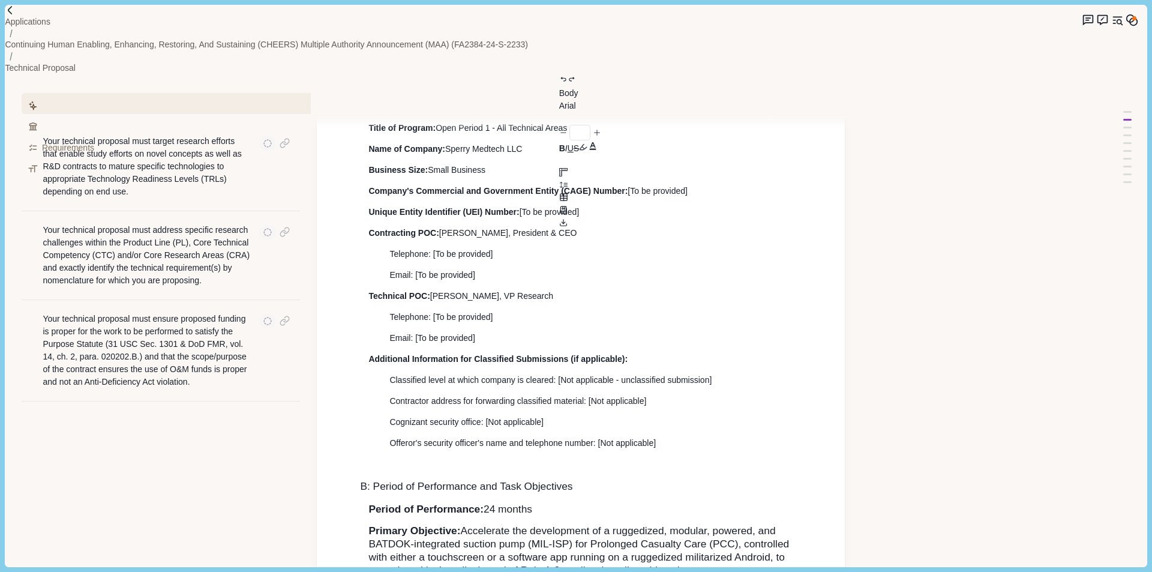
scroll to position [0, 0]
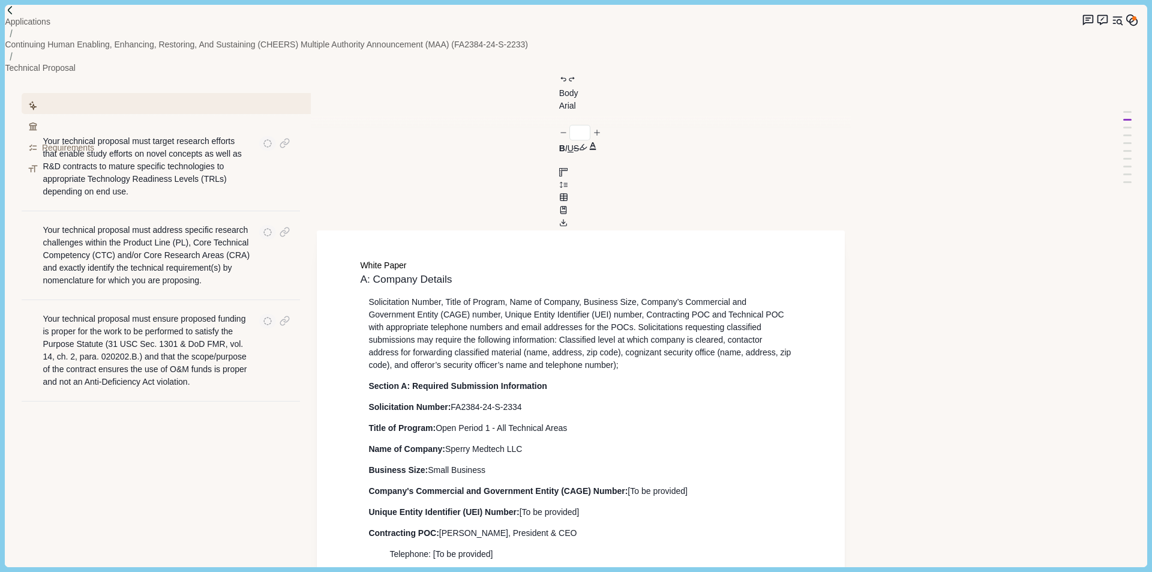
click at [790, 296] on p "Solicitation Number, Title of Program, Name of Company, Business Size, Company’…" at bounding box center [580, 334] width 425 height 76
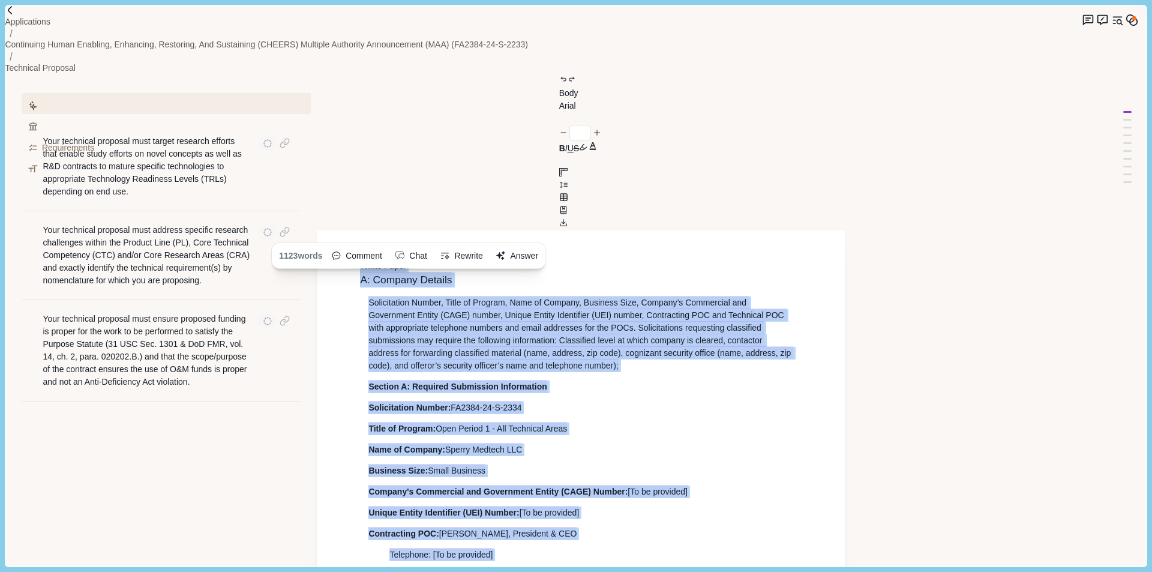
copy div "Lorem Ipsum D: Sitamet Consect Adipiscingel Seddoe, Tempo in Utlabor, Etdo ma A…"
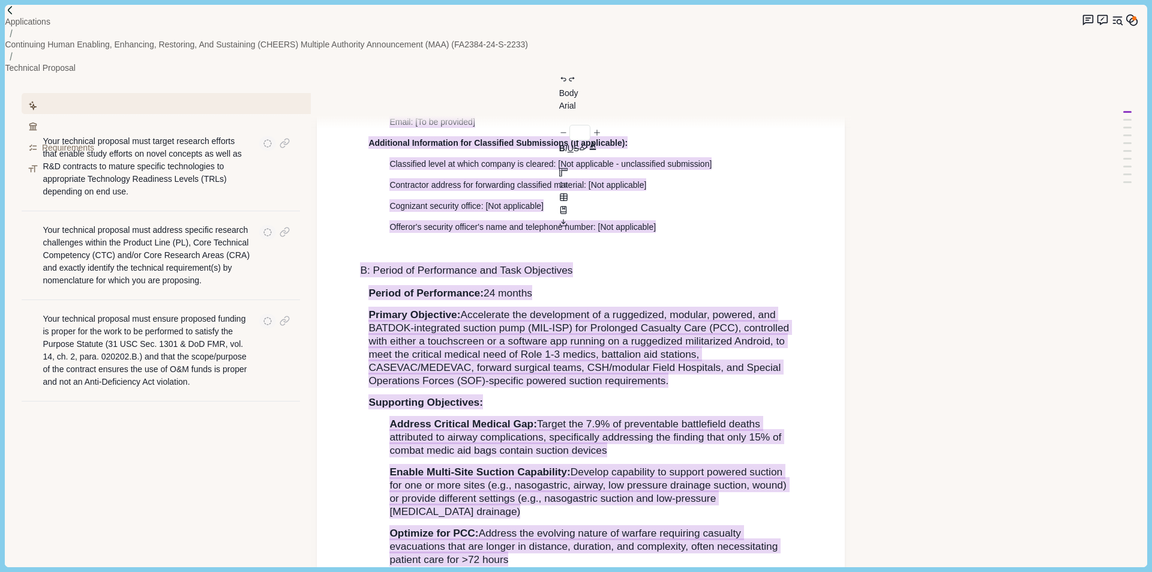
scroll to position [600, 0]
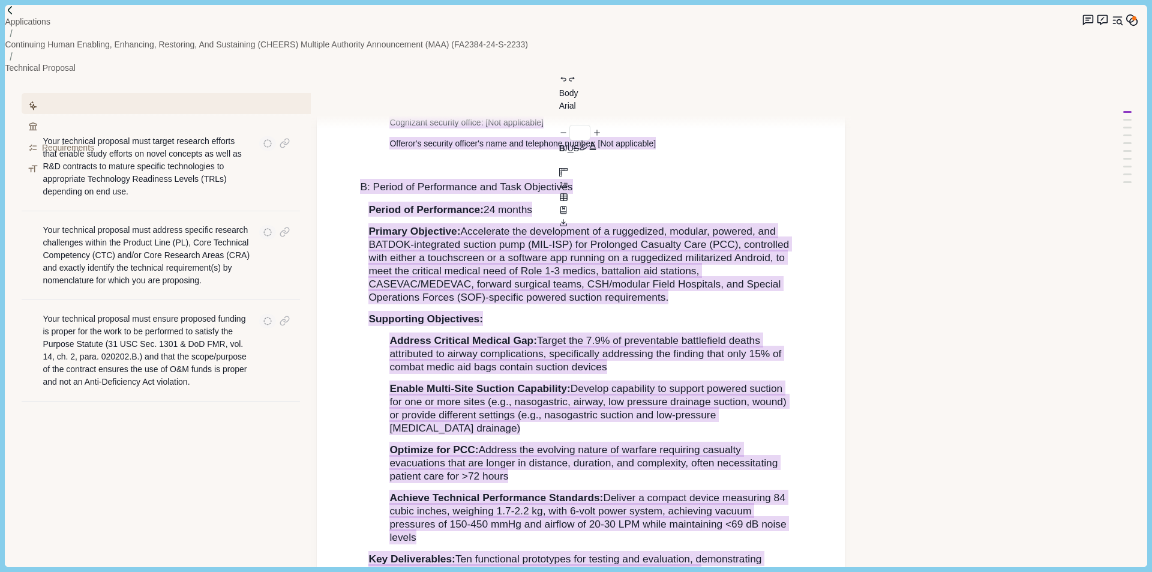
click at [593, 443] on p "Optimize for PCC: Address the evolving nature of warfare requiring casualty eva…" at bounding box center [591, 463] width 404 height 40
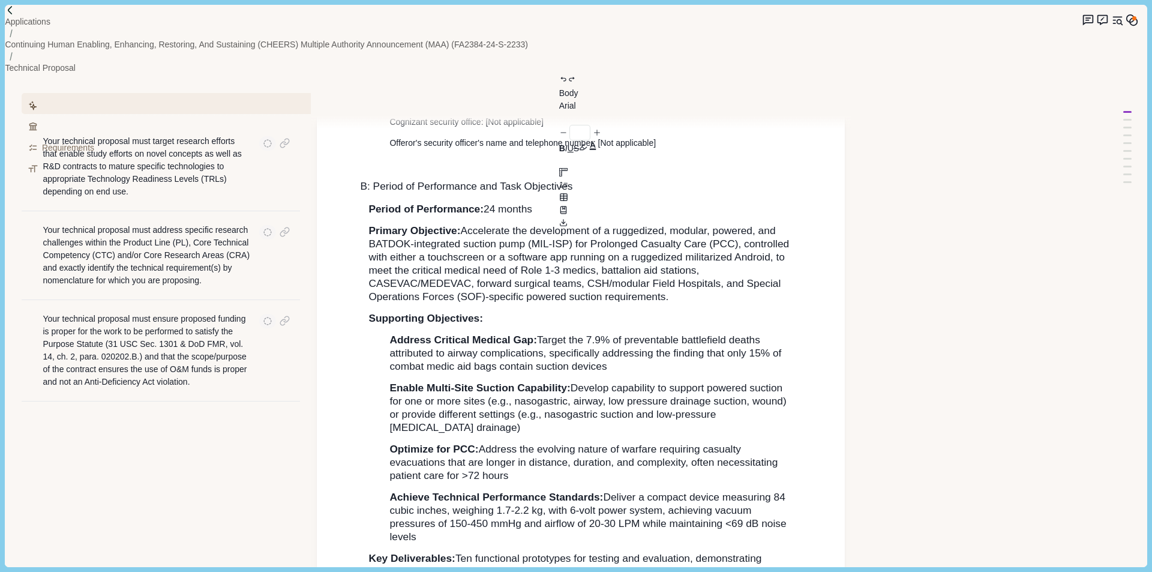
type input "**"
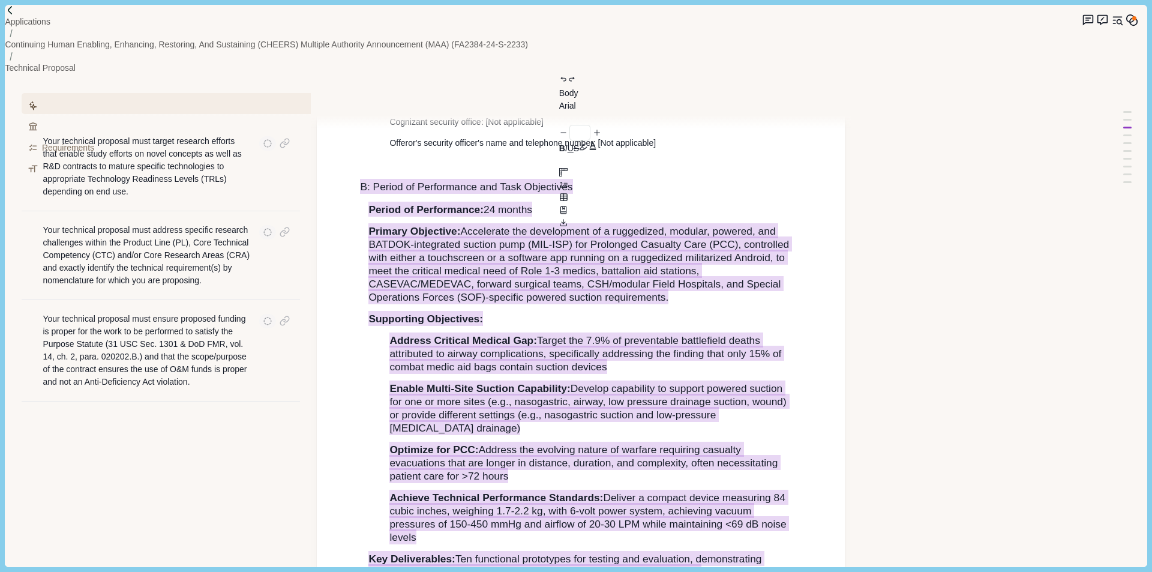
drag, startPoint x: 714, startPoint y: 480, endPoint x: 364, endPoint y: 107, distance: 510.9
drag, startPoint x: 432, startPoint y: 179, endPoint x: 633, endPoint y: 179, distance: 200.9
click at [633, 223] on span "Accelerate the development of a ruggedized, modular, powered, and BATDOK-integr…" at bounding box center [579, 263] width 423 height 81
drag, startPoint x: 707, startPoint y: 483, endPoint x: 341, endPoint y: 104, distance: 526.4
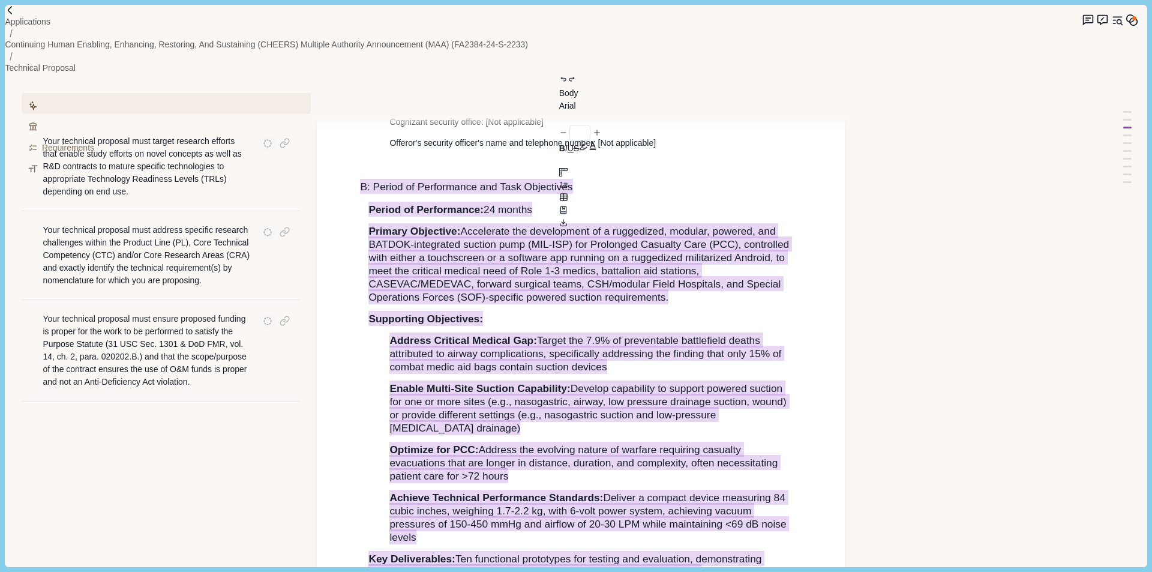
type textarea "**********"
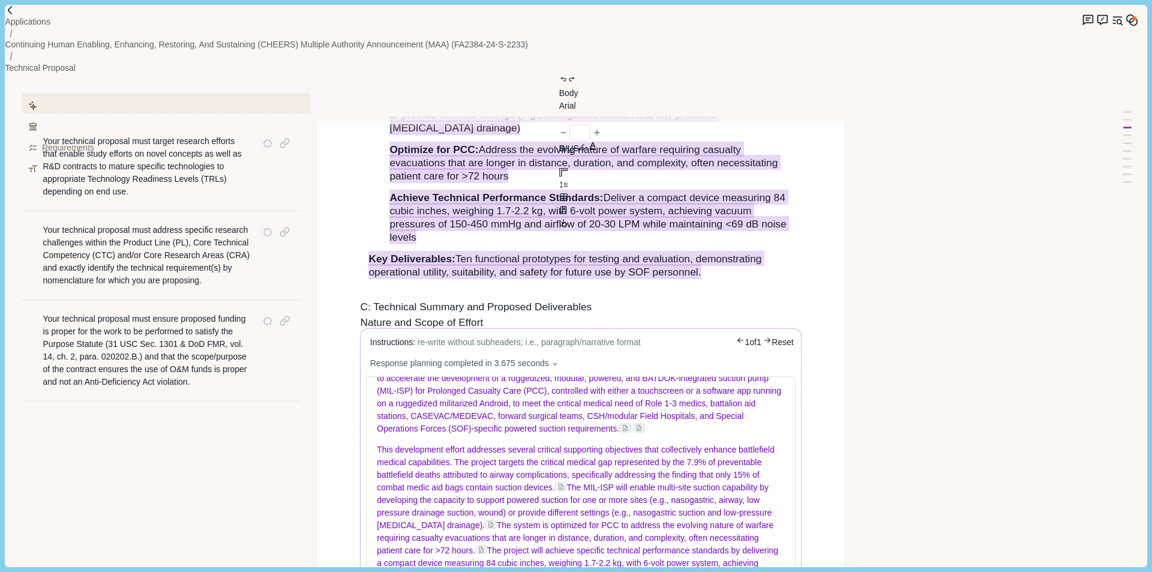
scroll to position [40, 0]
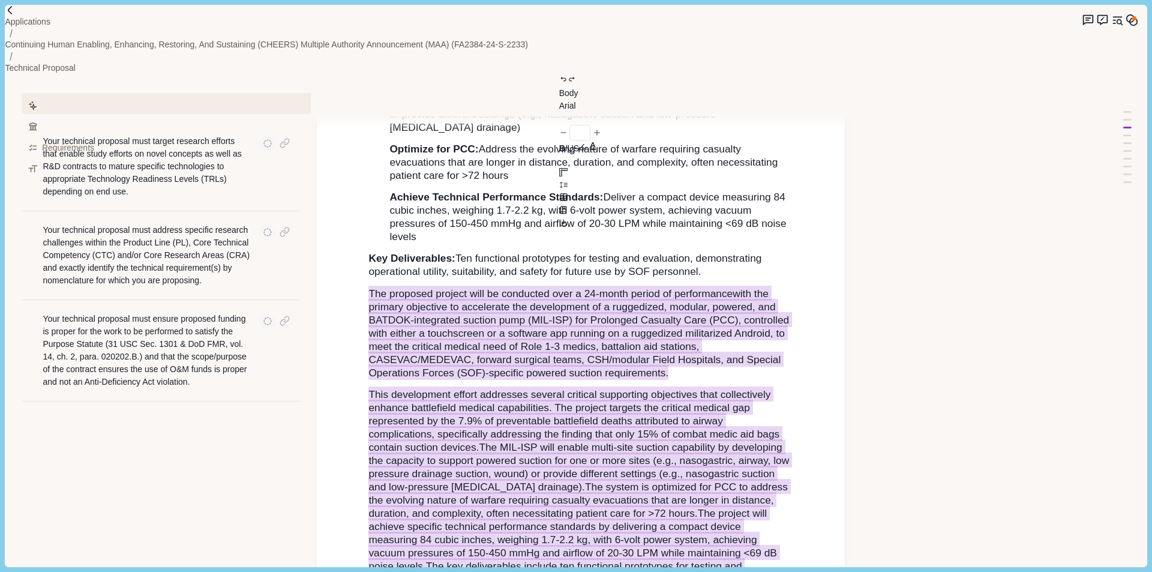
drag, startPoint x: 429, startPoint y: 488, endPoint x: 356, endPoint y: 197, distance: 300.5
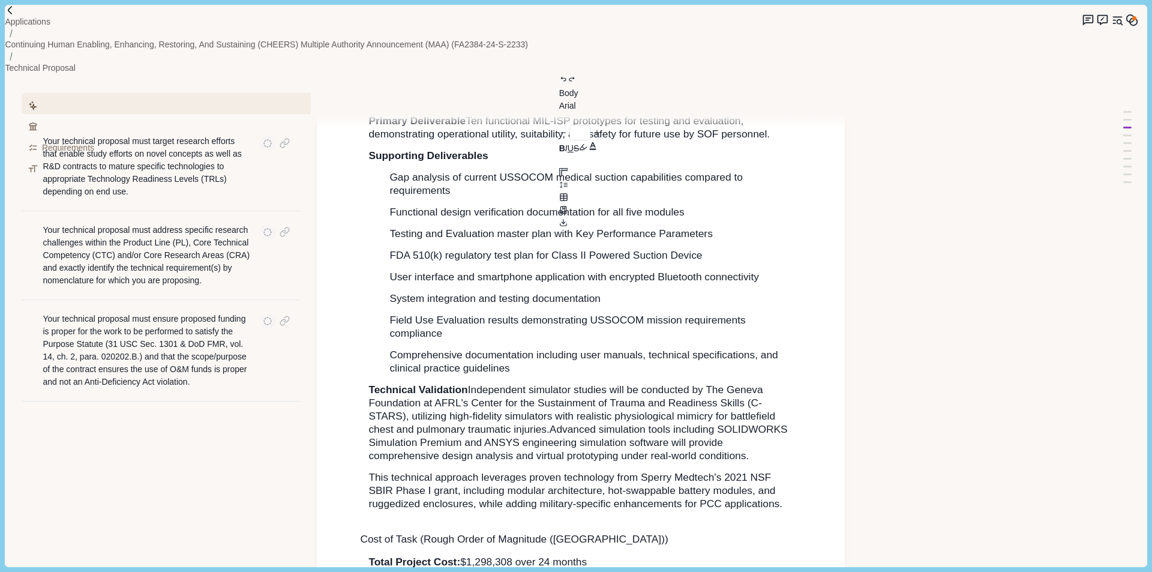
scroll to position [1859, 0]
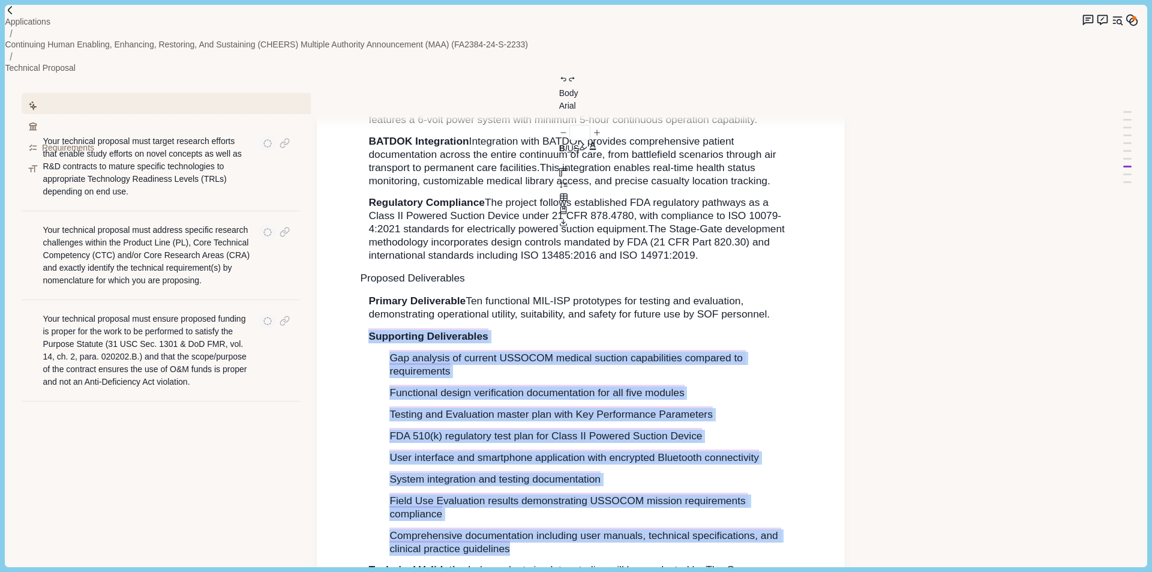
drag, startPoint x: 532, startPoint y: 478, endPoint x: 360, endPoint y: 269, distance: 271.0
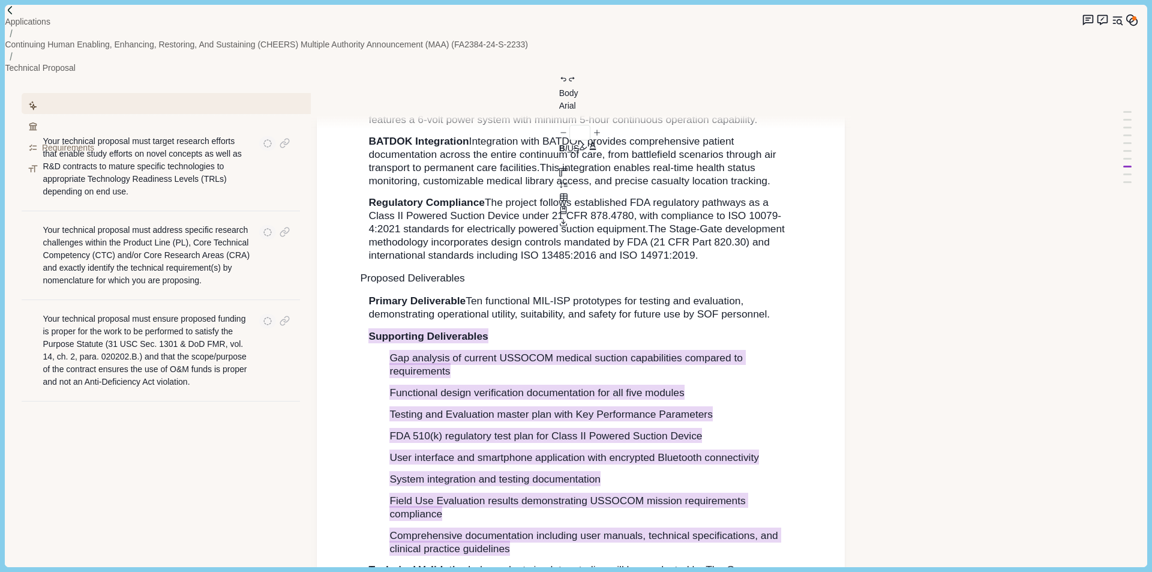
type textarea "**********"
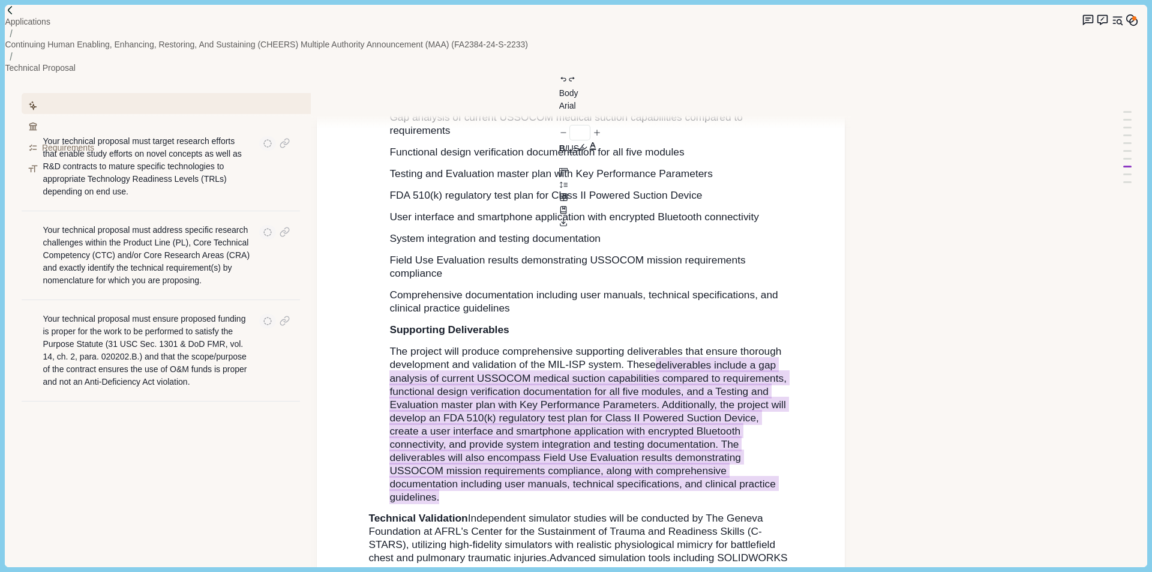
drag, startPoint x: 660, startPoint y: 296, endPoint x: 445, endPoint y: 418, distance: 247.7
click at [445, 418] on p "The project will produce comprehensive supporting deliverables that ensure thor…" at bounding box center [591, 424] width 404 height 158
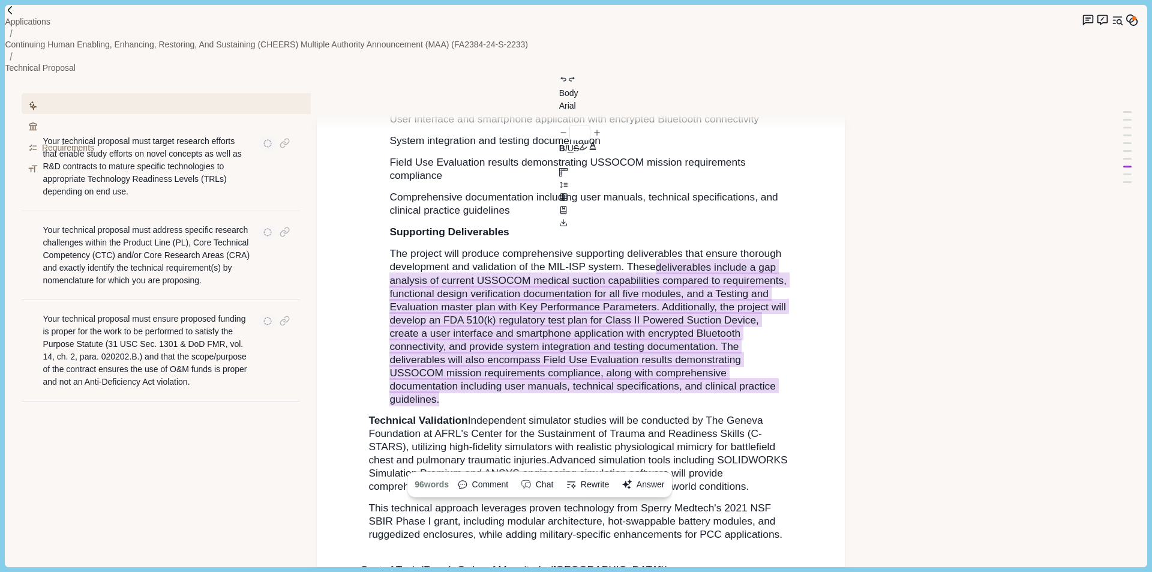
scroll to position [2219, 0]
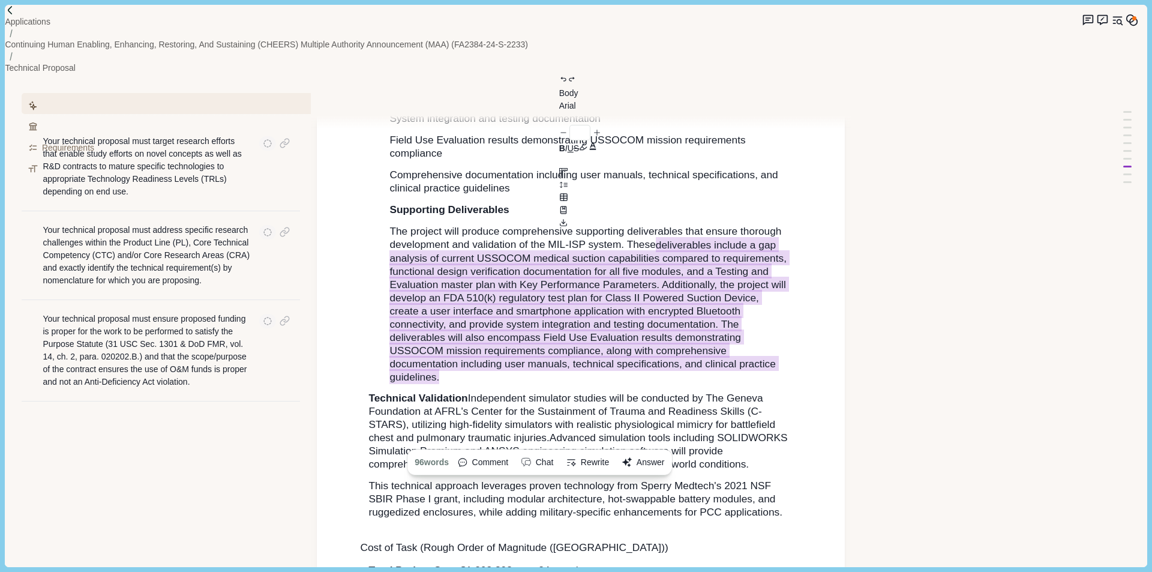
click at [533, 431] on span "Advanced simulation tools including SOLIDWORKS Simulation Premium and ANSYS eng…" at bounding box center [579, 450] width 422 height 38
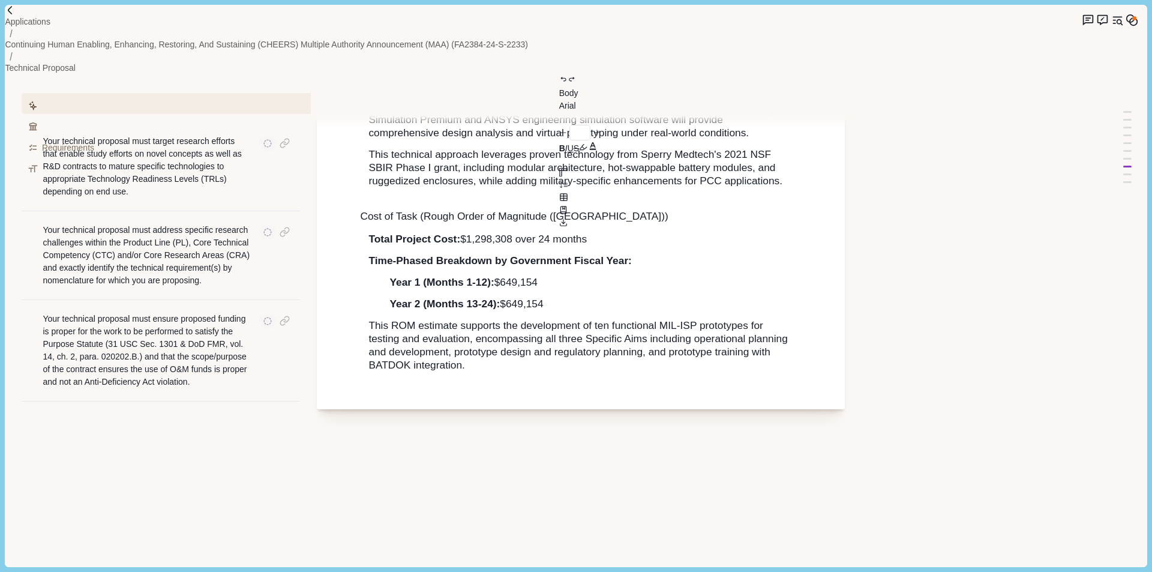
scroll to position [2579, 0]
